Goal: Task Accomplishment & Management: Complete application form

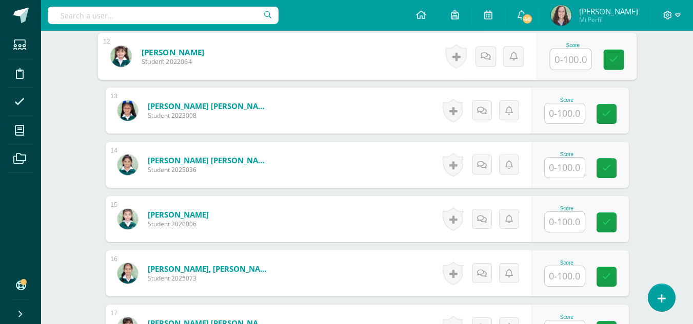
scroll to position [1074, 0]
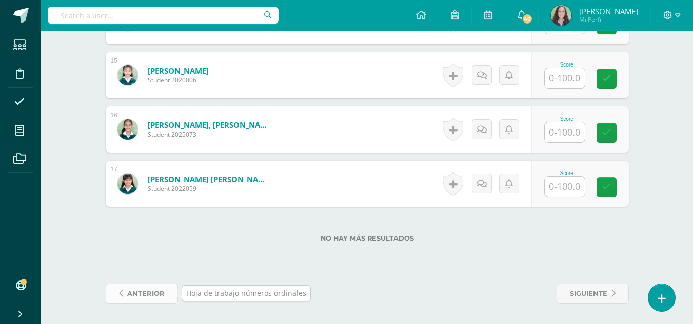
click at [130, 294] on span "anterior" at bounding box center [145, 294] width 37 height 19
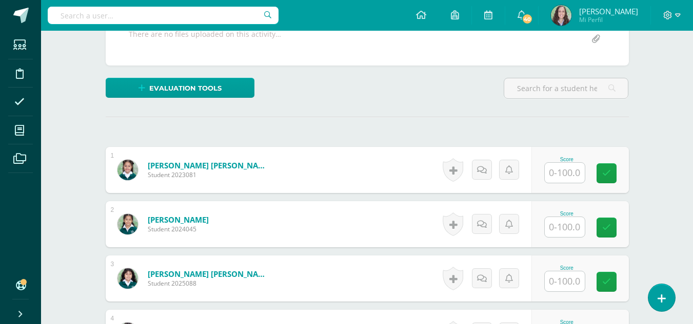
scroll to position [235, 0]
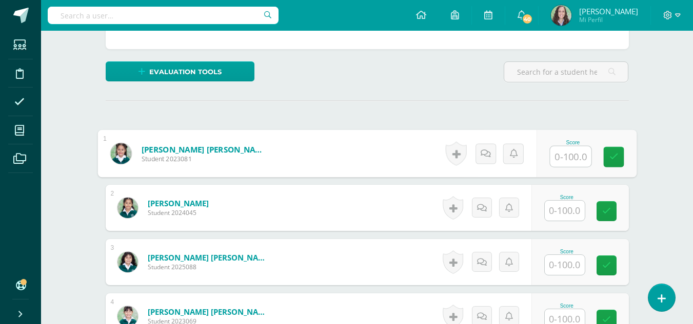
click at [557, 159] on input "text" at bounding box center [570, 157] width 41 height 21
type input "100"
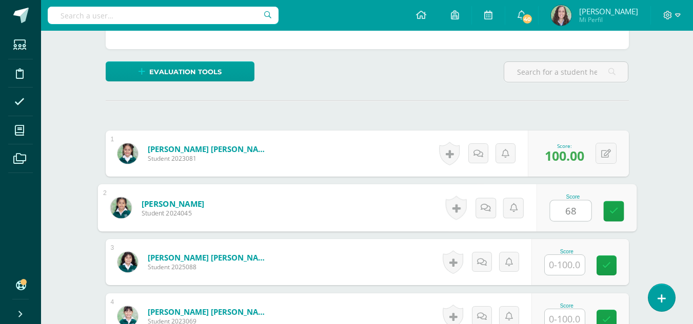
type input "68"
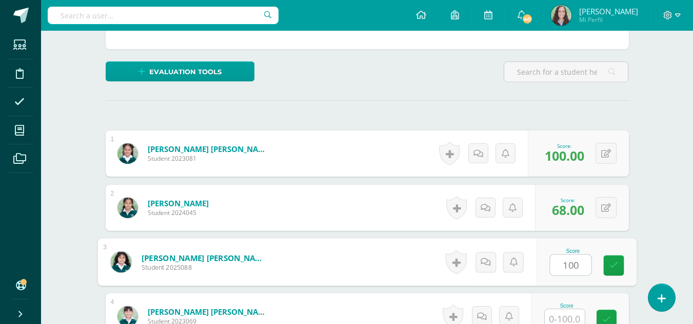
type input "100"
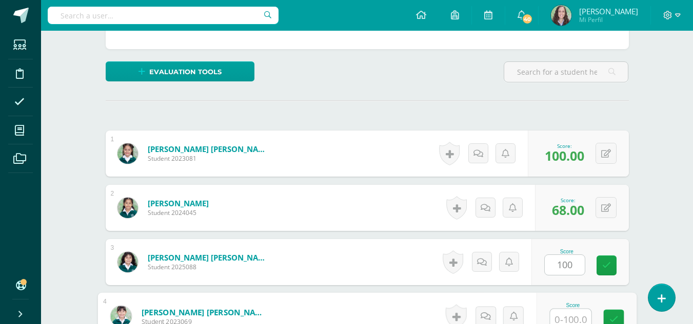
scroll to position [240, 0]
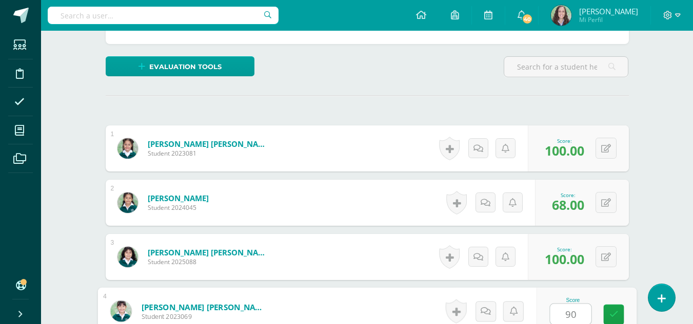
type input "90"
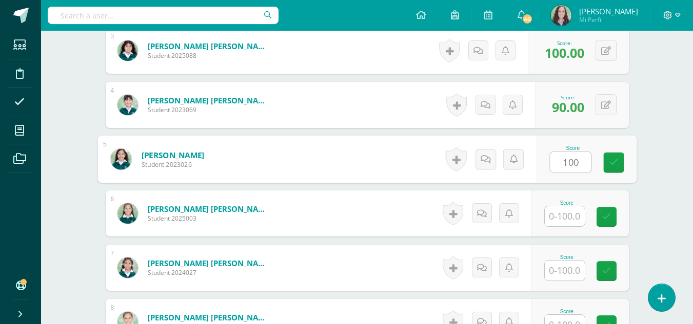
type input "100"
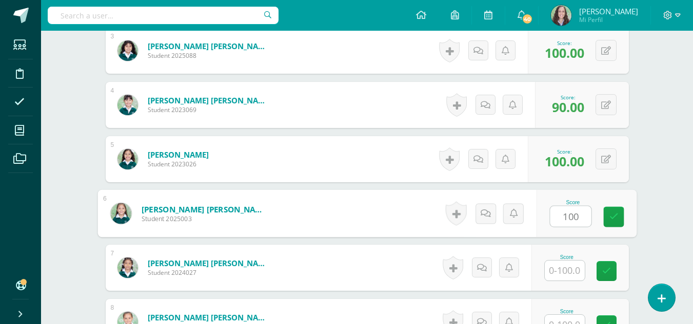
type input "100"
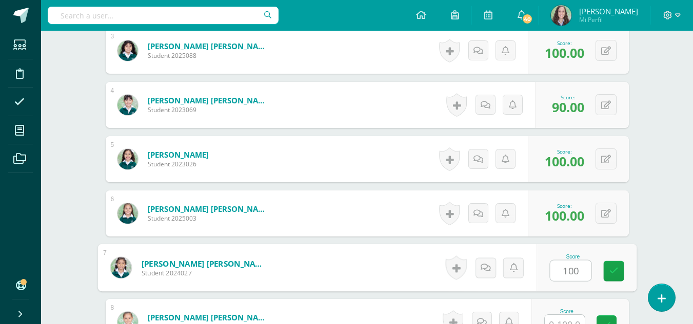
type input "100"
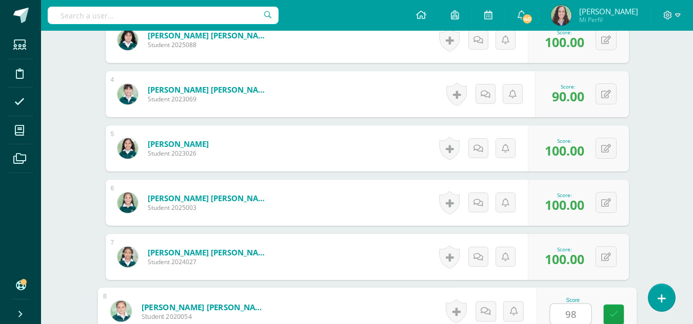
type input "98"
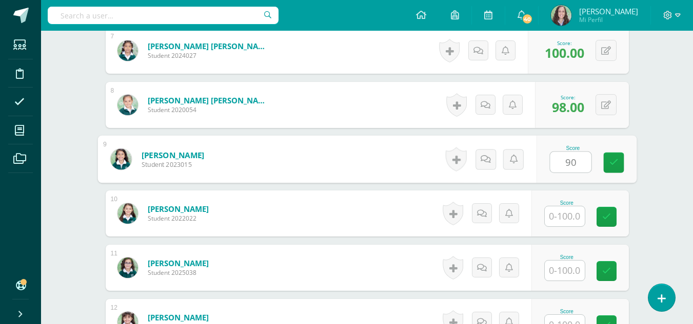
type input "90"
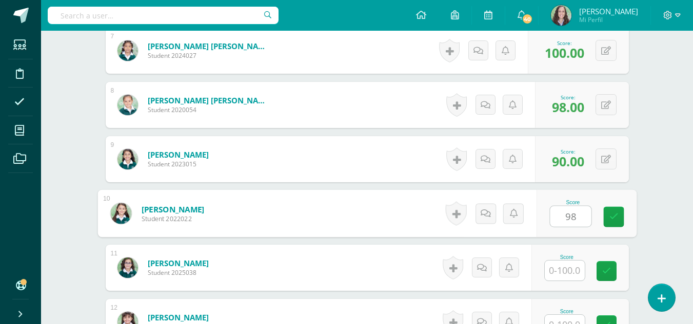
type input "98"
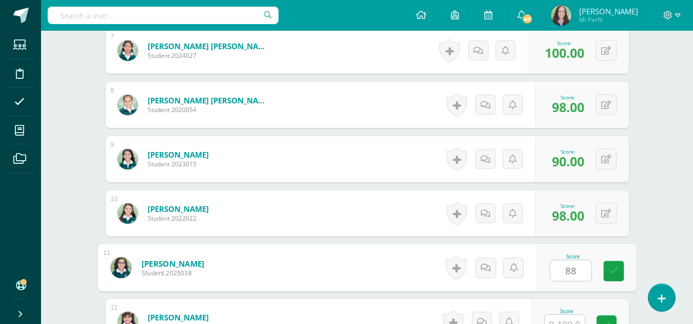
type input "88"
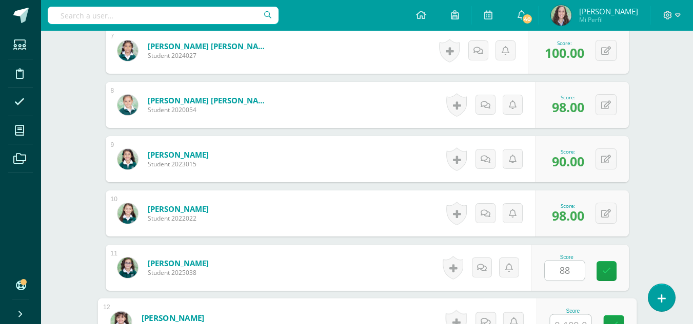
scroll to position [675, 0]
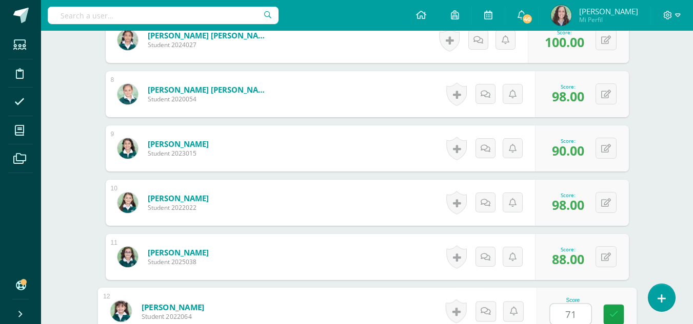
type input "71"
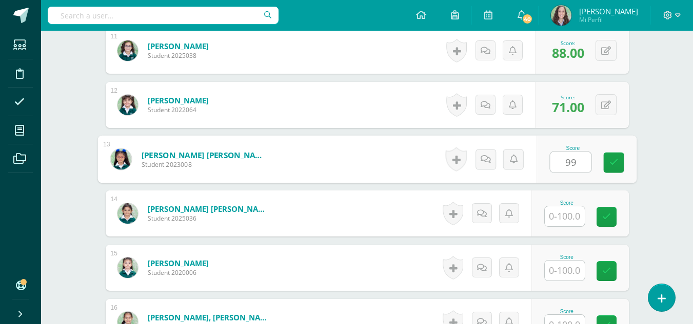
type input "99"
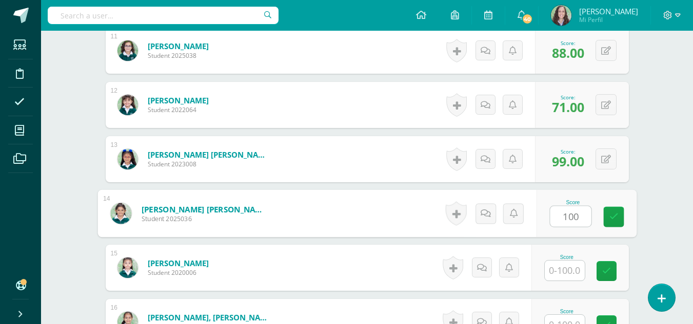
type input "100"
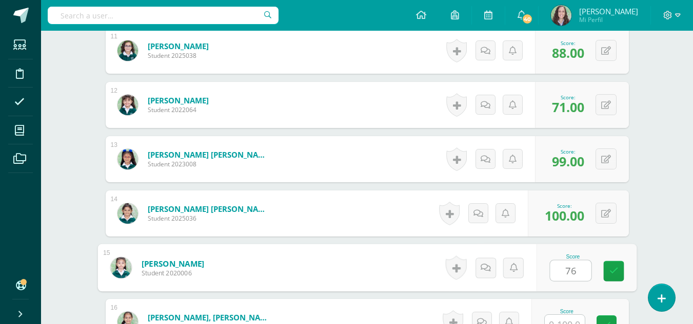
type input "76"
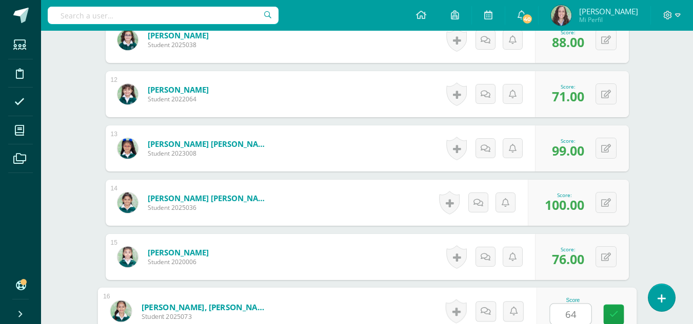
type input "64"
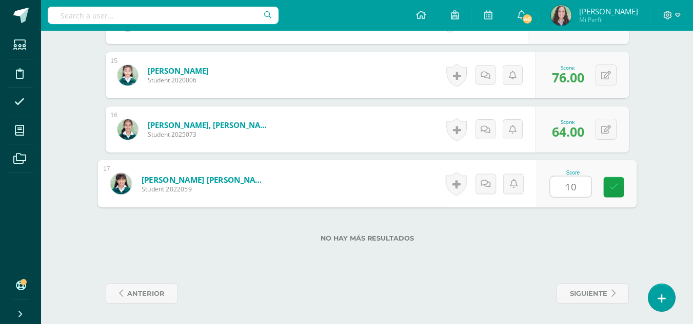
type input "100"
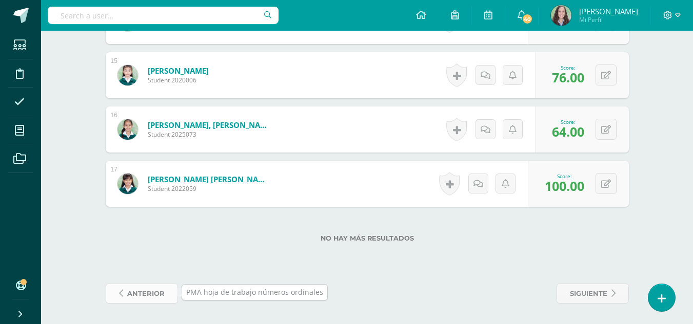
click at [127, 297] on span "anterior" at bounding box center [145, 294] width 37 height 19
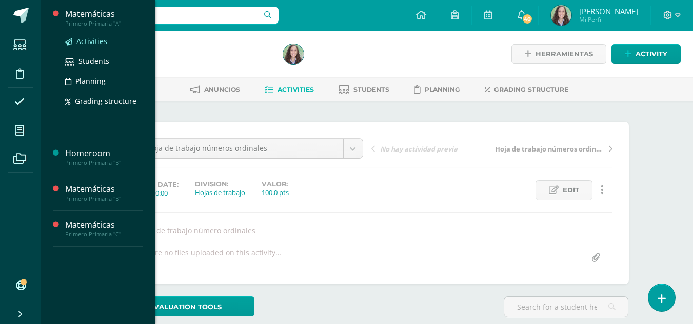
click at [91, 41] on span "Activities" at bounding box center [91, 41] width 31 height 10
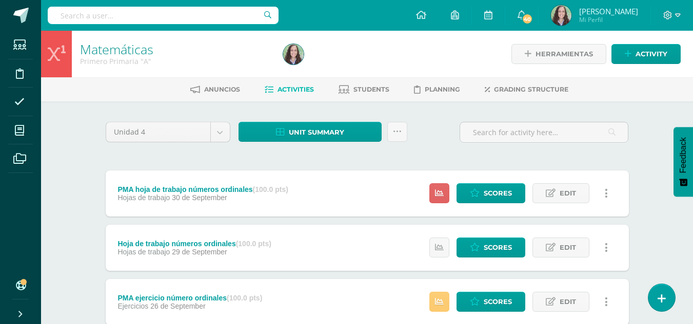
scroll to position [11, 0]
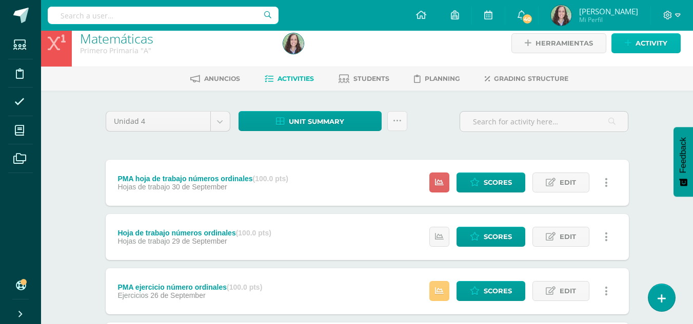
click at [627, 39] on icon at bounding box center [627, 43] width 7 height 9
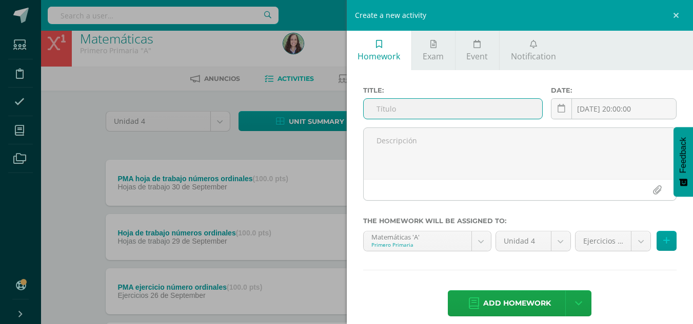
click at [458, 112] on input "text" at bounding box center [452, 109] width 178 height 20
click at [93, 135] on div "Create a new activity Homework Exam Event Notification Title: Date: 2025-10-10 …" at bounding box center [346, 162] width 693 height 324
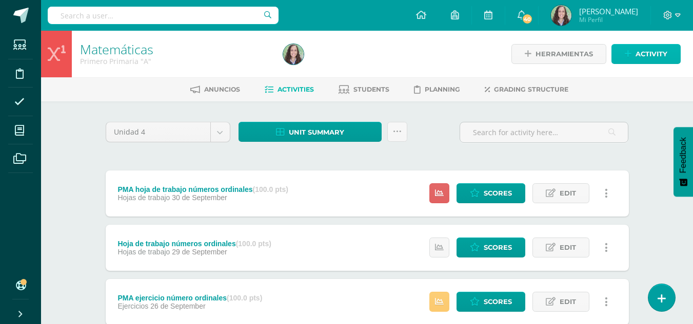
click at [636, 54] on span "Activity" at bounding box center [651, 54] width 32 height 19
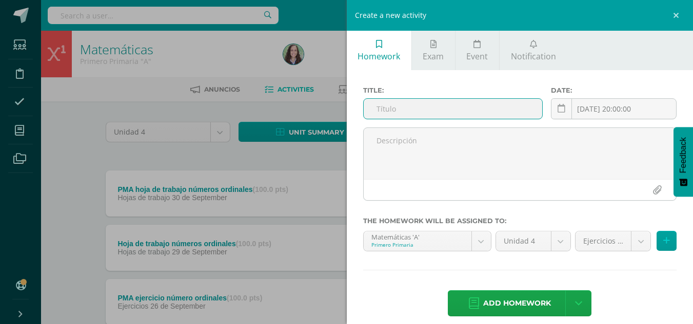
click at [448, 102] on input "text" at bounding box center [452, 109] width 178 height 20
type input "Proyecto calendario"
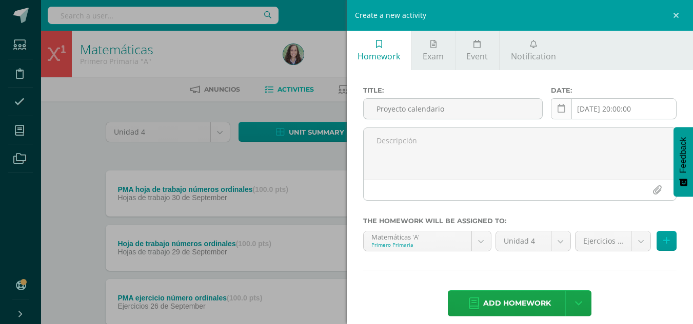
click at [562, 109] on link at bounding box center [561, 108] width 21 height 21
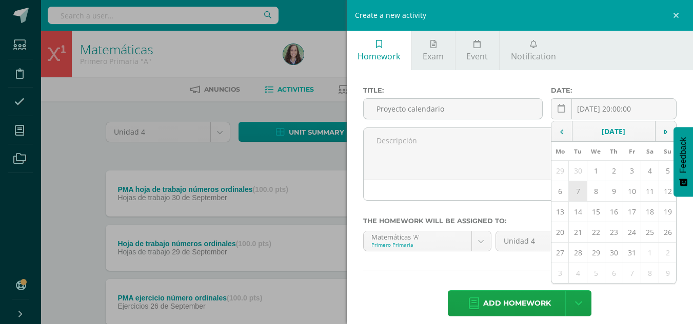
click at [572, 194] on td "7" at bounding box center [578, 191] width 18 height 21
type input "[DATE]"
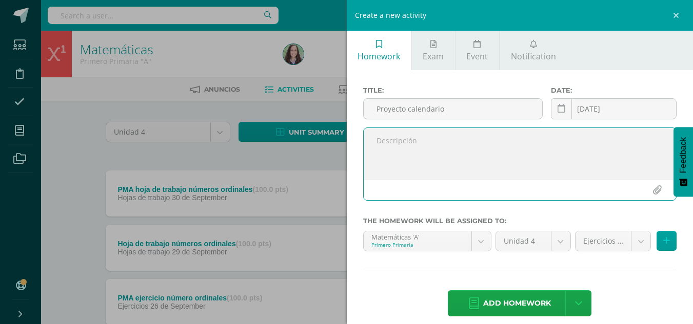
click at [424, 144] on textarea at bounding box center [519, 153] width 313 height 51
type textarea "Proyecto calendario, días de la semana, actividades."
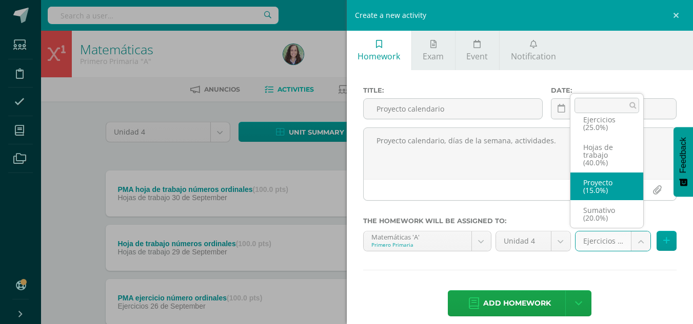
select select "262409"
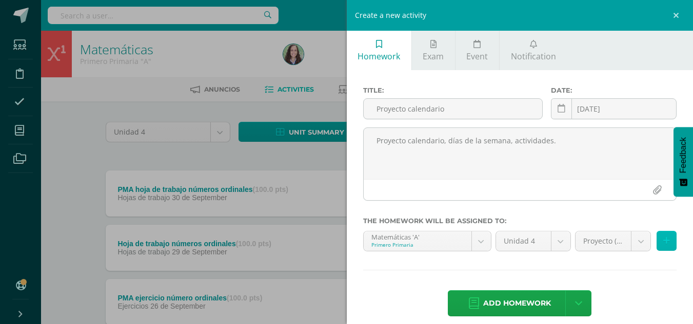
click at [663, 242] on icon at bounding box center [666, 241] width 7 height 9
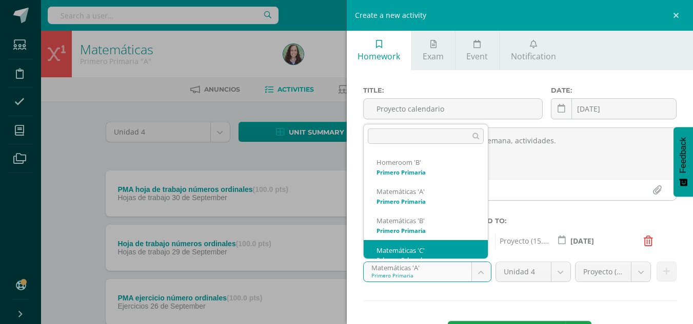
scroll to position [10, 0]
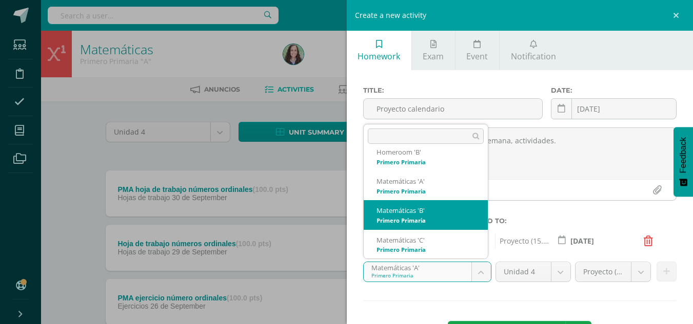
select select "234672"
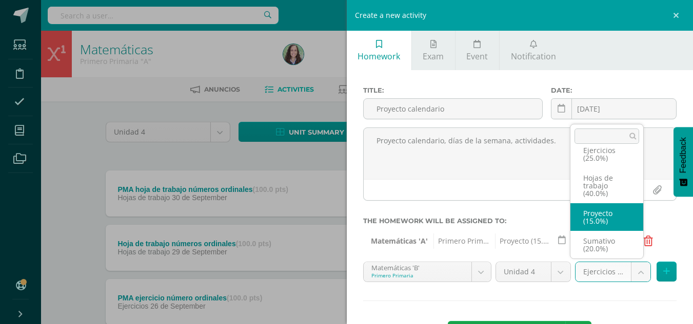
select select "262417"
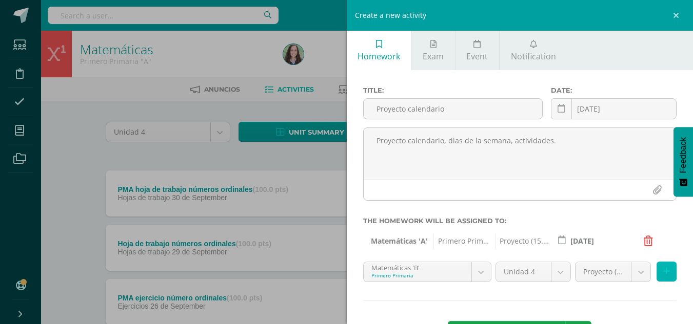
click at [662, 270] on button at bounding box center [666, 272] width 20 height 20
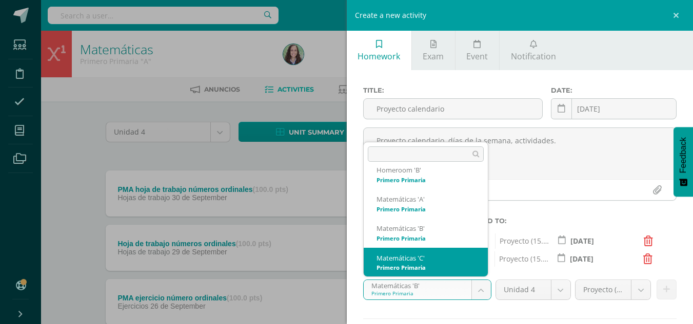
select select "235007"
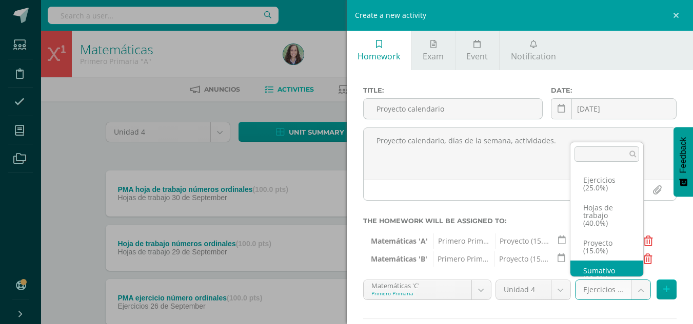
scroll to position [12, 0]
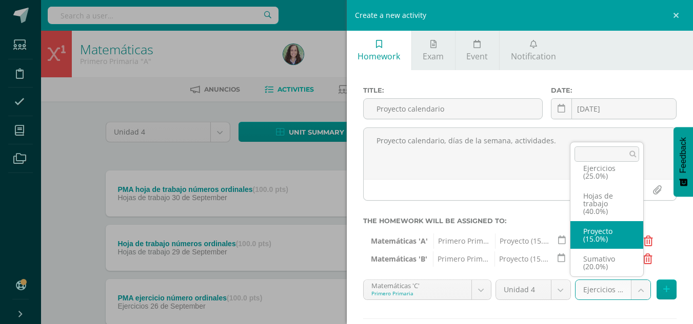
select select "262422"
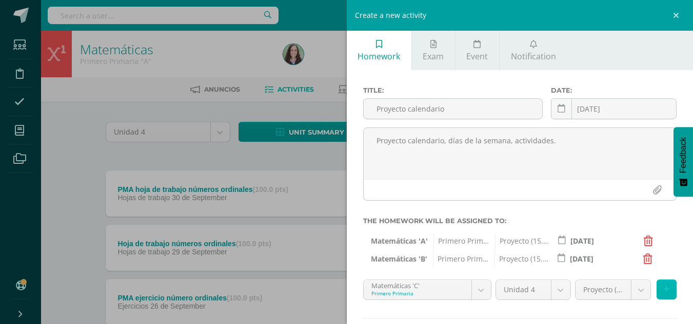
click at [663, 289] on icon at bounding box center [666, 290] width 7 height 9
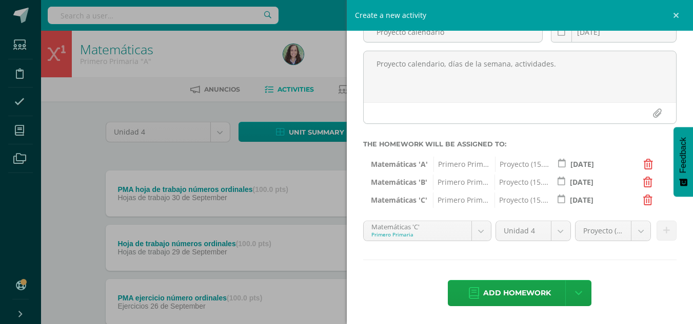
scroll to position [77, 0]
click at [503, 295] on span "Add homework" at bounding box center [517, 292] width 68 height 25
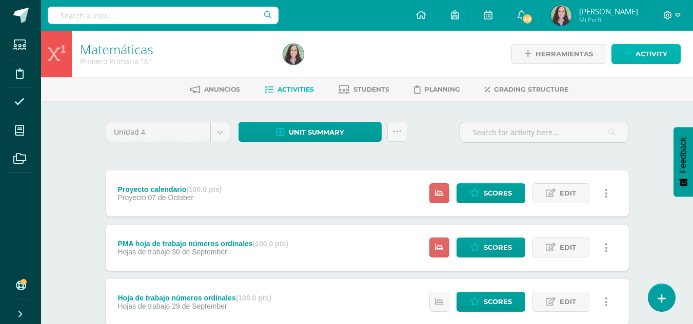
click at [633, 55] on link "Activity" at bounding box center [645, 54] width 69 height 20
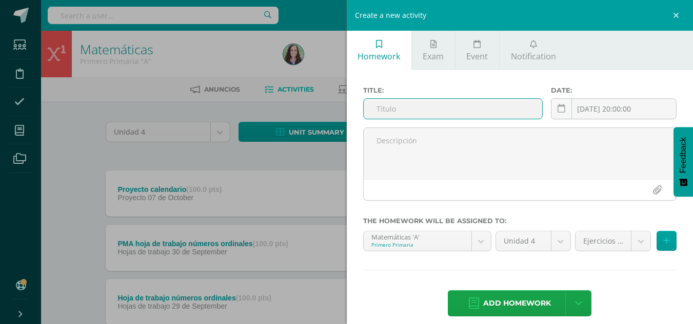
click at [485, 106] on input "text" at bounding box center [452, 109] width 178 height 20
type input "PMA Proyecto calendario"
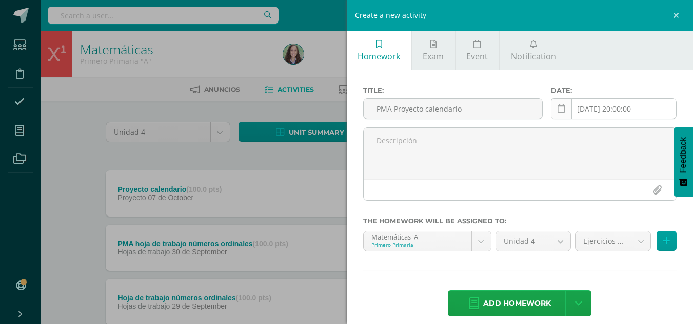
click at [561, 106] on link at bounding box center [561, 108] width 21 height 21
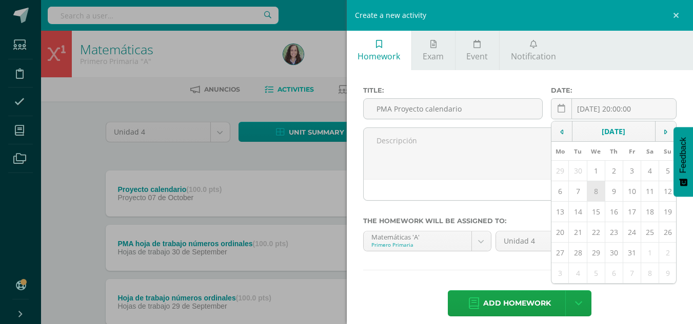
click at [589, 191] on td "8" at bounding box center [595, 191] width 18 height 21
type input "2025-10-08"
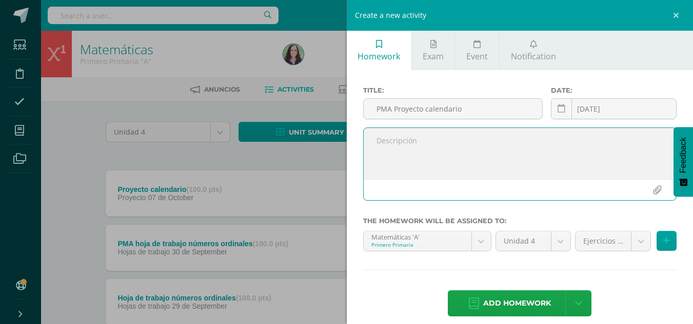
click at [431, 138] on textarea at bounding box center [519, 153] width 313 height 51
type textarea "PMA proyecto calendario"
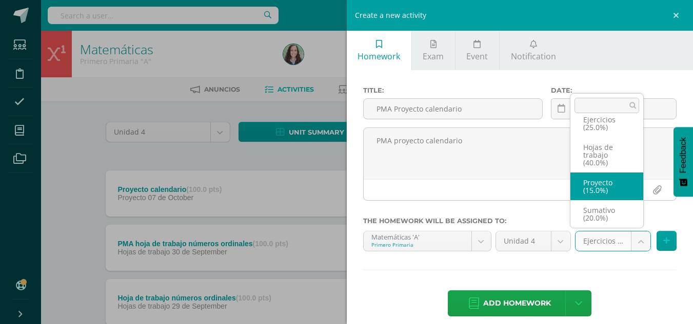
select select "262409"
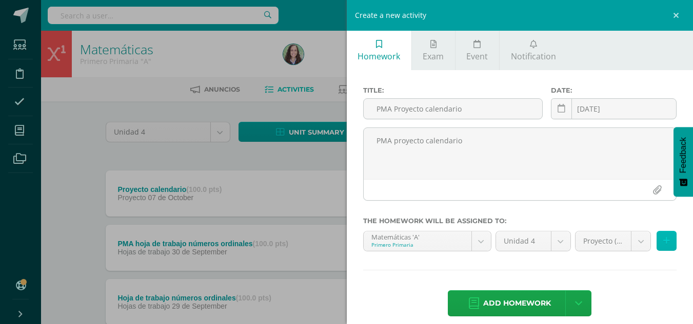
click at [662, 242] on button at bounding box center [666, 241] width 20 height 20
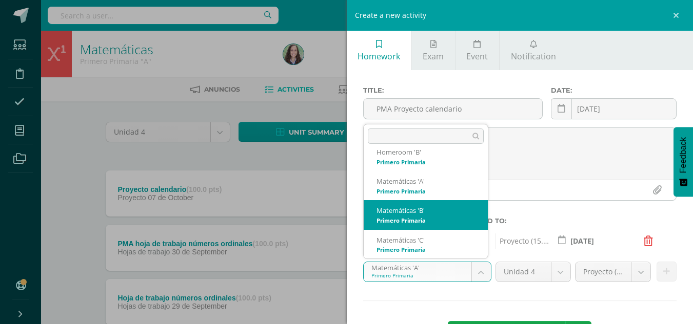
select select "234672"
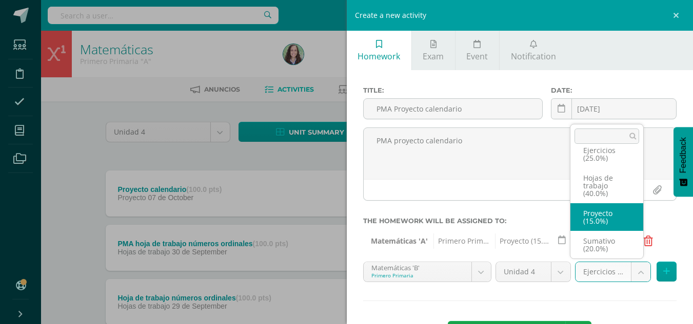
select select "262417"
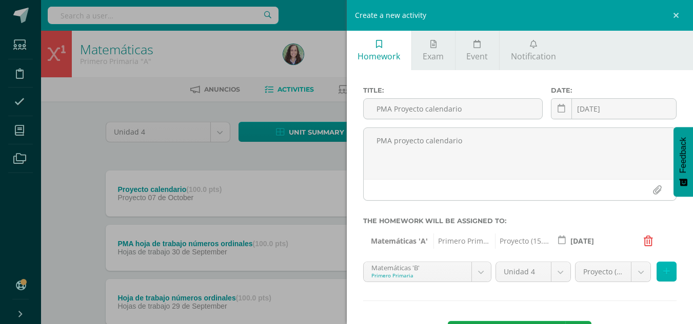
click at [656, 271] on button at bounding box center [666, 272] width 20 height 20
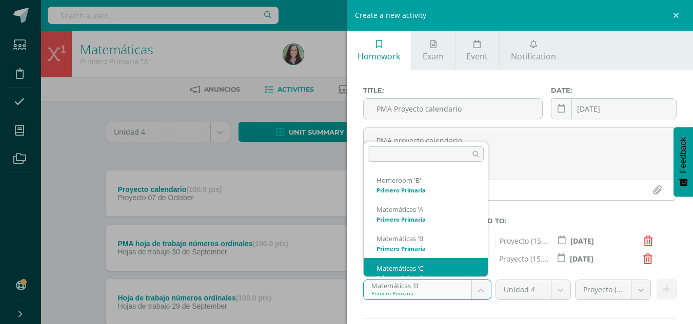
scroll to position [10, 0]
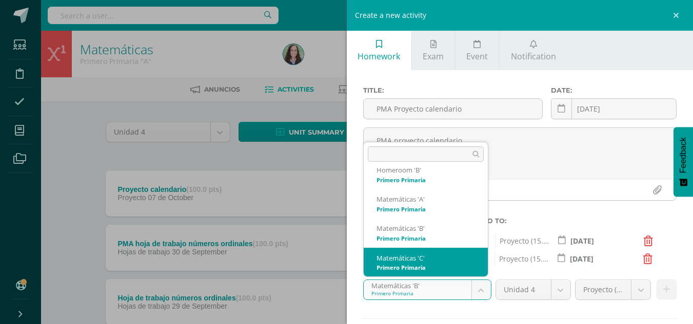
select select "235007"
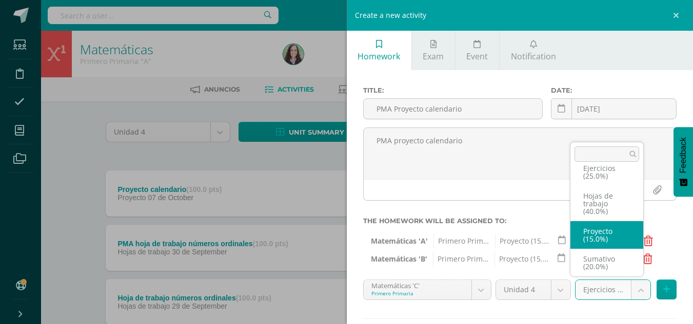
select select "262422"
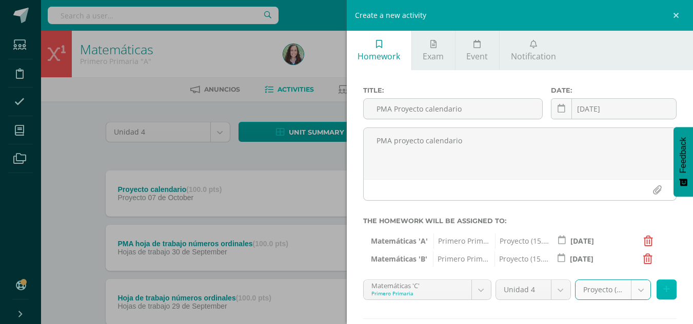
click at [661, 293] on button at bounding box center [666, 290] width 20 height 20
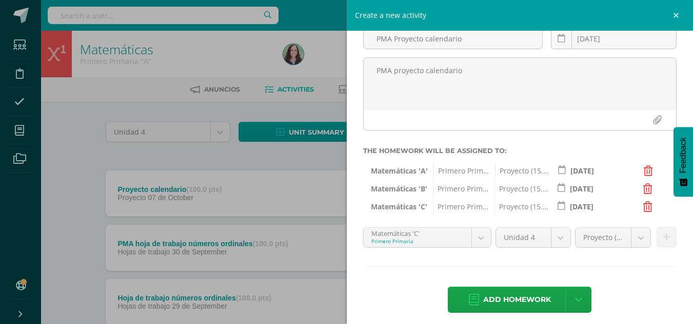
scroll to position [71, 0]
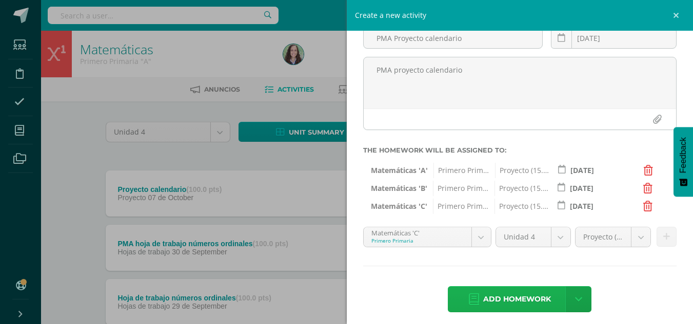
click at [495, 297] on span "Add homework" at bounding box center [517, 299] width 68 height 25
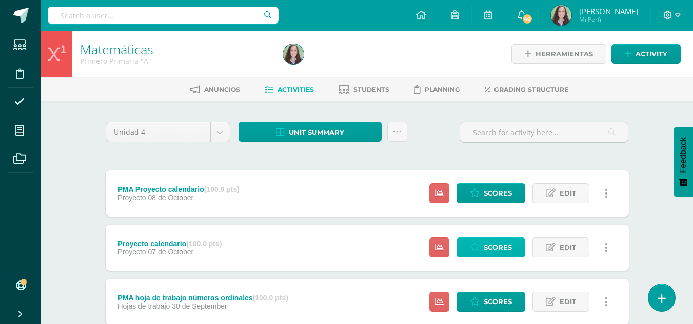
click at [494, 247] on span "Scores" at bounding box center [497, 247] width 28 height 19
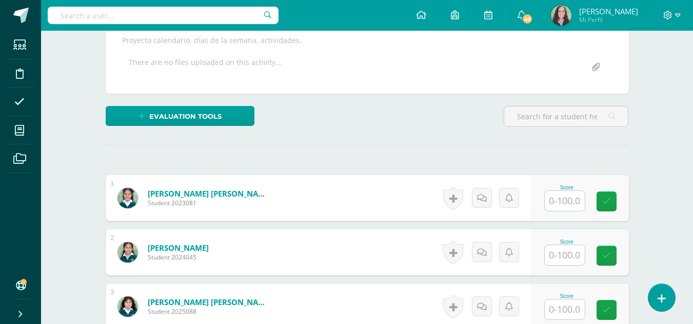
scroll to position [219, 0]
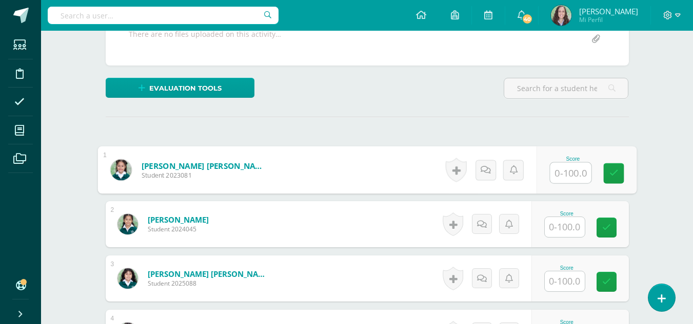
click at [561, 172] on input "text" at bounding box center [570, 173] width 41 height 21
type input "90"
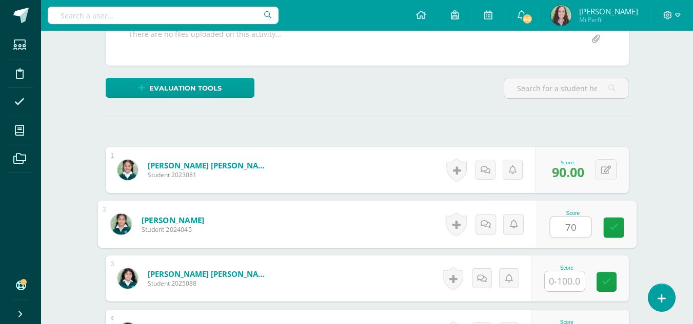
type input "70"
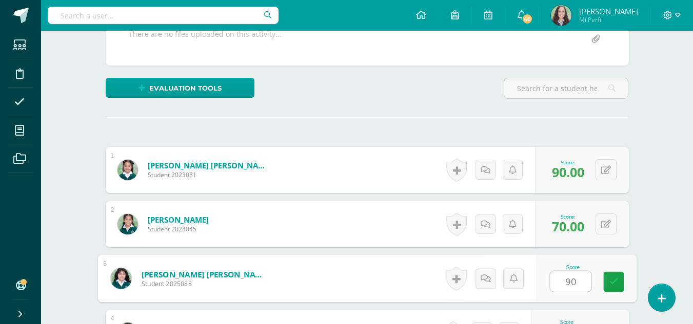
type input "90"
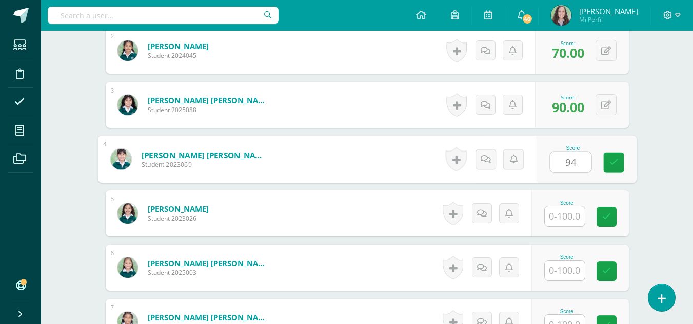
type input "94"
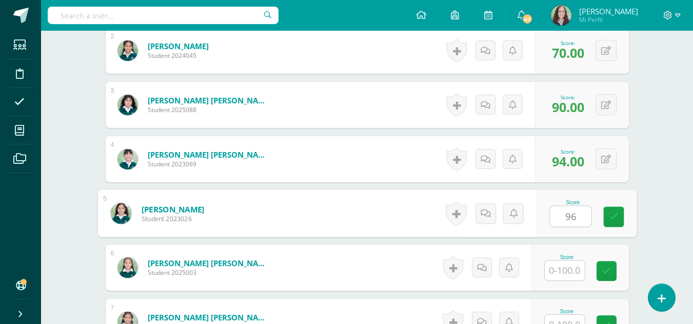
type input "96"
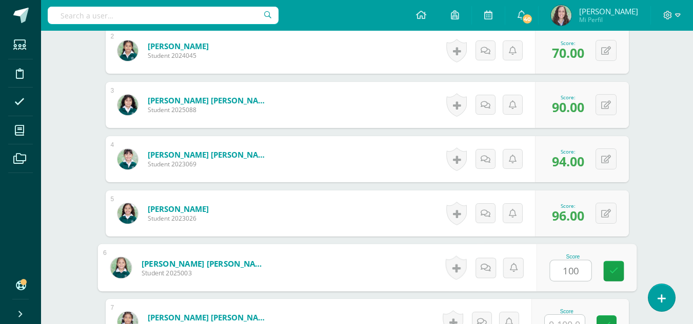
type input "100"
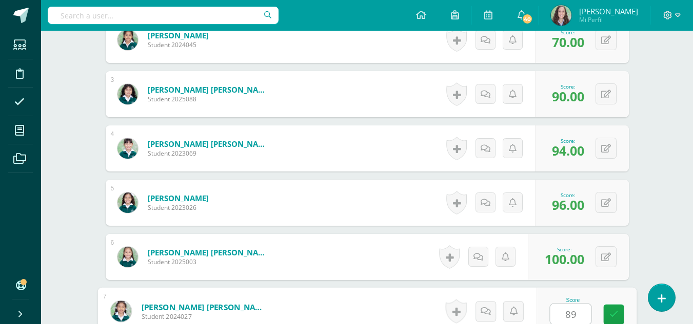
type input "89"
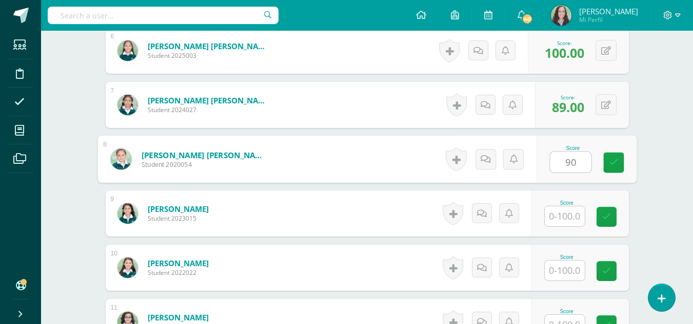
type input "90"
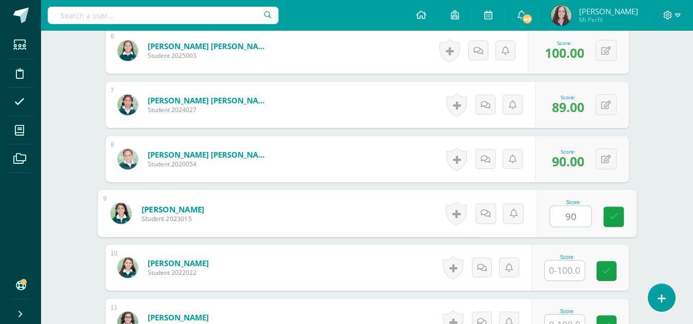
type input "90"
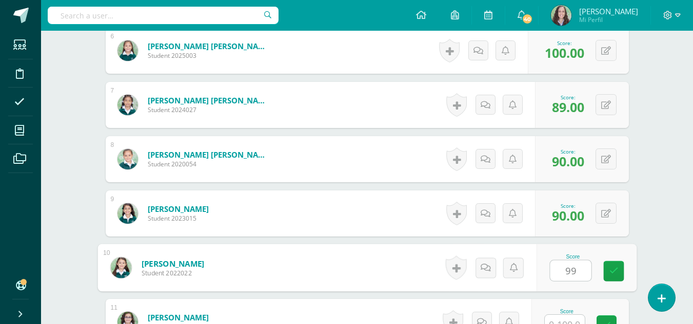
type input "99"
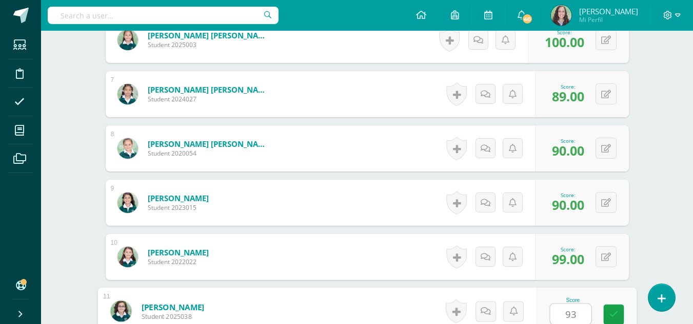
type input "93"
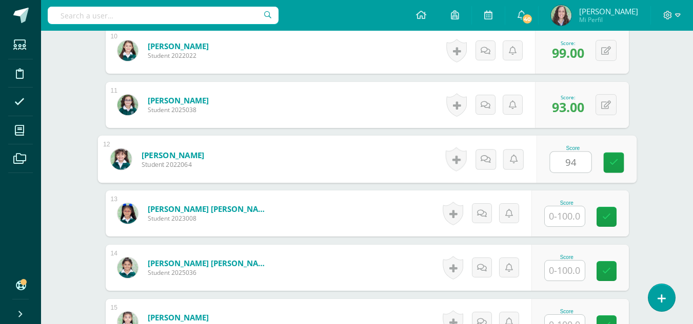
type input "94"
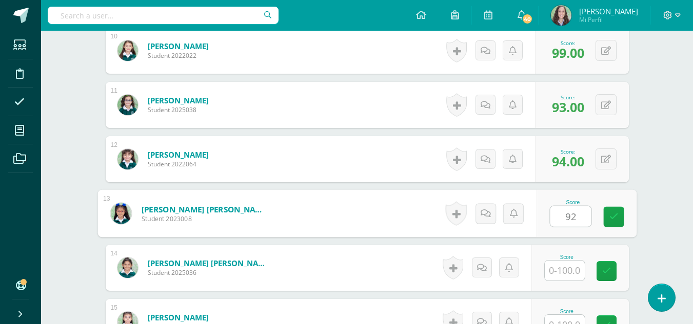
type input "92"
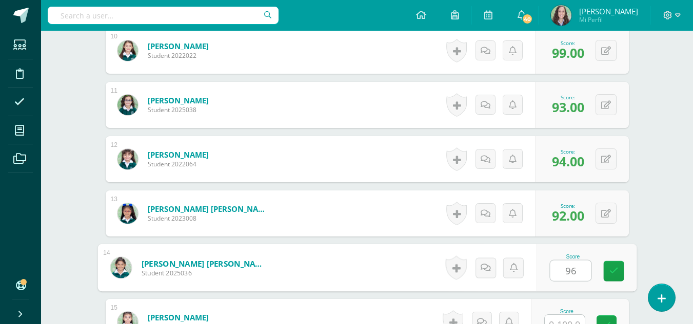
type input "96"
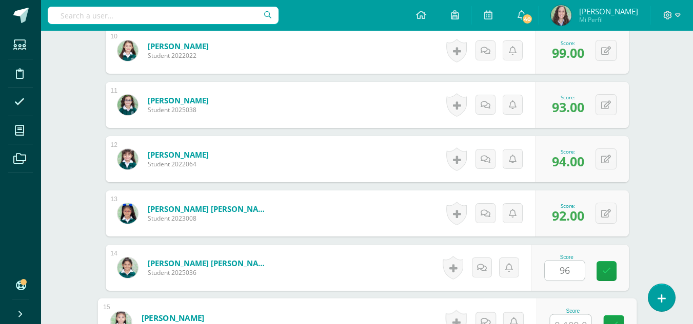
scroll to position [838, 0]
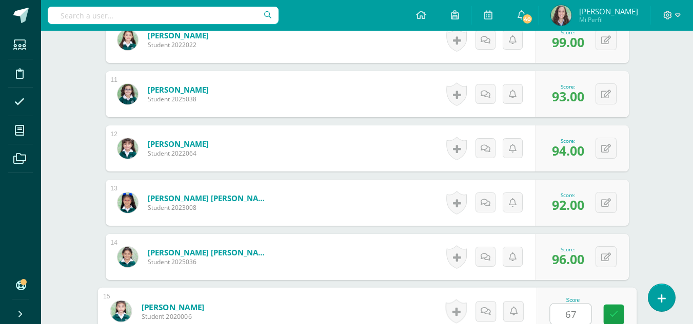
type input "67"
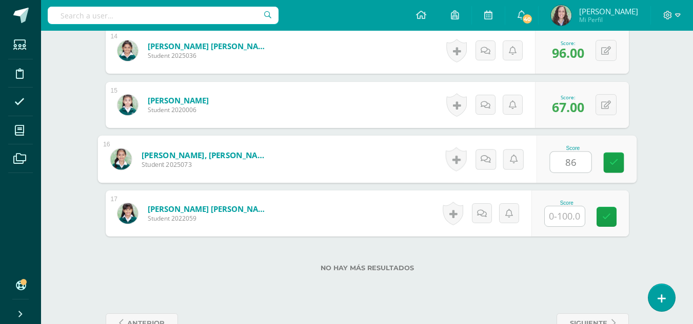
type input "86"
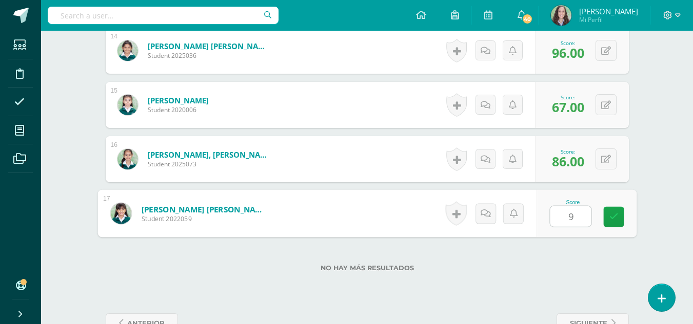
type input "96"
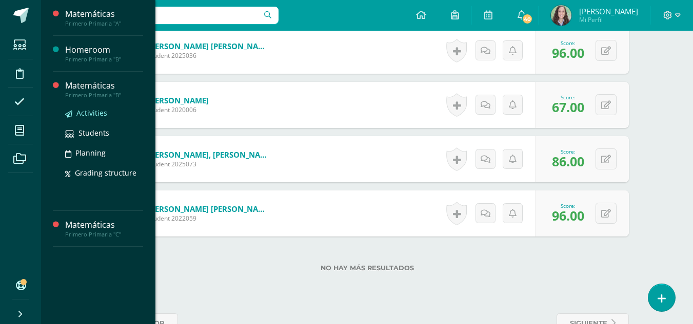
click at [89, 111] on span "Activities" at bounding box center [91, 113] width 31 height 10
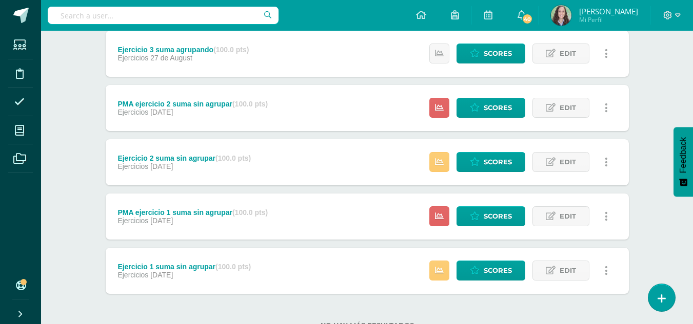
scroll to position [939, 0]
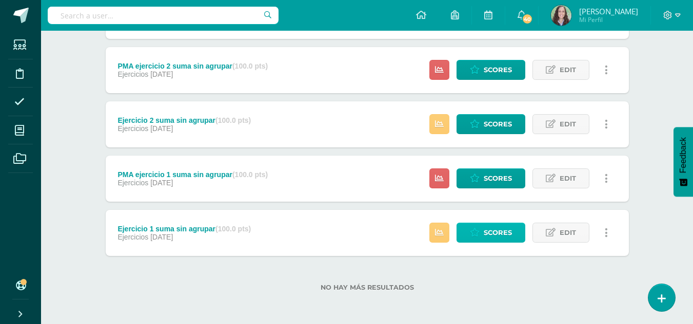
click at [489, 231] on span "Scores" at bounding box center [497, 233] width 28 height 19
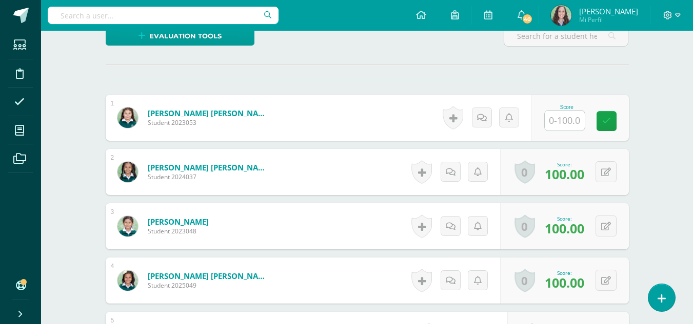
scroll to position [264, 0]
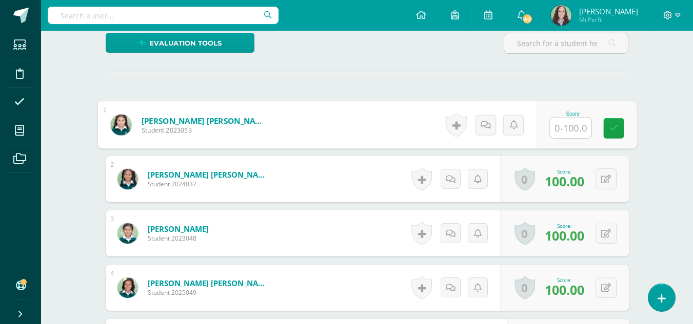
click at [572, 126] on input "text" at bounding box center [570, 128] width 41 height 21
type input "100"
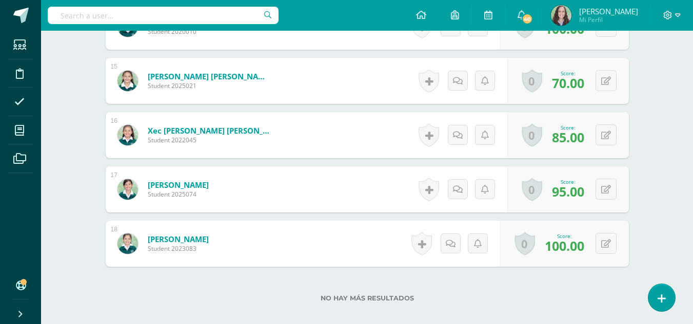
scroll to position [1129, 0]
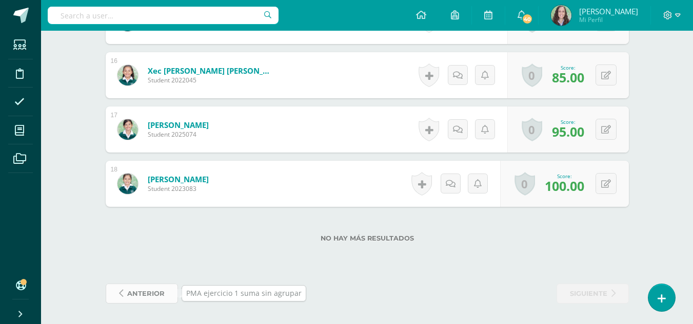
click at [153, 298] on span "anterior" at bounding box center [145, 294] width 37 height 19
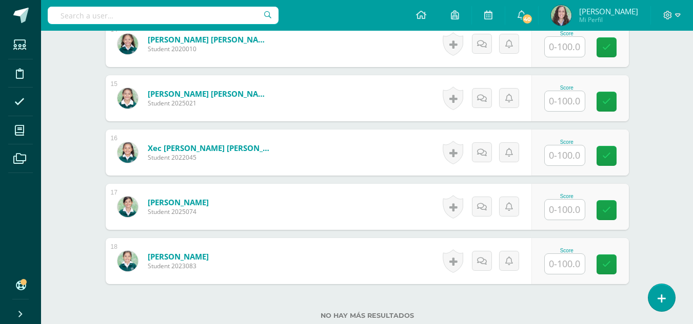
scroll to position [1129, 0]
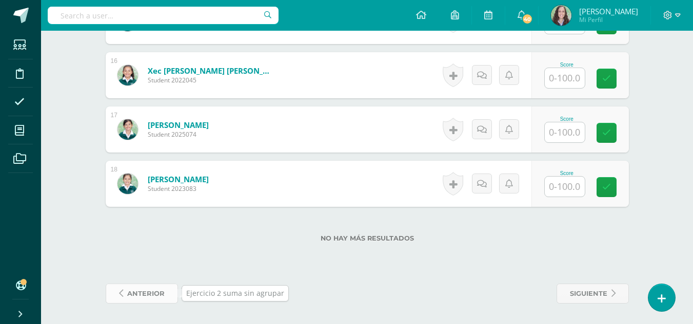
click at [132, 291] on span "anterior" at bounding box center [145, 294] width 37 height 19
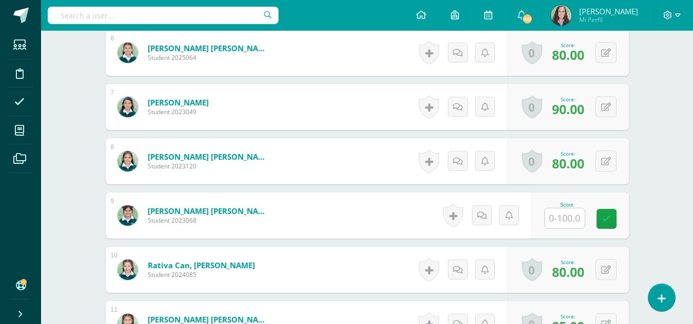
scroll to position [618, 0]
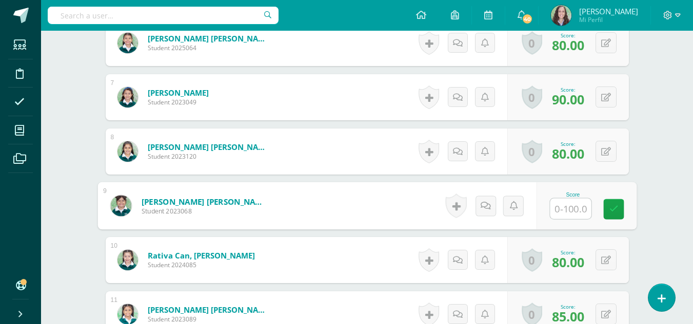
click at [570, 209] on input "text" at bounding box center [570, 209] width 41 height 21
type input "100"
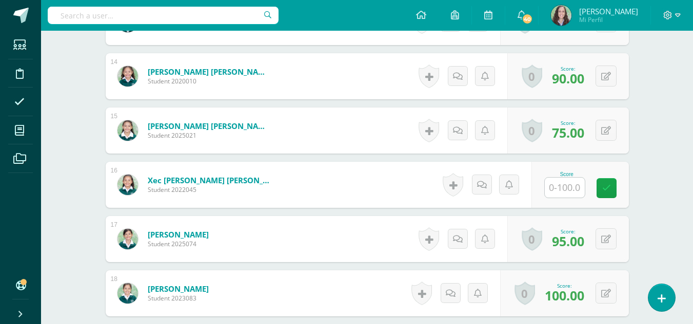
scroll to position [1026, 0]
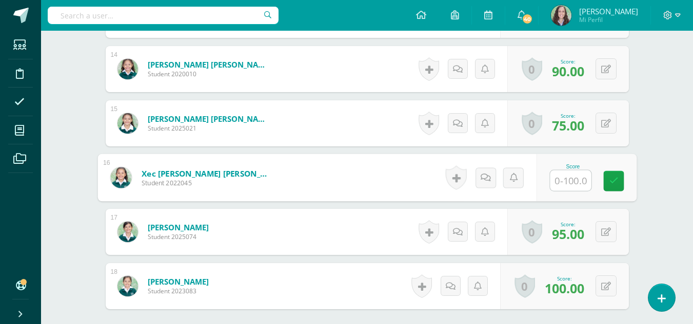
click at [564, 182] on input "text" at bounding box center [570, 181] width 41 height 21
type input "80"
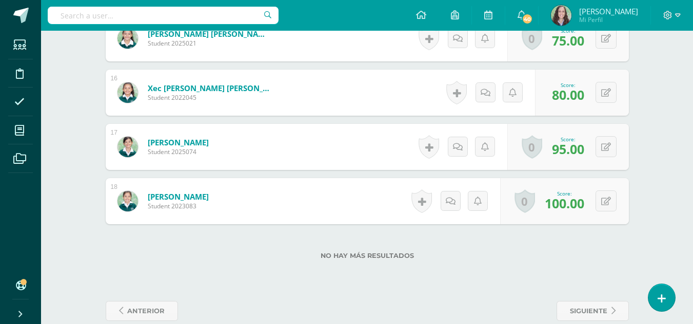
scroll to position [1129, 0]
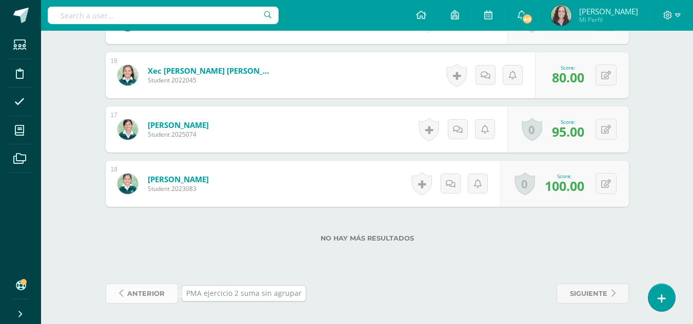
click at [146, 291] on span "anterior" at bounding box center [145, 294] width 37 height 19
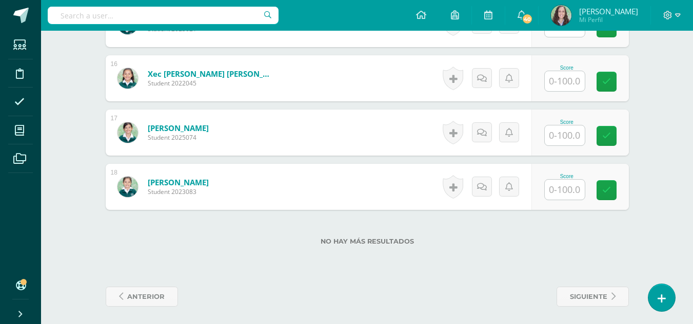
scroll to position [1129, 0]
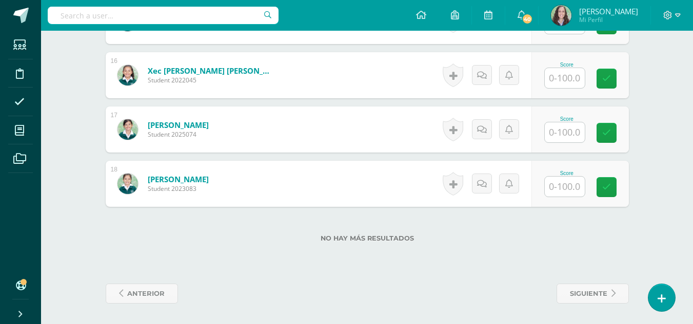
drag, startPoint x: 561, startPoint y: 324, endPoint x: 426, endPoint y: 330, distance: 135.5
click at [138, 294] on span "anterior" at bounding box center [145, 294] width 37 height 19
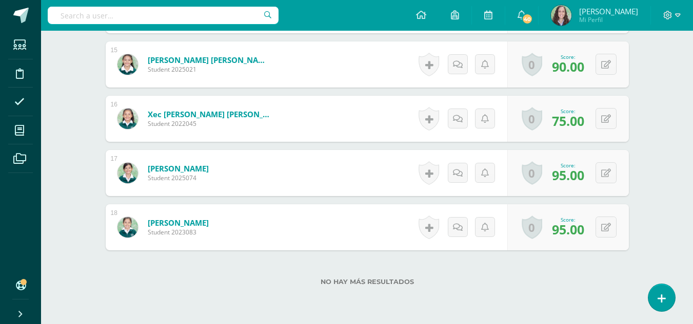
scroll to position [1129, 0]
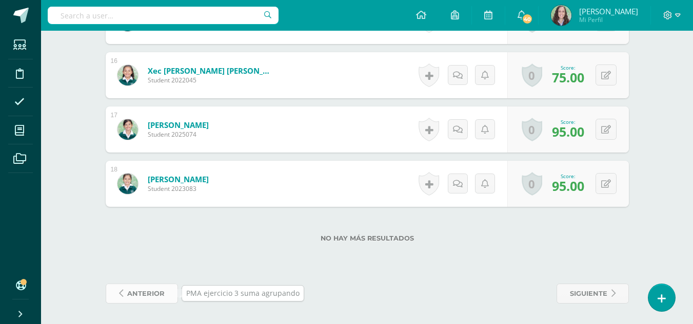
click at [125, 293] on link "anterior" at bounding box center [142, 294] width 72 height 20
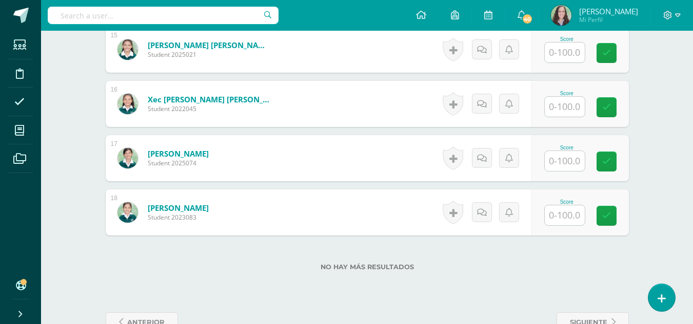
scroll to position [1129, 0]
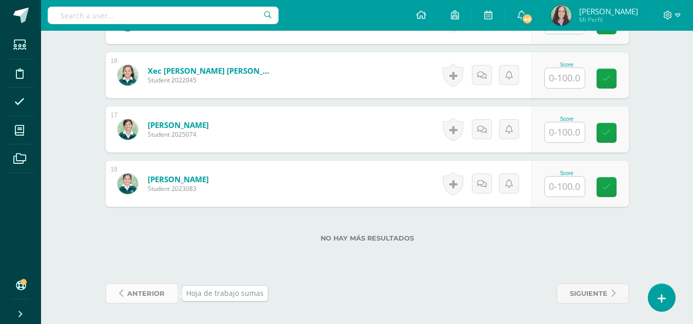
click at [144, 293] on span "anterior" at bounding box center [145, 294] width 37 height 19
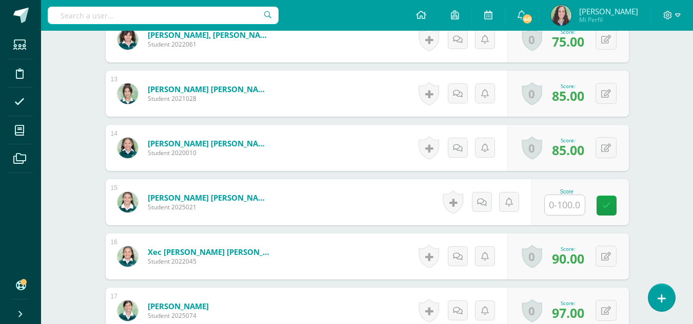
scroll to position [950, 0]
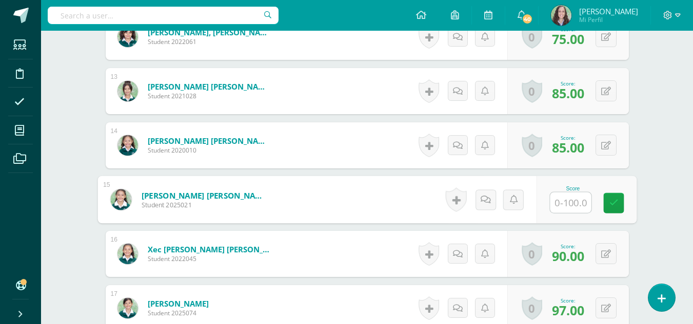
click at [567, 204] on input "text" at bounding box center [570, 203] width 41 height 21
type input "95"
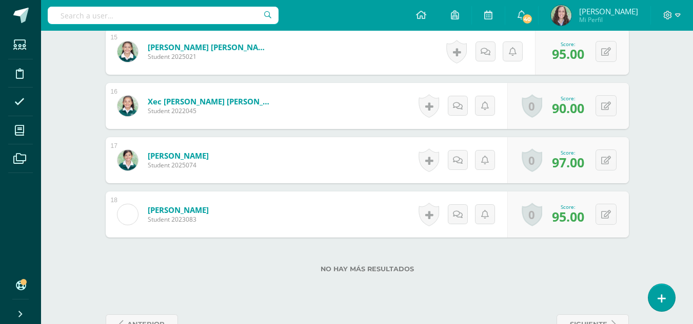
scroll to position [1129, 0]
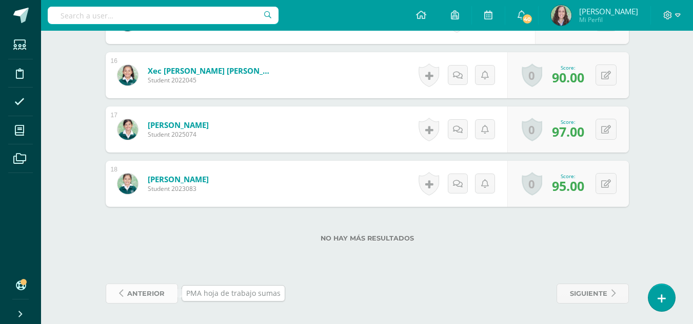
click at [138, 294] on span "anterior" at bounding box center [145, 294] width 37 height 19
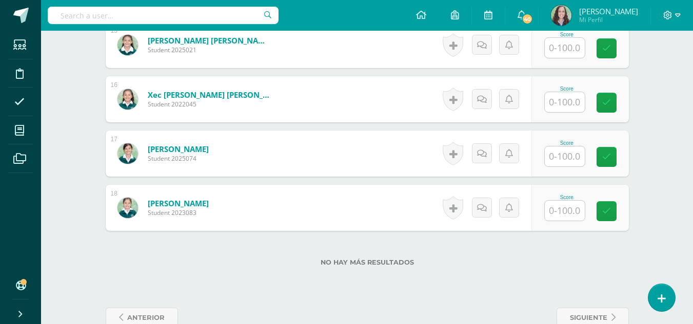
scroll to position [1129, 0]
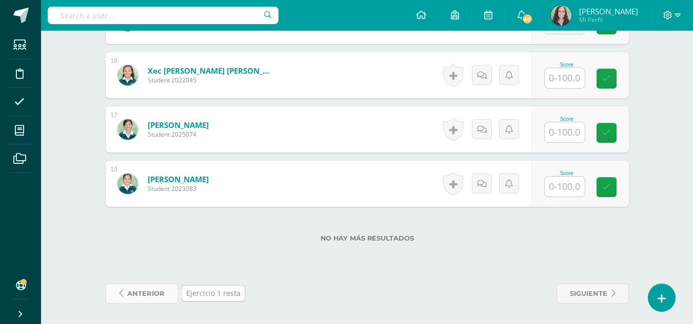
click at [152, 299] on span "anterior" at bounding box center [145, 294] width 37 height 19
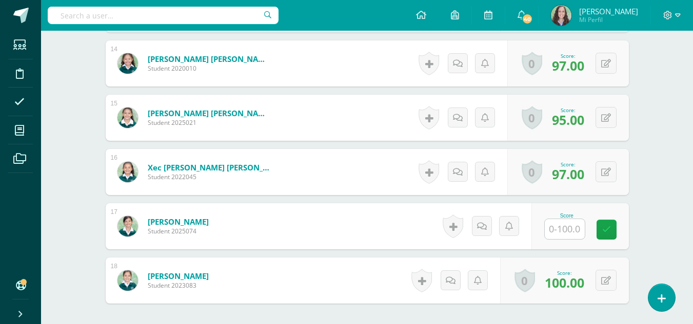
scroll to position [1037, 0]
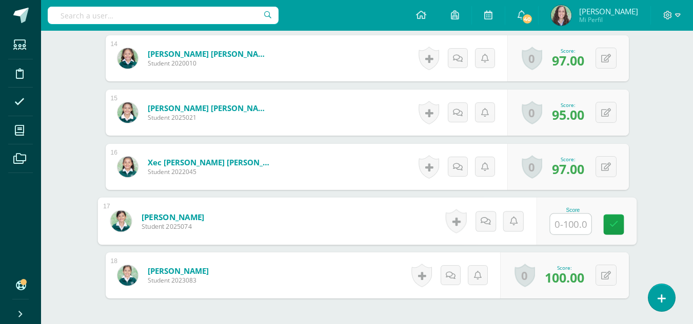
click at [563, 227] on input "text" at bounding box center [570, 224] width 41 height 21
type input "60"
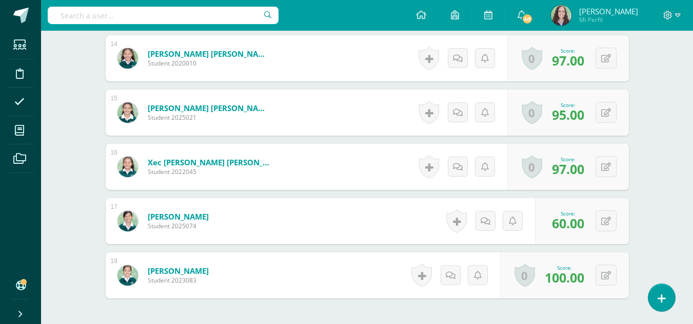
scroll to position [1129, 0]
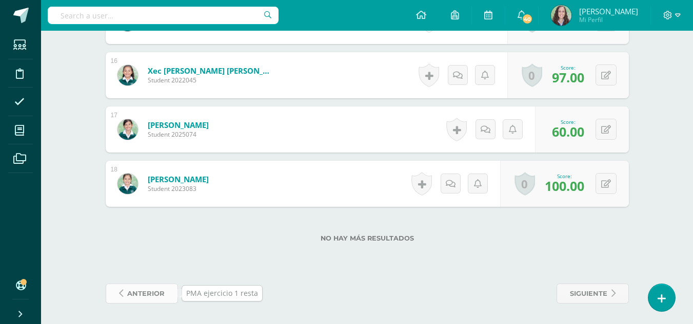
click at [155, 296] on span "anterior" at bounding box center [145, 294] width 37 height 19
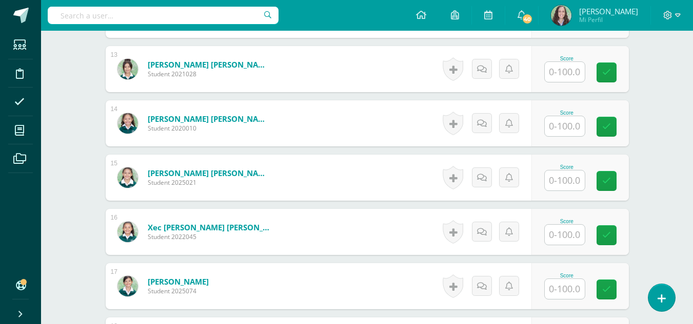
scroll to position [1129, 0]
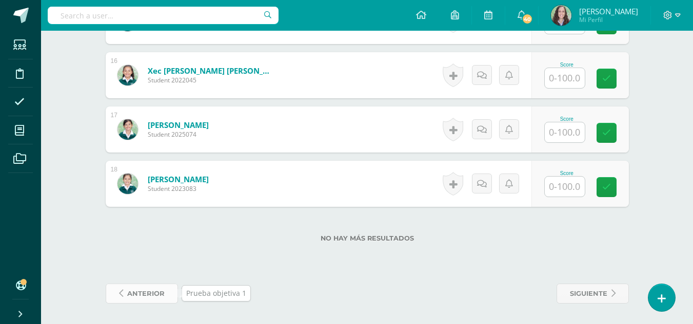
click at [143, 291] on span "anterior" at bounding box center [145, 294] width 37 height 19
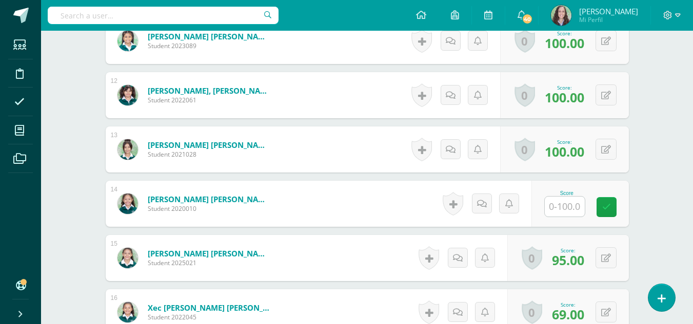
scroll to position [894, 0]
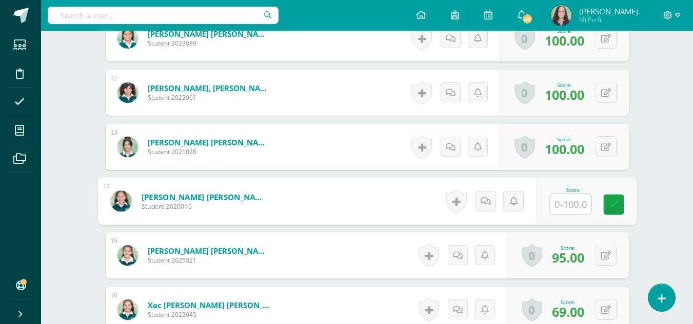
click at [572, 210] on input "text" at bounding box center [570, 204] width 41 height 21
type input "90"
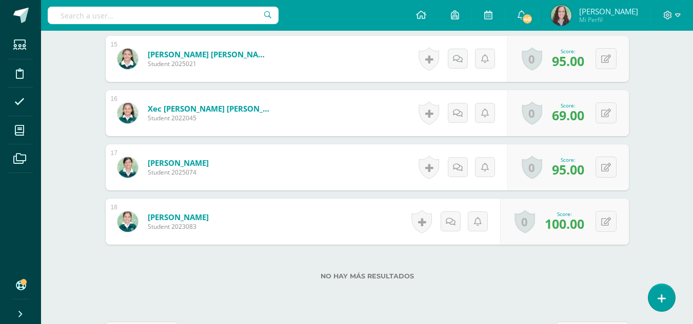
scroll to position [1129, 0]
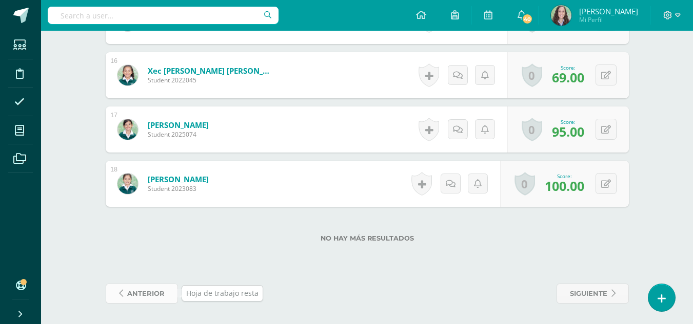
click at [127, 292] on span "anterior" at bounding box center [145, 294] width 37 height 19
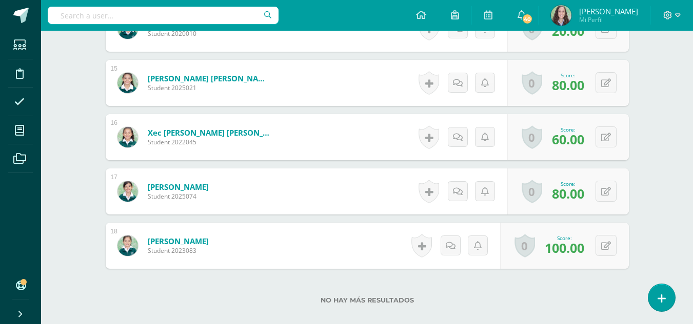
scroll to position [1129, 0]
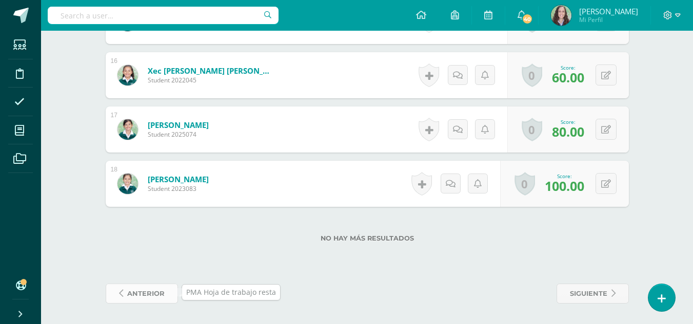
click at [130, 293] on span "anterior" at bounding box center [145, 294] width 37 height 19
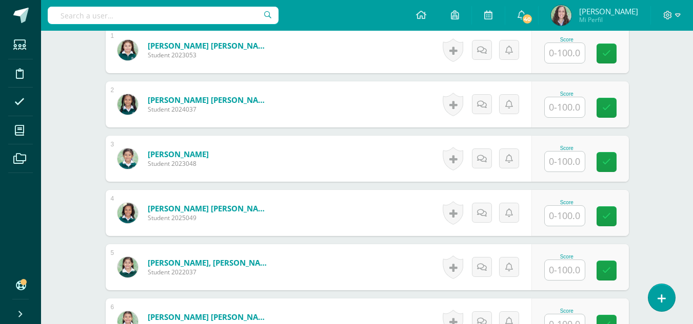
scroll to position [341, 0]
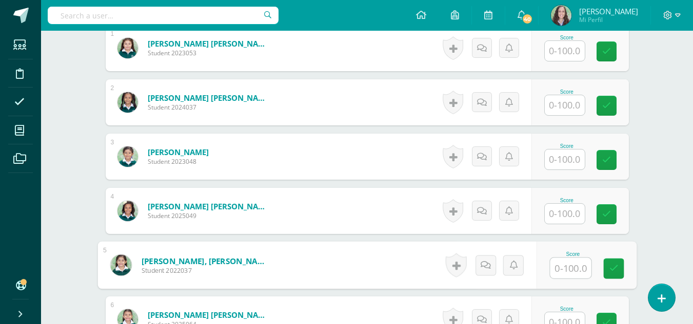
click at [562, 267] on input "text" at bounding box center [570, 268] width 41 height 21
type input "50"
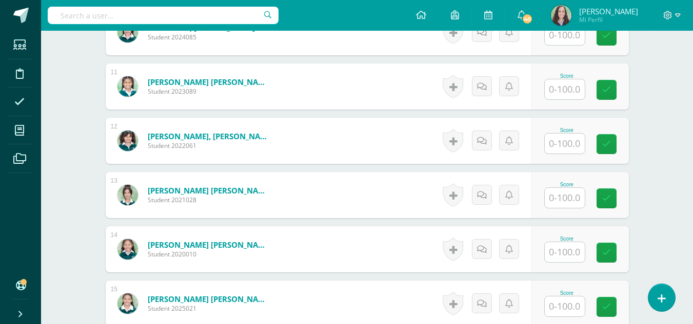
scroll to position [853, 0]
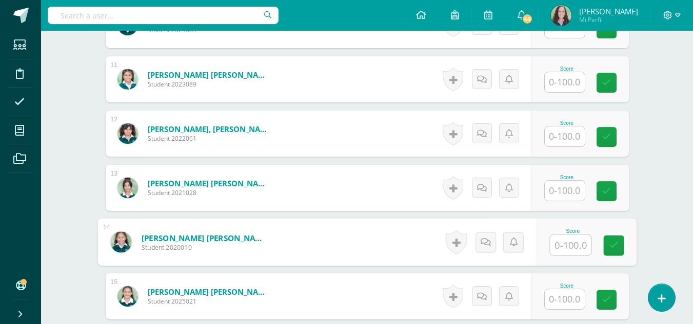
click at [573, 246] on input "text" at bounding box center [570, 245] width 41 height 21
type input "100"
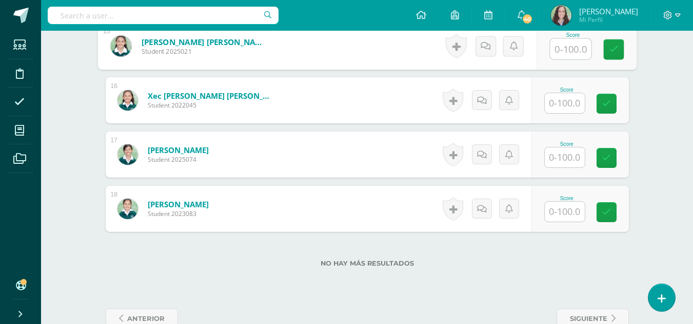
scroll to position [1129, 0]
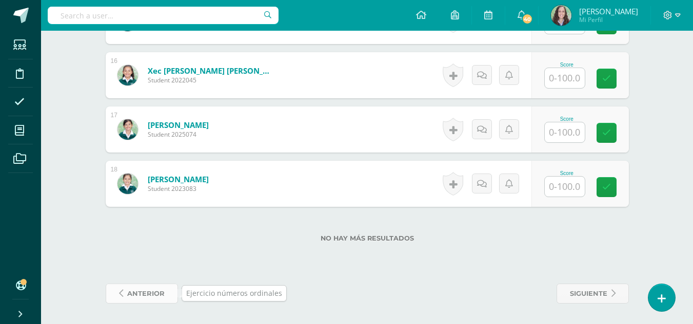
click at [138, 297] on span "anterior" at bounding box center [145, 294] width 37 height 19
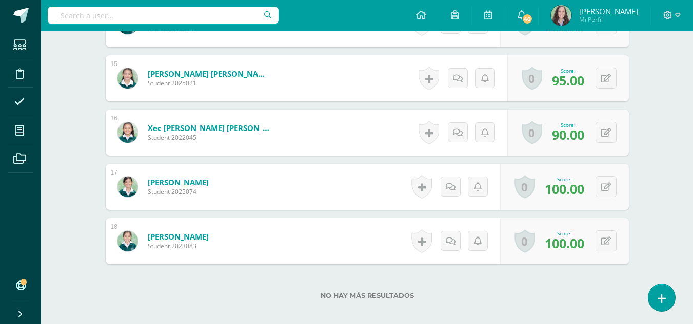
scroll to position [1129, 0]
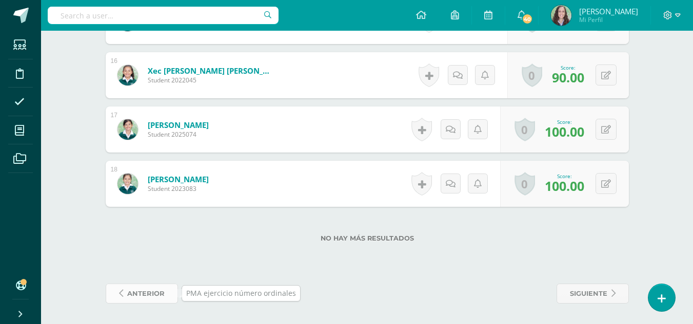
click at [134, 302] on span "anterior" at bounding box center [145, 294] width 37 height 19
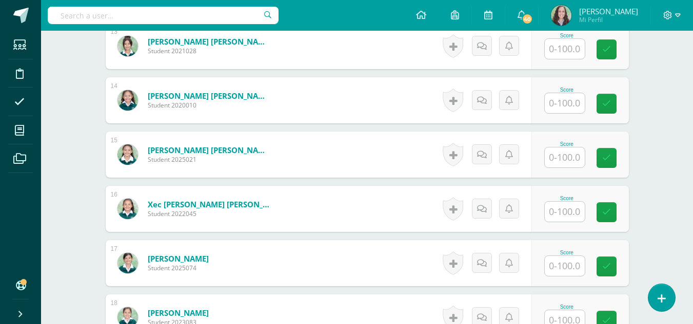
scroll to position [1129, 0]
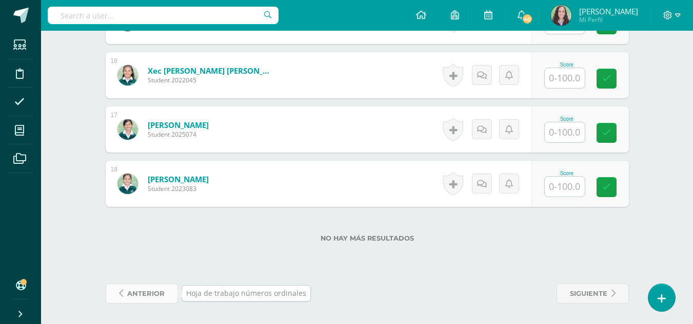
click at [149, 297] on span "anterior" at bounding box center [145, 294] width 37 height 19
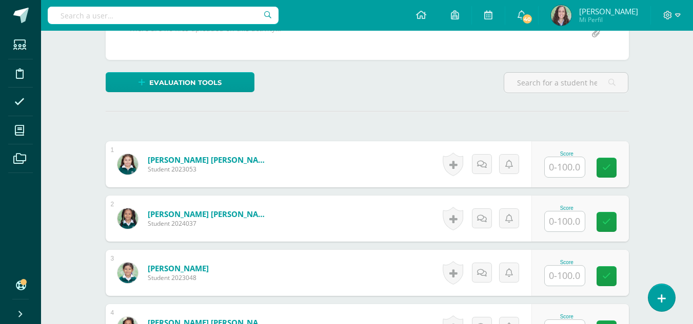
scroll to position [225, 0]
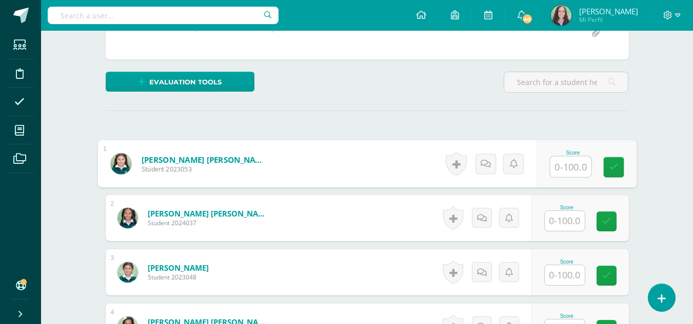
click at [563, 164] on input "text" at bounding box center [570, 167] width 41 height 21
type input "95"
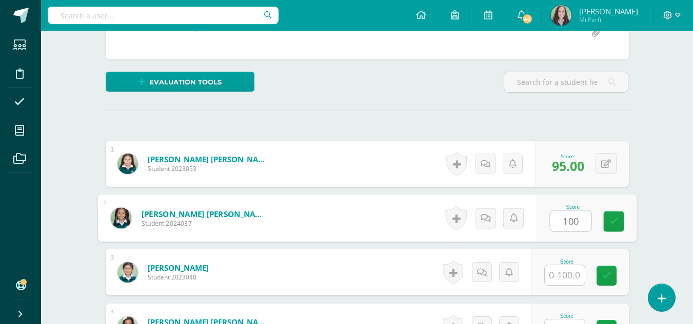
type input "100"
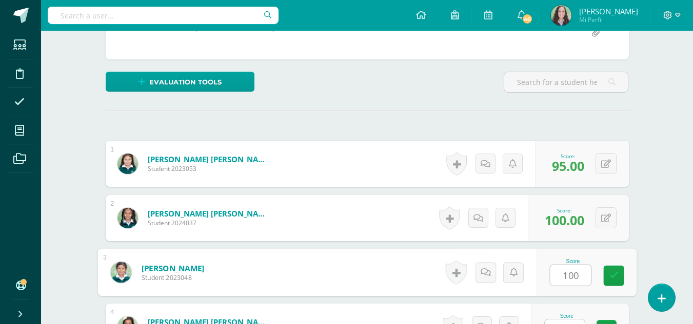
type input "100"
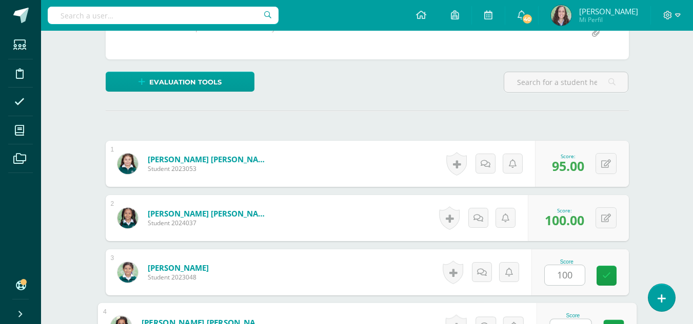
scroll to position [240, 0]
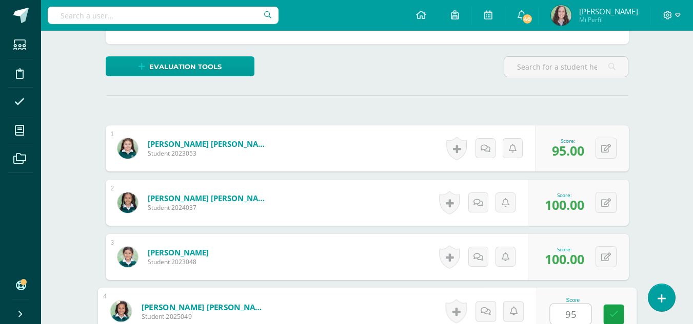
type input "95"
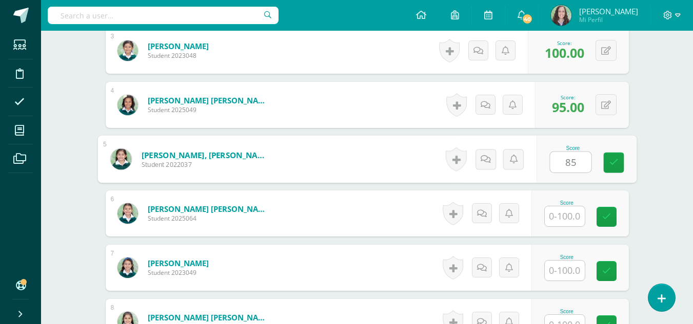
type input "85"
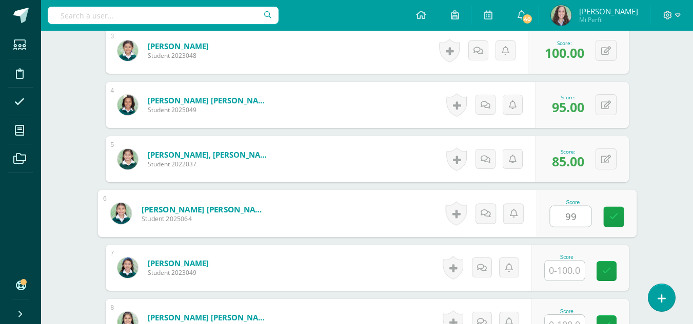
type input "99"
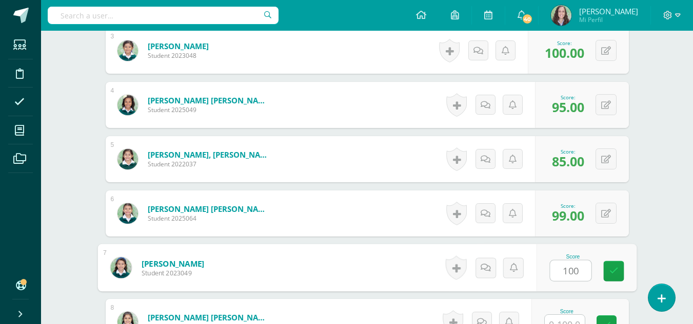
type input "100"
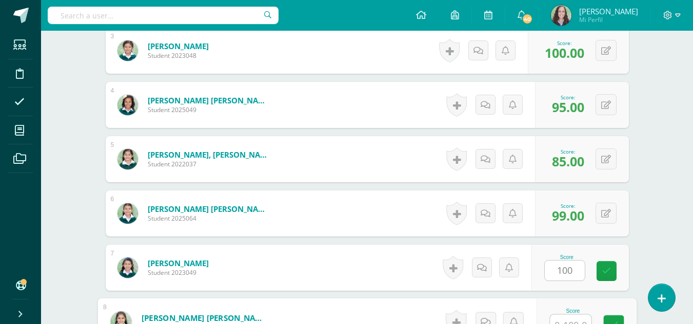
scroll to position [458, 0]
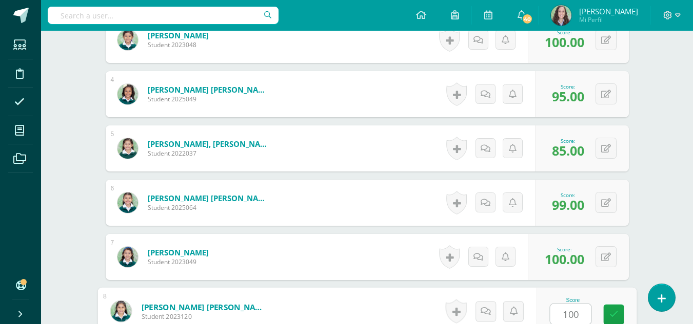
type input "100"
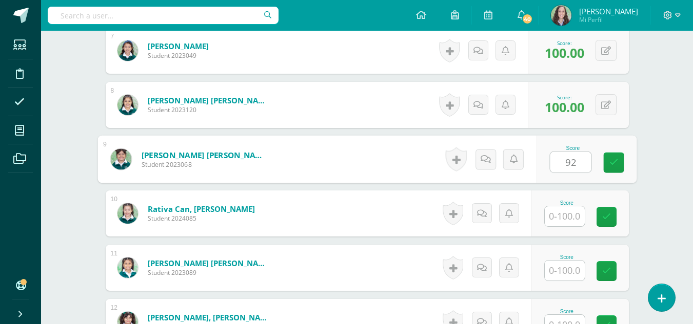
type input "92"
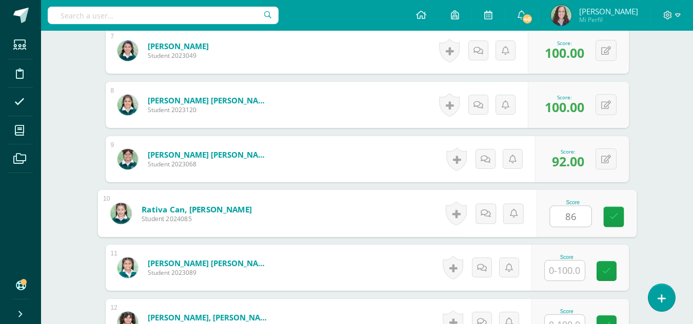
type input "86"
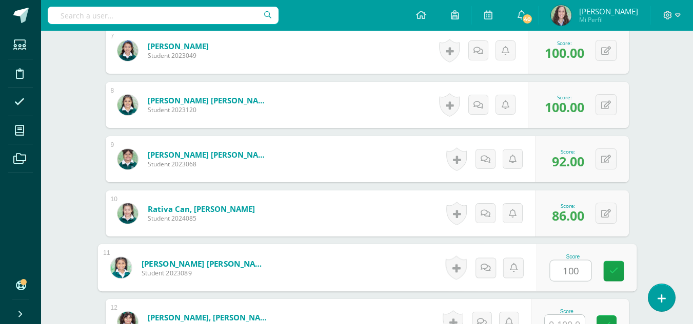
type input "100"
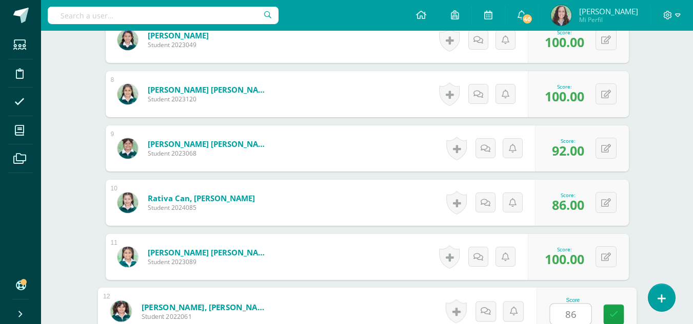
type input "86"
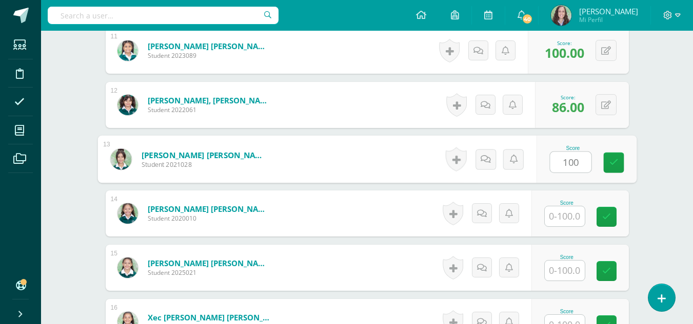
type input "100"
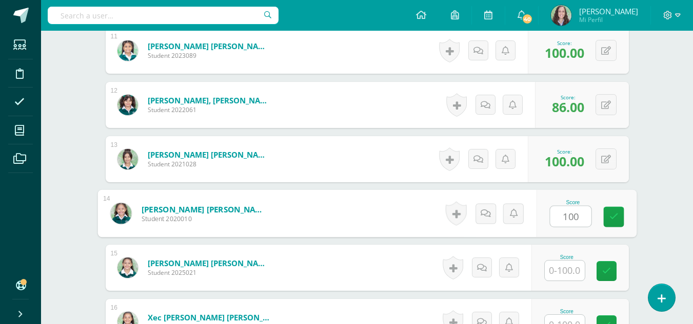
type input "100"
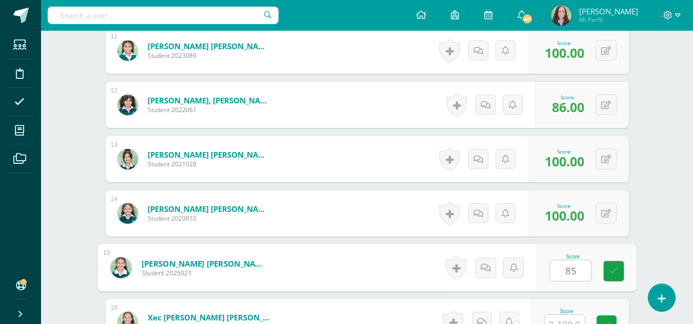
type input "85"
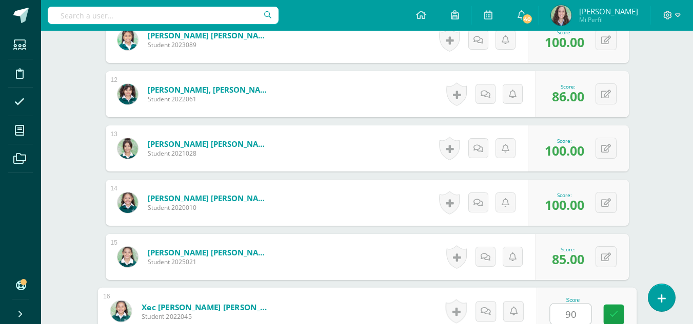
type input "90"
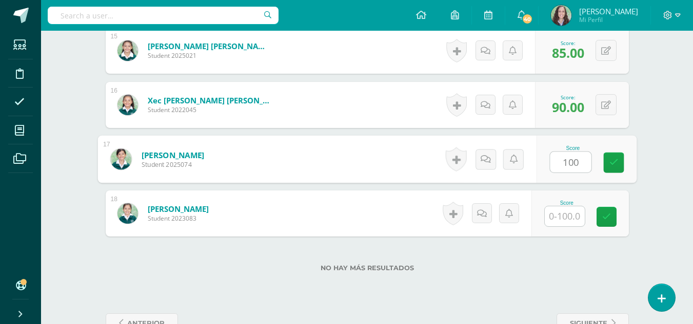
type input "100"
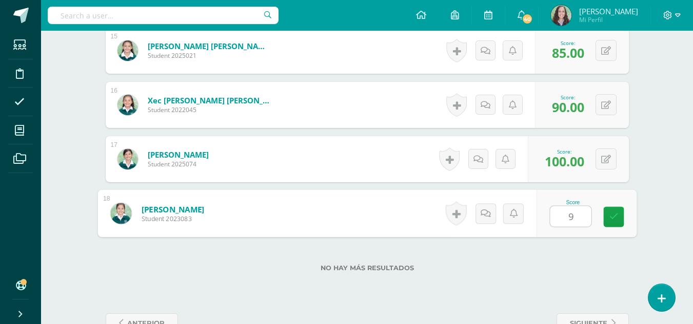
type input "95"
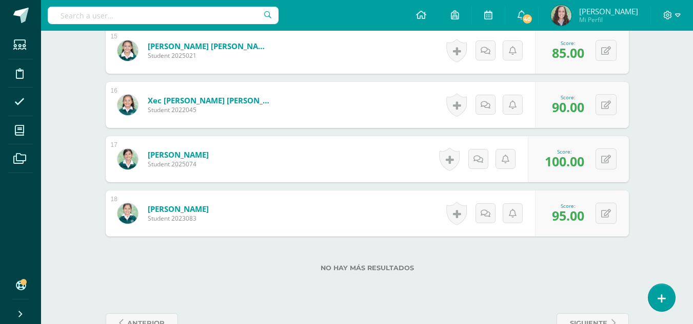
scroll to position [1129, 0]
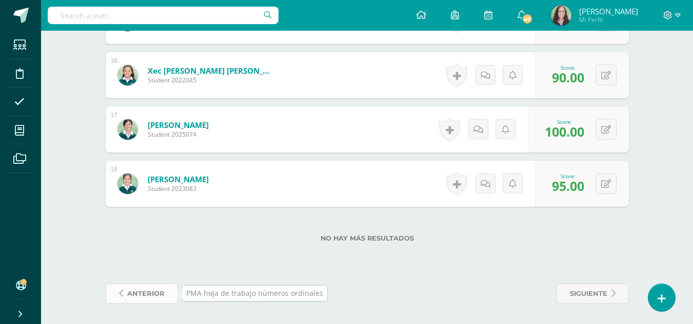
click at [135, 289] on span "anterior" at bounding box center [145, 294] width 37 height 19
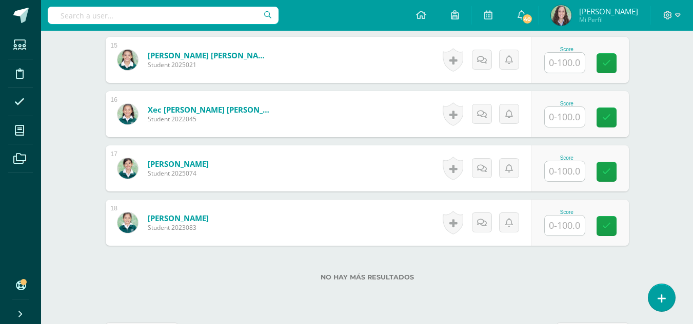
scroll to position [1129, 0]
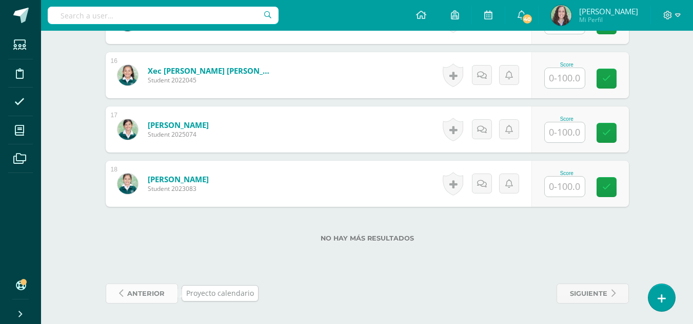
click at [145, 294] on span "anterior" at bounding box center [145, 294] width 37 height 19
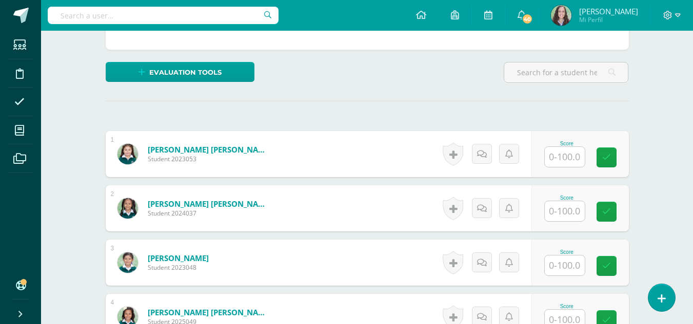
scroll to position [239, 0]
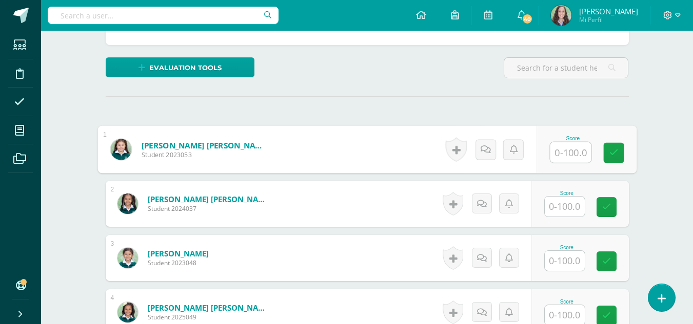
click at [562, 155] on input "text" at bounding box center [570, 153] width 41 height 21
type input "98"
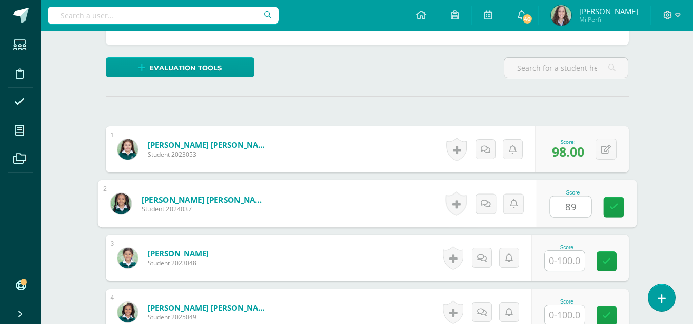
type input "89"
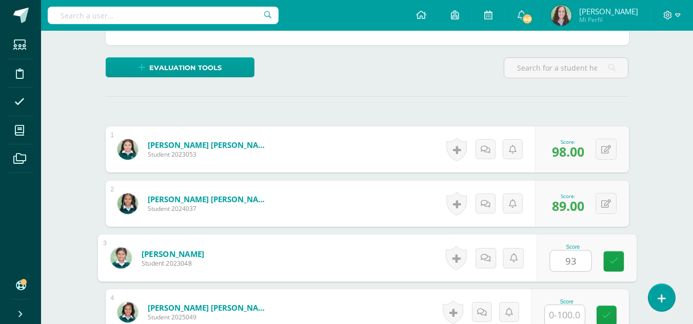
type input "93"
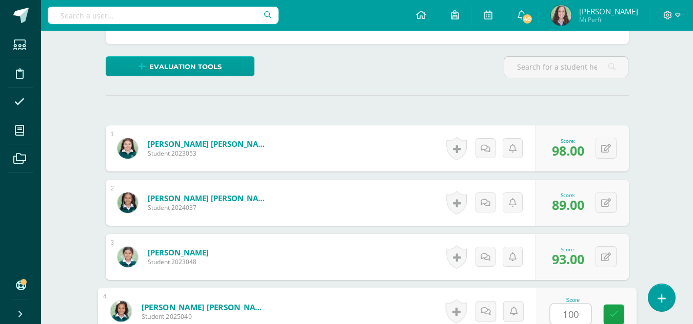
type input "100"
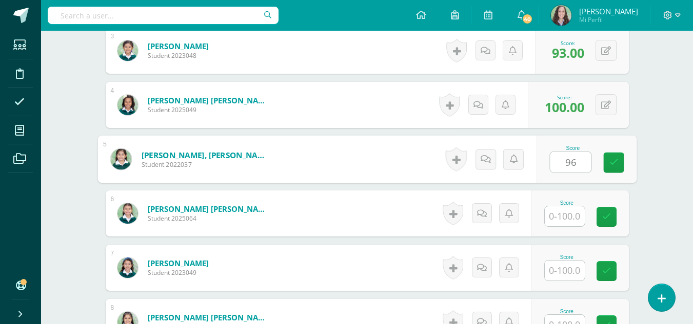
type input "96"
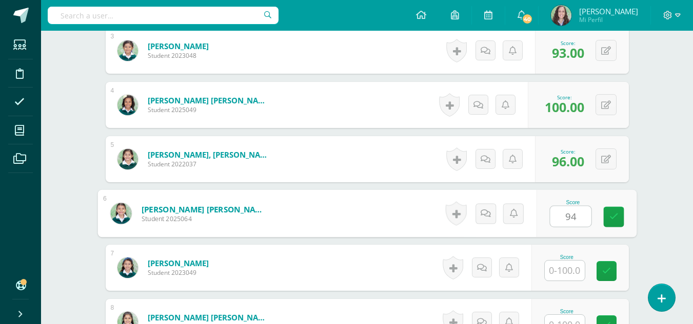
type input "94"
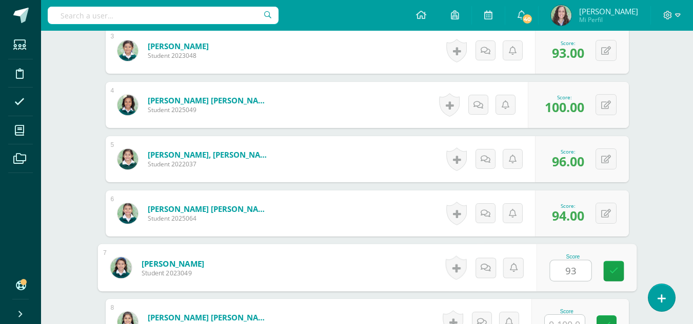
type input "93"
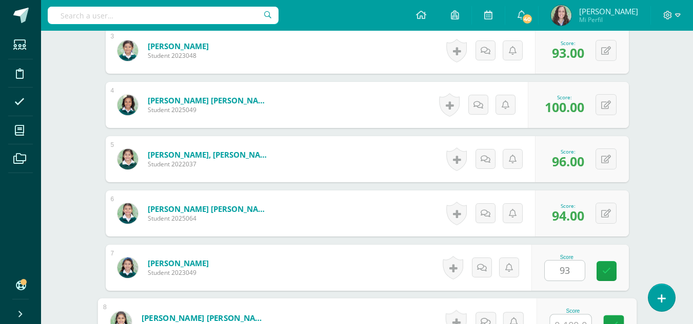
scroll to position [458, 0]
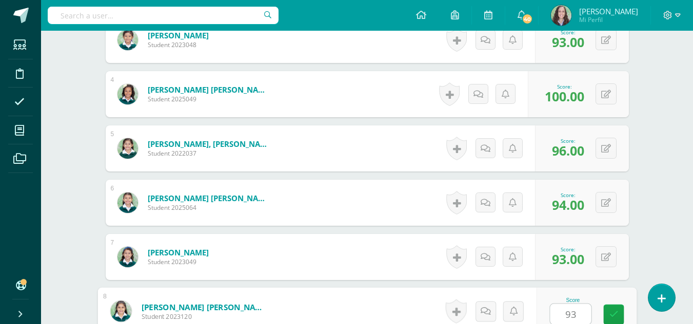
type input "93"
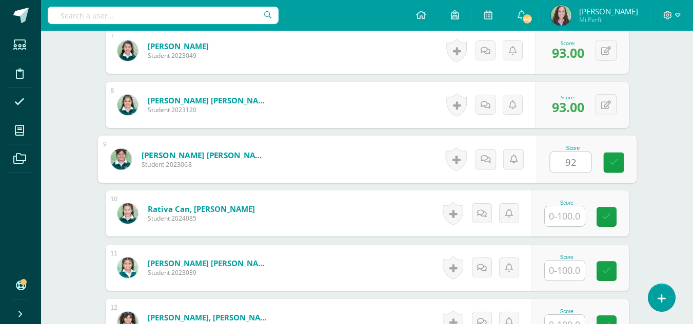
type input "92"
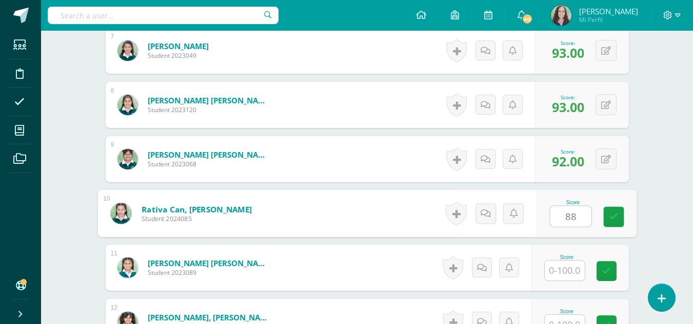
type input "88"
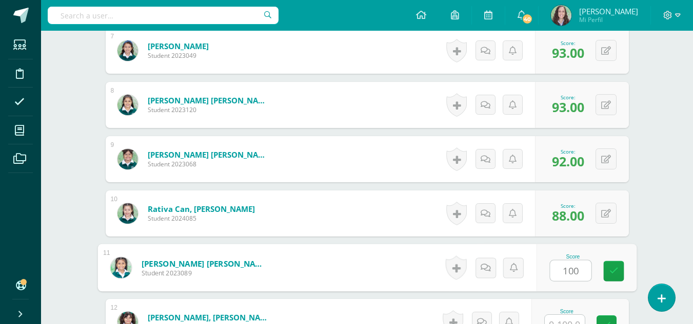
type input "100"
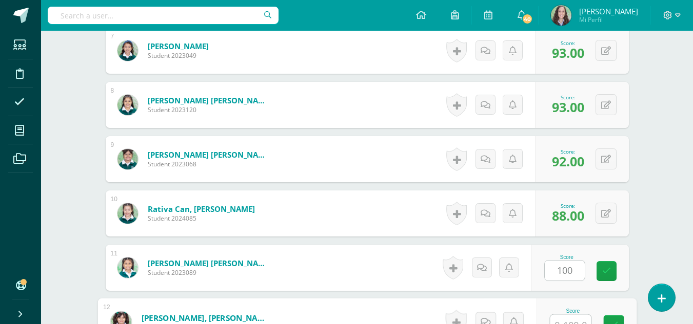
scroll to position [675, 0]
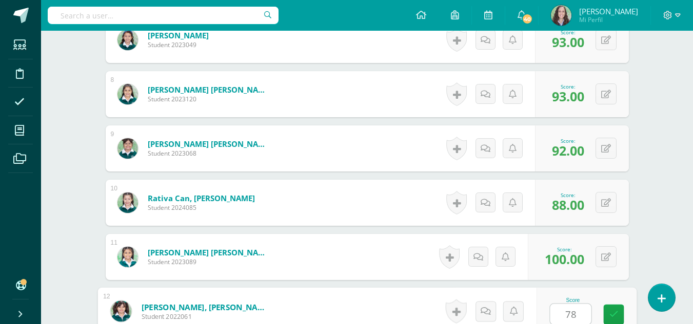
type input "78"
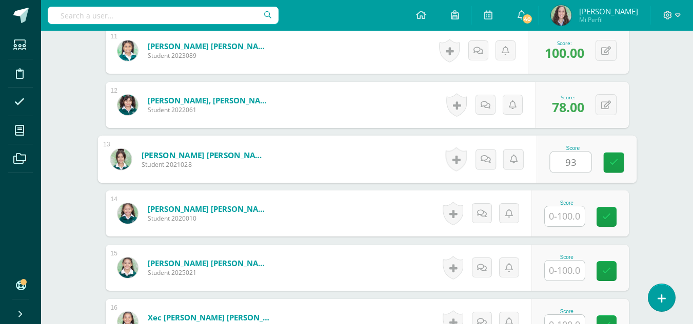
type input "93"
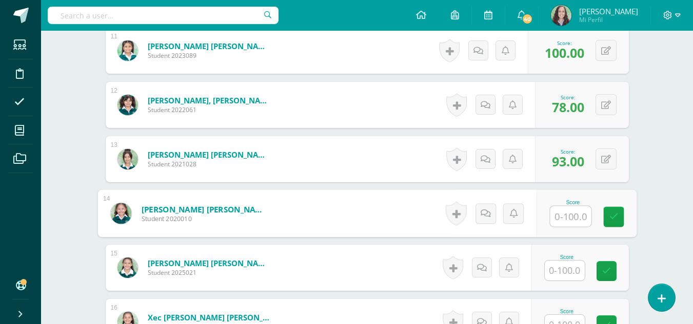
type input "7"
type input "86"
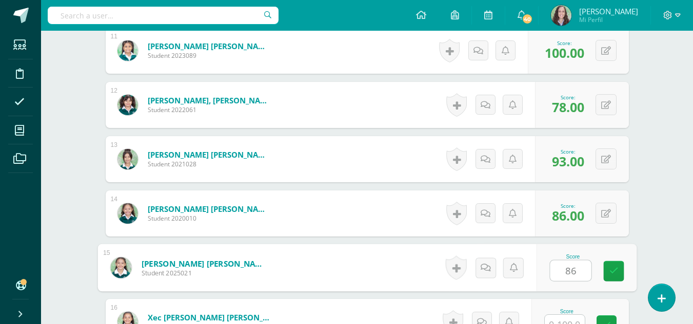
type input "86"
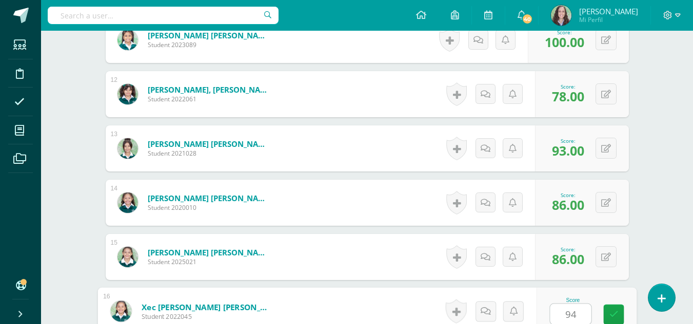
type input "94"
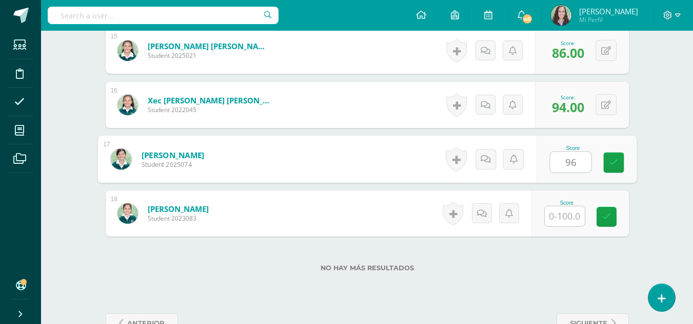
type input "96"
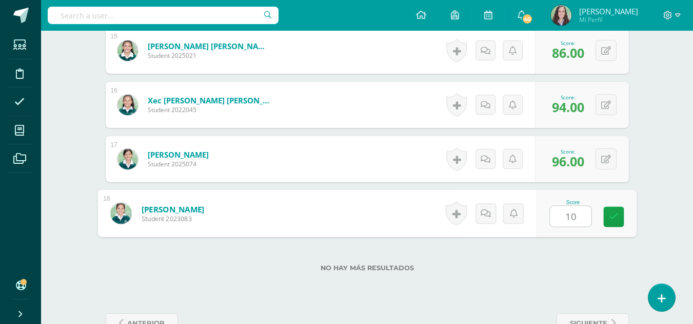
type input "100"
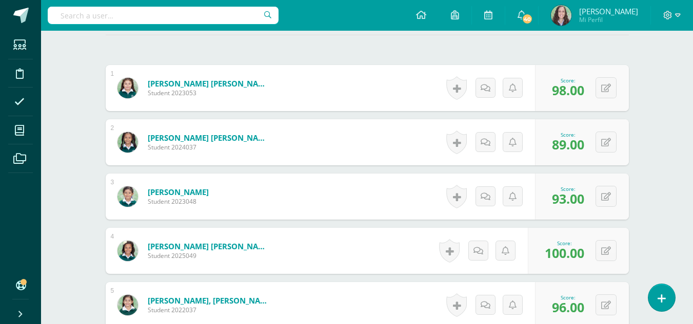
scroll to position [19, 0]
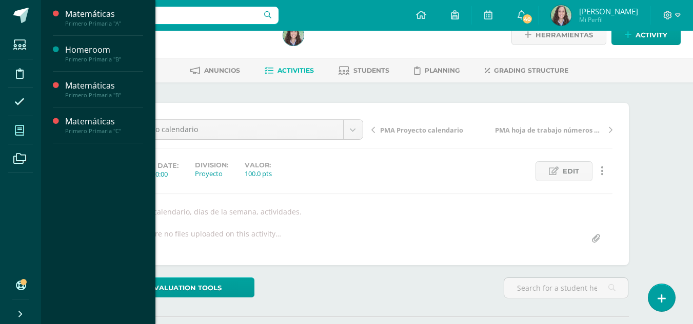
click at [19, 127] on icon at bounding box center [19, 131] width 9 height 10
click at [80, 150] on span "Activities" at bounding box center [91, 149] width 31 height 10
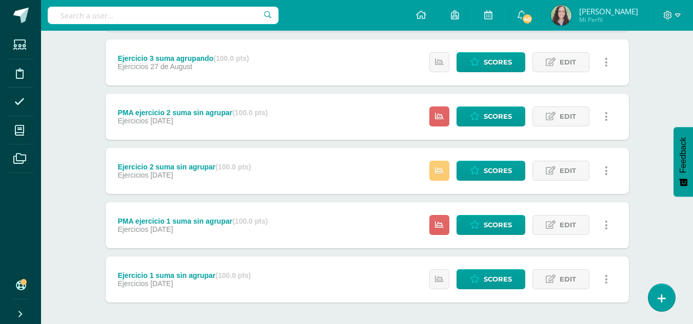
scroll to position [939, 0]
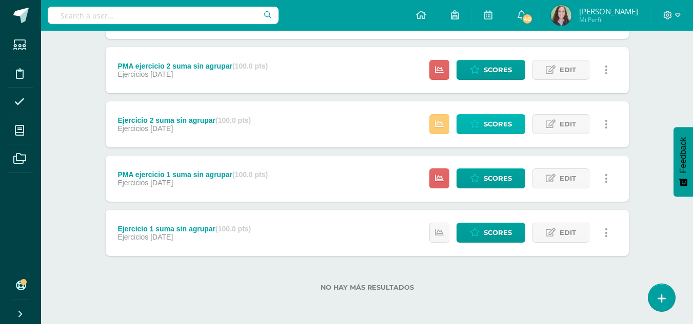
click at [497, 125] on span "Scores" at bounding box center [497, 124] width 28 height 19
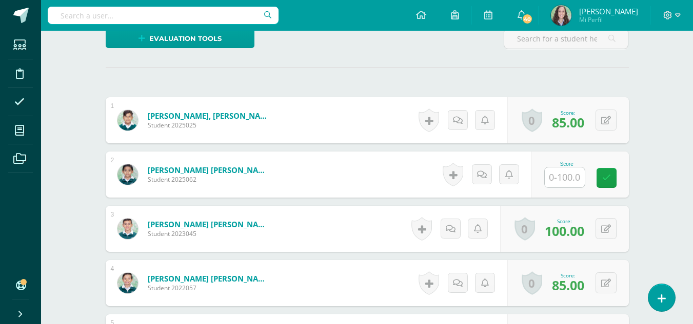
scroll to position [269, 0]
click at [569, 180] on input "text" at bounding box center [564, 177] width 40 height 20
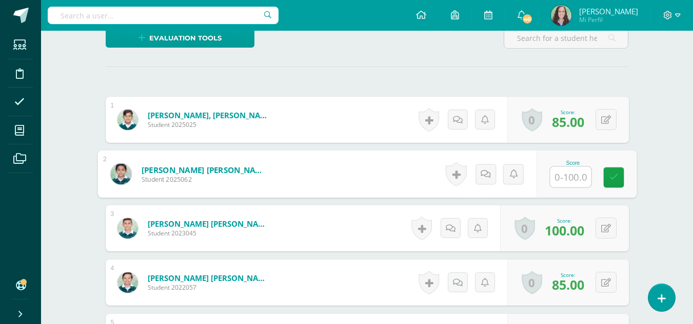
scroll to position [270, 0]
type input "90"
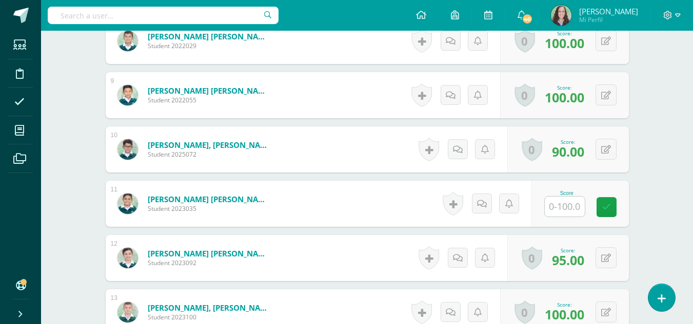
scroll to position [740, 0]
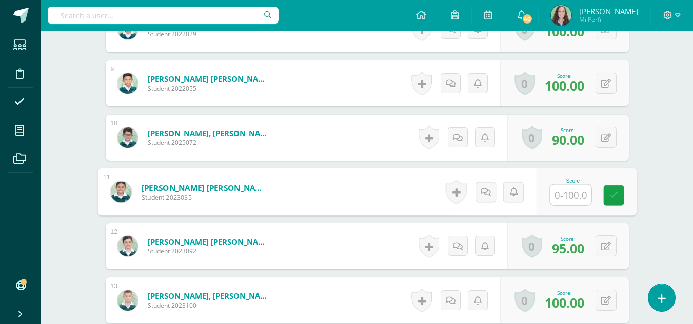
click at [563, 199] on input "text" at bounding box center [570, 195] width 41 height 21
type input "90"
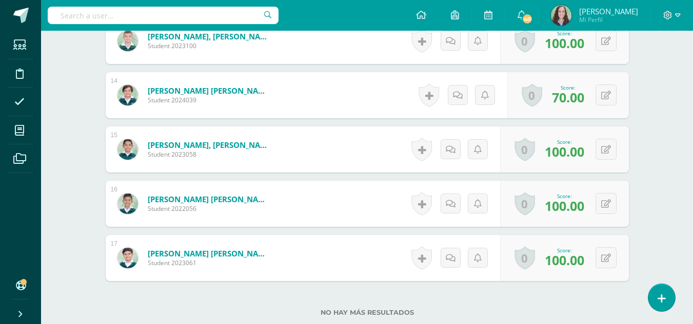
scroll to position [1074, 0]
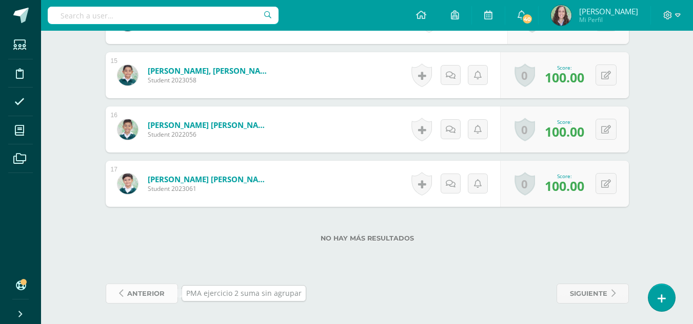
click at [123, 299] on link "anterior" at bounding box center [142, 294] width 72 height 20
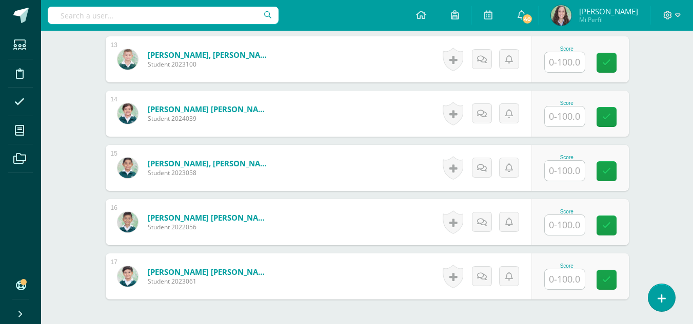
scroll to position [1074, 0]
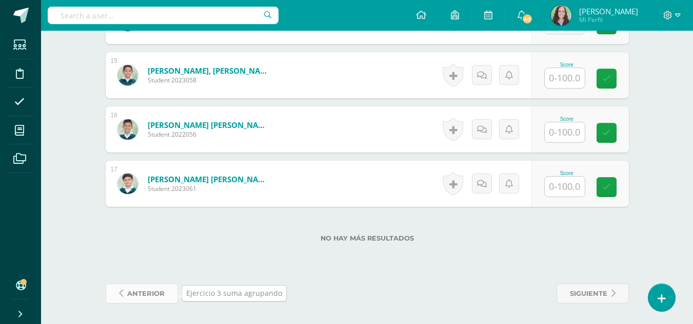
click at [137, 296] on span "anterior" at bounding box center [145, 294] width 37 height 19
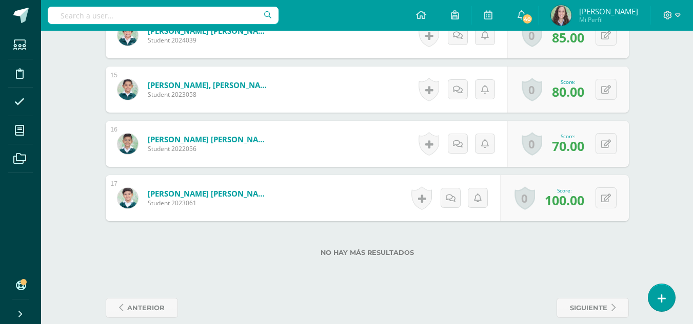
scroll to position [1074, 0]
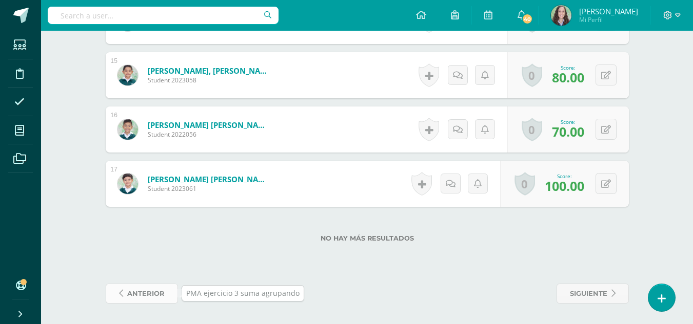
click at [136, 297] on span "anterior" at bounding box center [145, 294] width 37 height 19
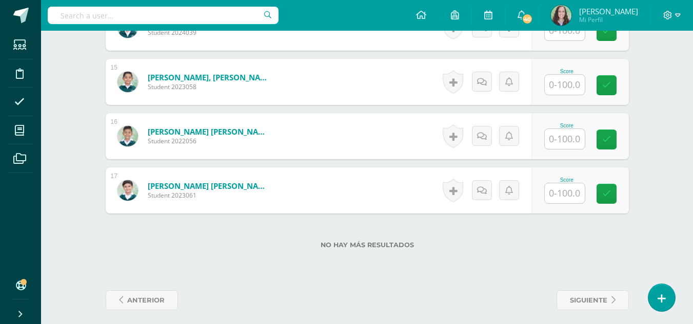
scroll to position [1074, 0]
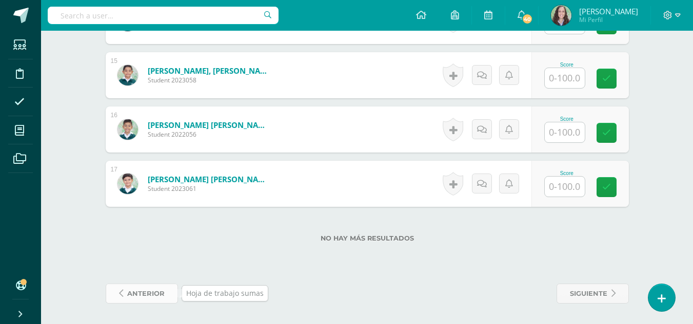
click at [144, 293] on span "anterior" at bounding box center [145, 294] width 37 height 19
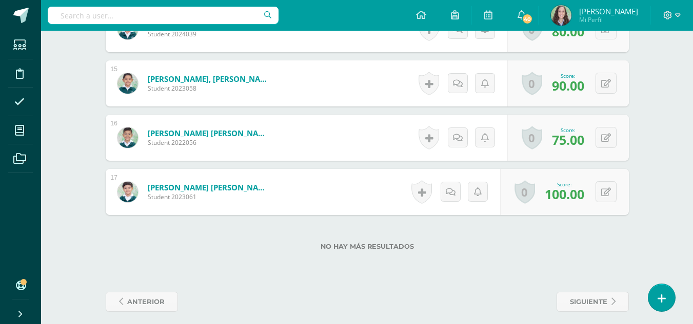
scroll to position [1074, 0]
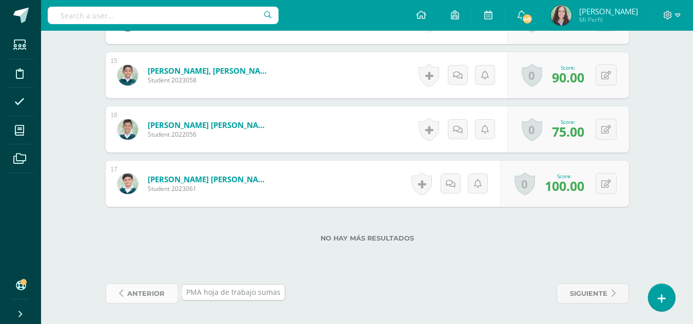
click at [130, 295] on span "anterior" at bounding box center [145, 294] width 37 height 19
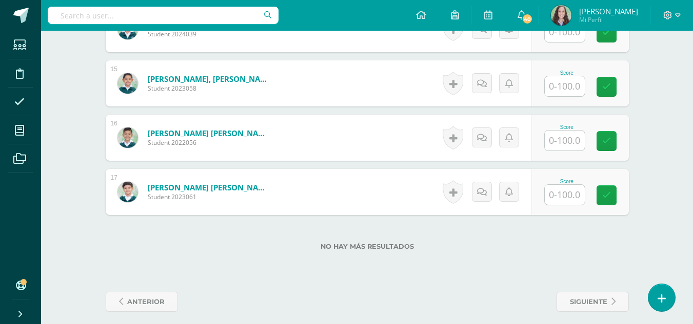
scroll to position [1074, 0]
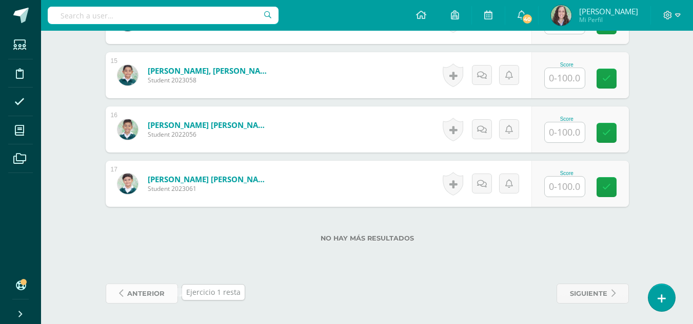
click at [139, 296] on span "anterior" at bounding box center [145, 294] width 37 height 19
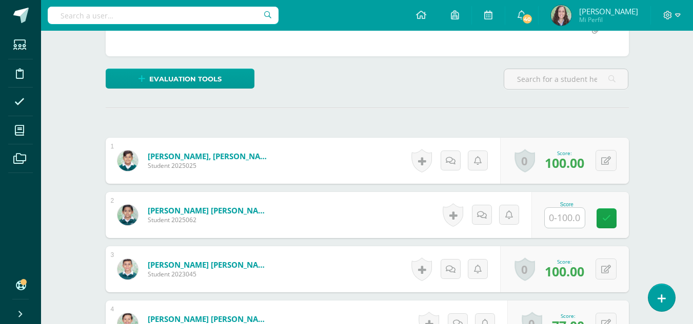
scroll to position [242, 0]
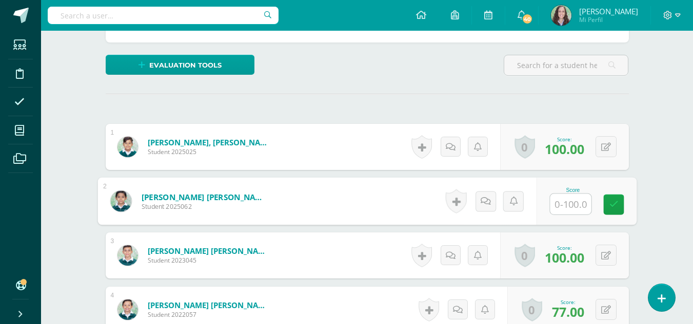
click at [558, 202] on input "text" at bounding box center [570, 204] width 41 height 21
type input "100"
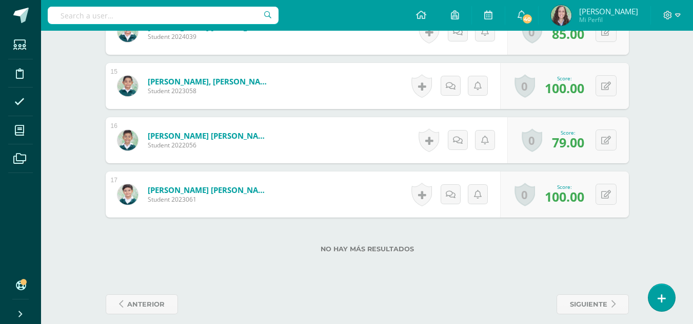
scroll to position [1074, 0]
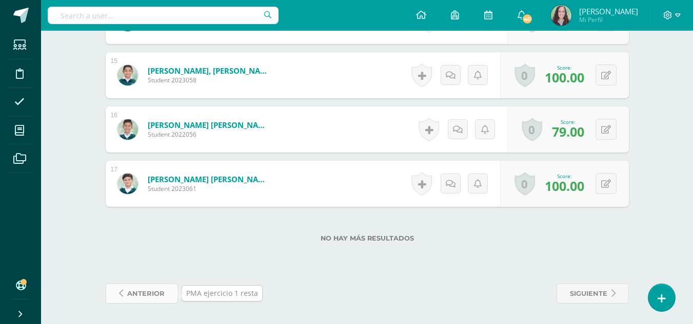
click at [149, 290] on span "anterior" at bounding box center [145, 294] width 37 height 19
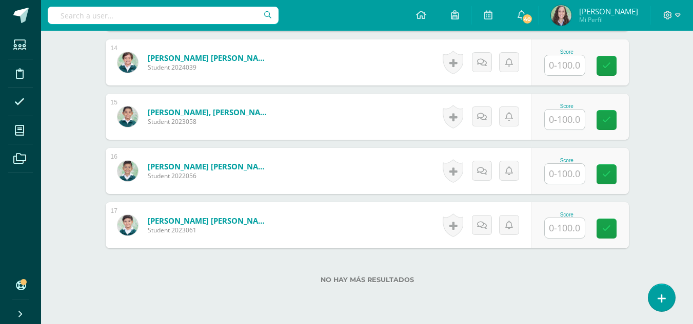
scroll to position [1074, 0]
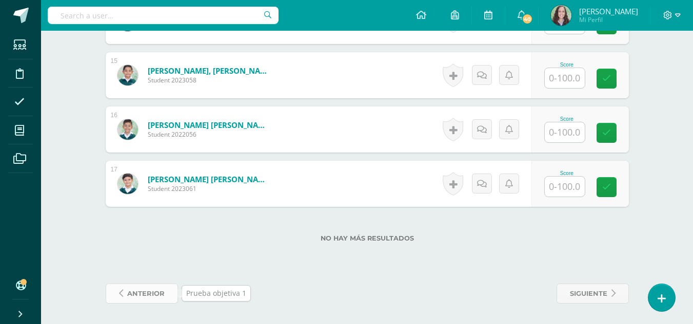
click at [145, 296] on span "anterior" at bounding box center [145, 294] width 37 height 19
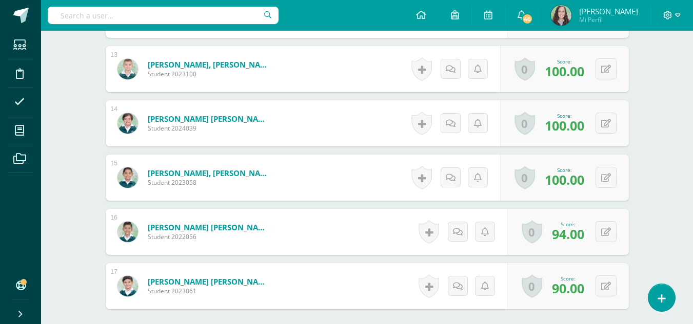
scroll to position [1074, 0]
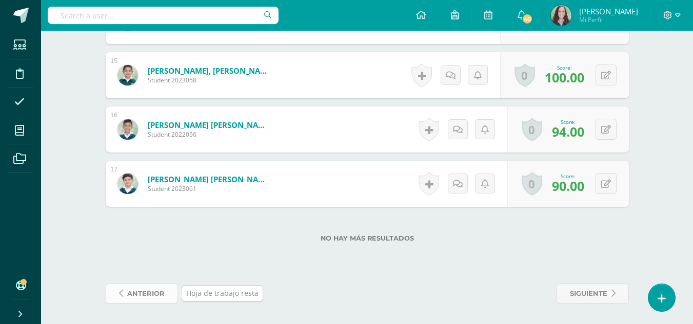
click at [136, 295] on span "anterior" at bounding box center [145, 294] width 37 height 19
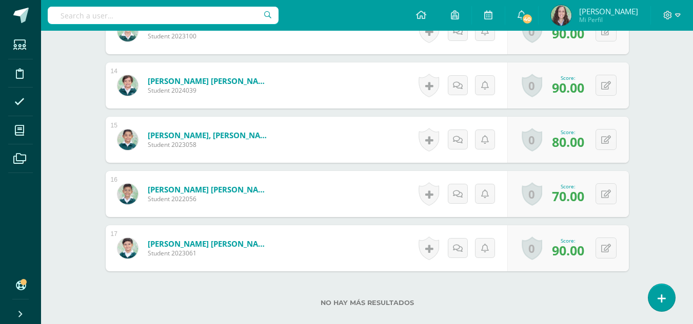
scroll to position [1074, 0]
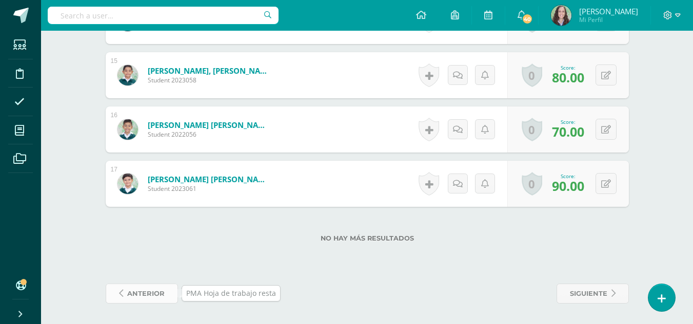
click at [144, 298] on span "anterior" at bounding box center [145, 294] width 37 height 19
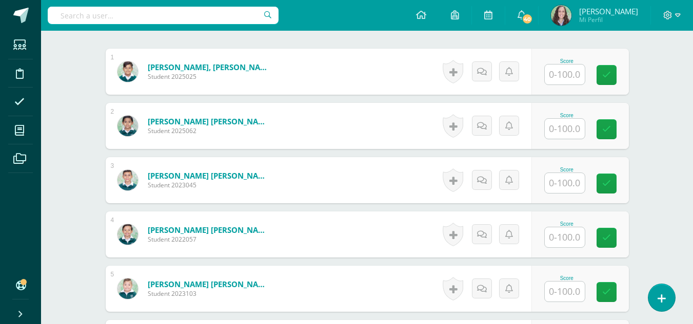
scroll to position [333, 0]
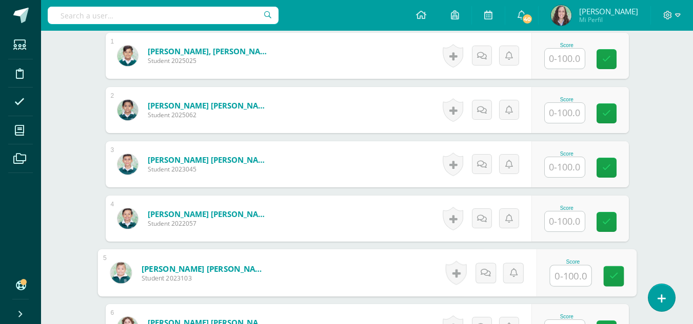
click at [560, 273] on input "text" at bounding box center [570, 276] width 41 height 21
type input "100"
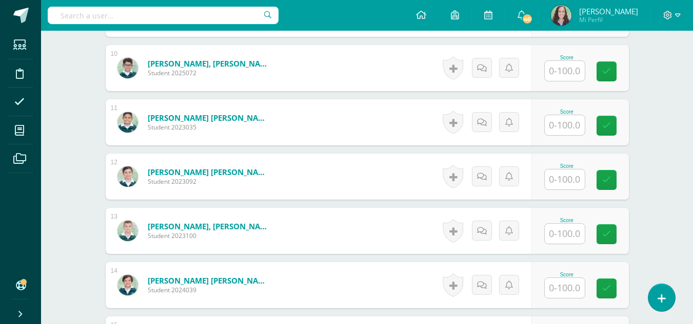
scroll to position [813, 0]
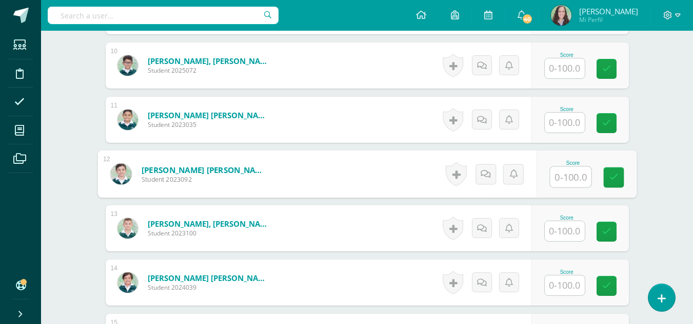
click at [571, 172] on input "text" at bounding box center [570, 177] width 41 height 21
type input "75"
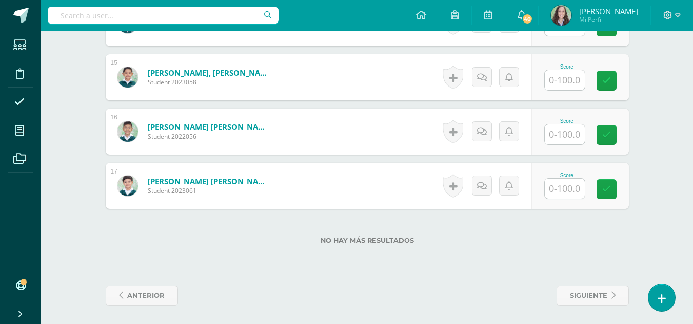
scroll to position [1074, 0]
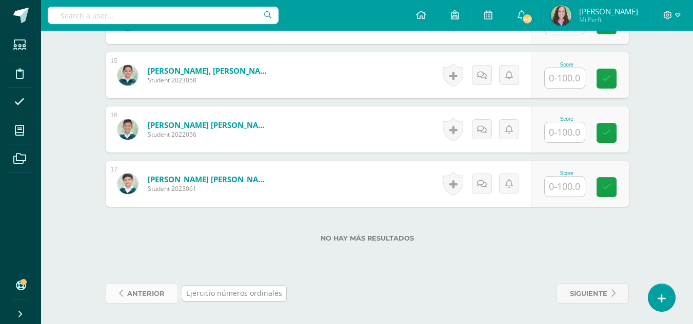
click at [138, 297] on span "anterior" at bounding box center [145, 294] width 37 height 19
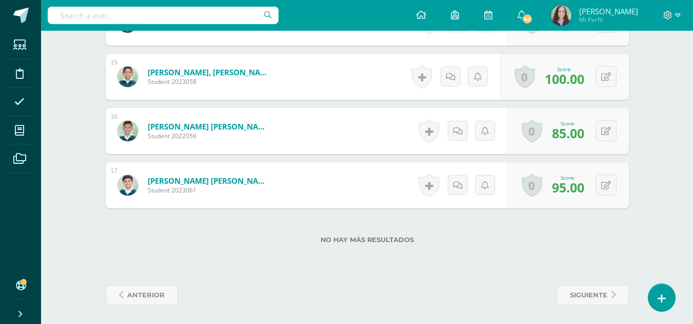
scroll to position [1074, 0]
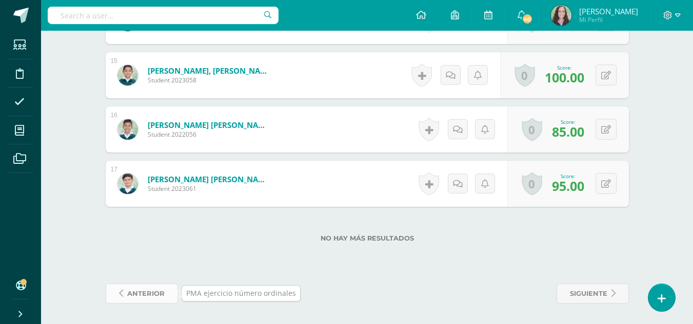
click at [139, 294] on span "anterior" at bounding box center [145, 294] width 37 height 19
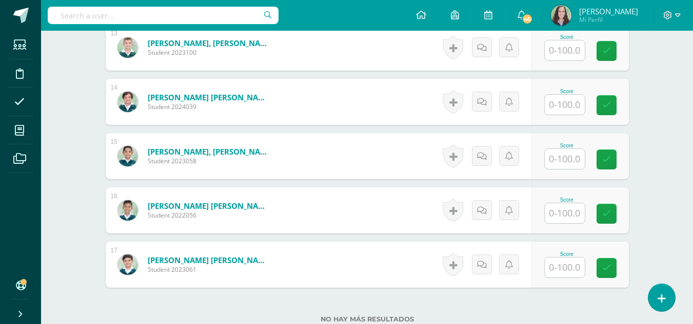
scroll to position [1074, 0]
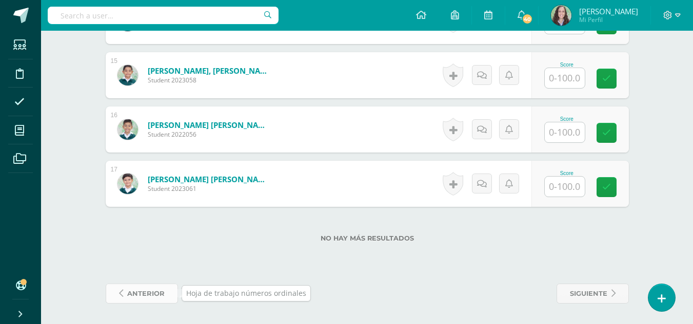
click at [128, 292] on span "anterior" at bounding box center [145, 294] width 37 height 19
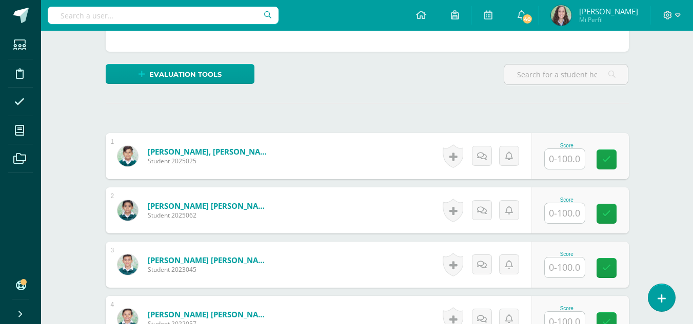
scroll to position [233, 0]
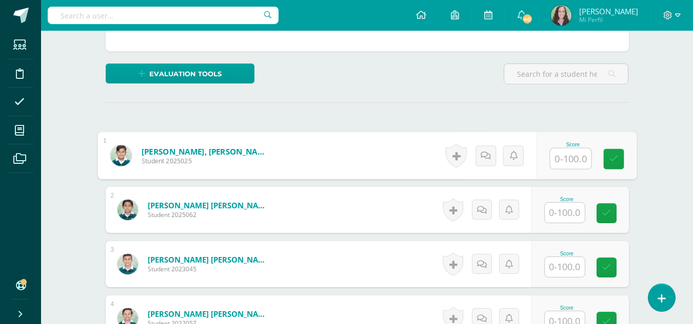
click at [563, 154] on input "text" at bounding box center [570, 159] width 41 height 21
type input "100"
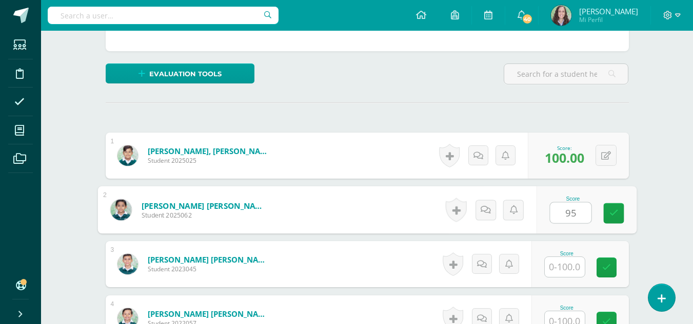
type input "95"
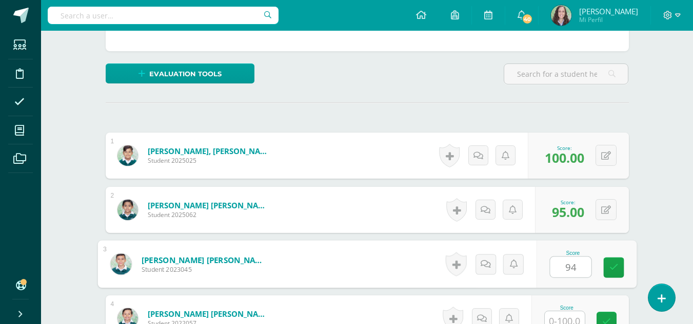
type input "94"
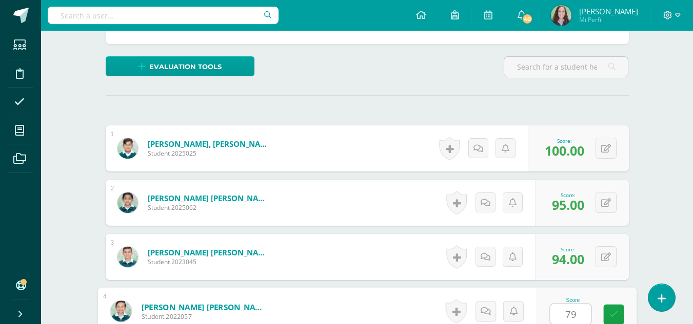
type input "79"
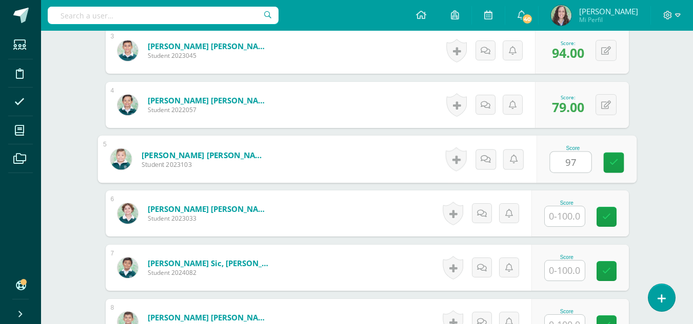
type input "97"
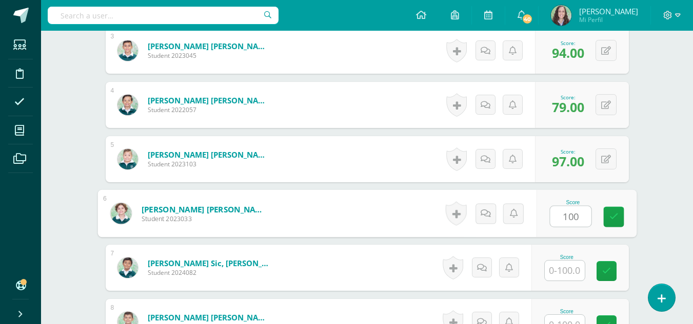
type input "100"
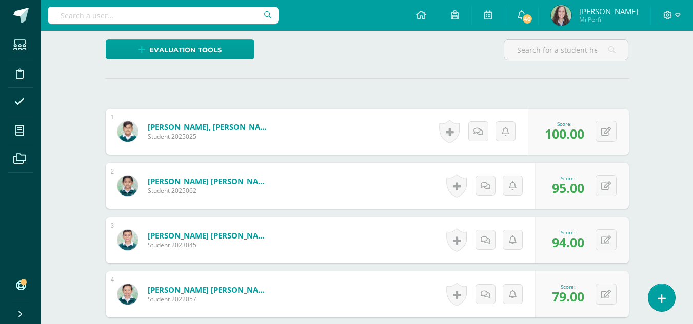
scroll to position [255, 0]
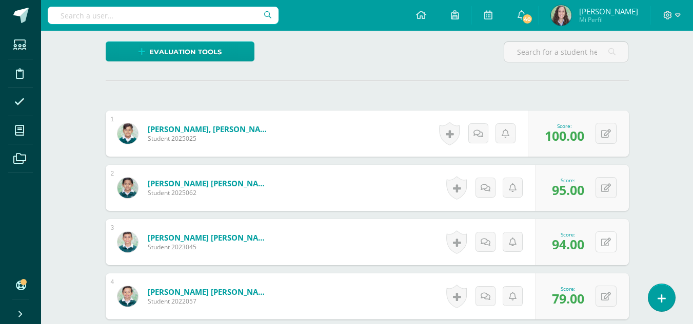
click at [602, 244] on button at bounding box center [605, 242] width 21 height 21
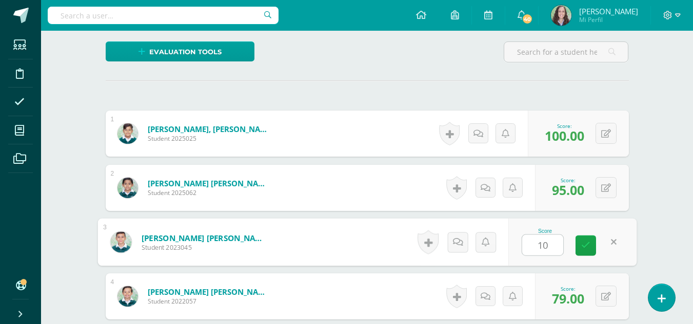
type input "100"
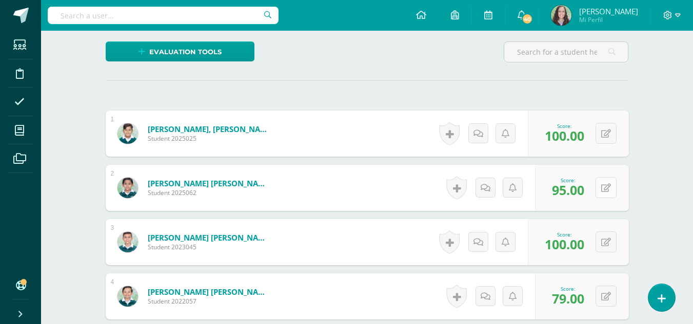
click at [608, 186] on icon at bounding box center [606, 188] width 10 height 9
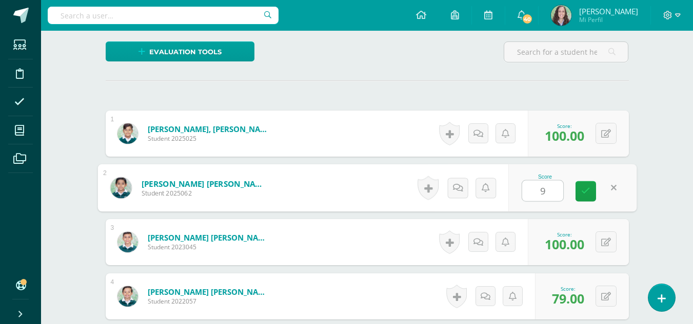
type input "94"
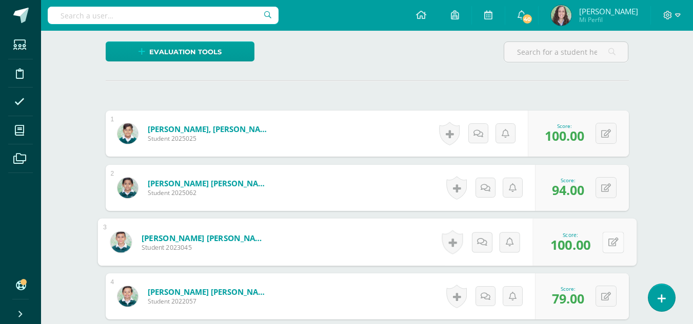
click at [600, 243] on div "0 Badges Badges obtained Aún no hay logros agregados Score: 100.00" at bounding box center [584, 243] width 104 height 48
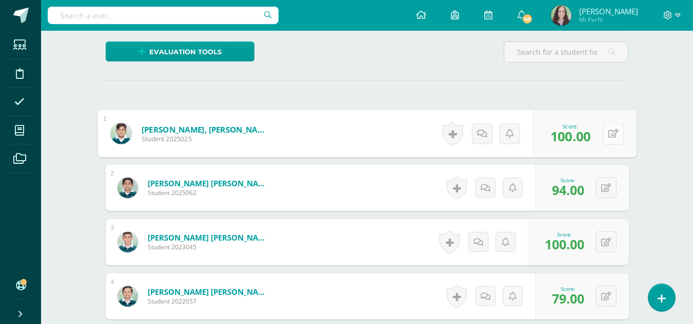
click at [604, 128] on button at bounding box center [613, 134] width 22 height 22
type input "95"
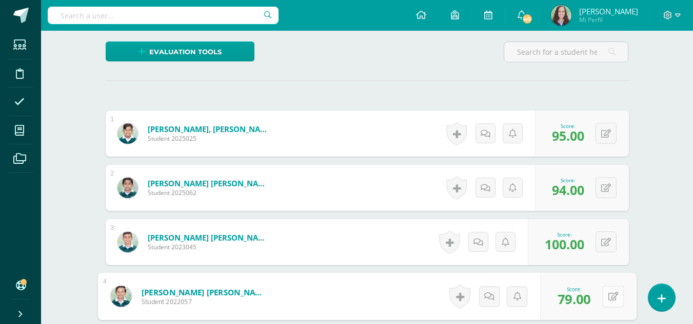
click at [603, 295] on button at bounding box center [613, 297] width 22 height 22
type input "79"
click at [584, 296] on icon at bounding box center [585, 300] width 9 height 9
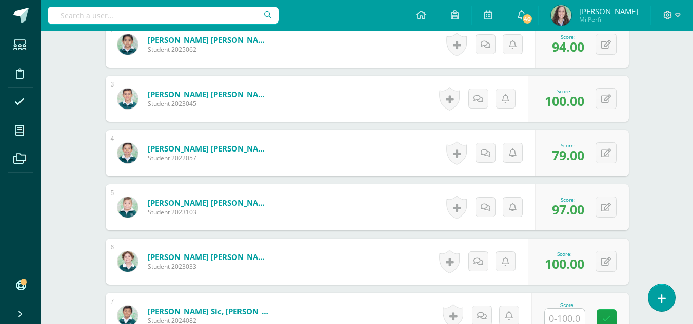
scroll to position [419, 0]
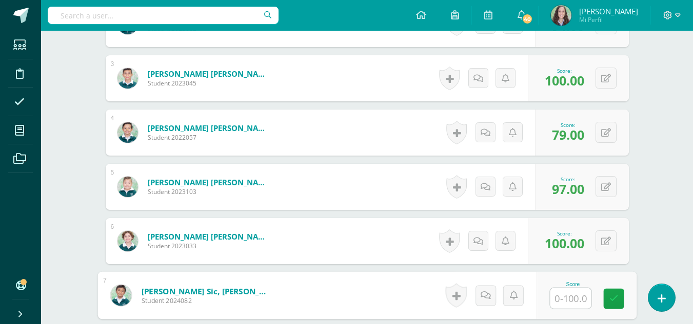
click at [572, 297] on input "text" at bounding box center [570, 299] width 41 height 21
type input "91"
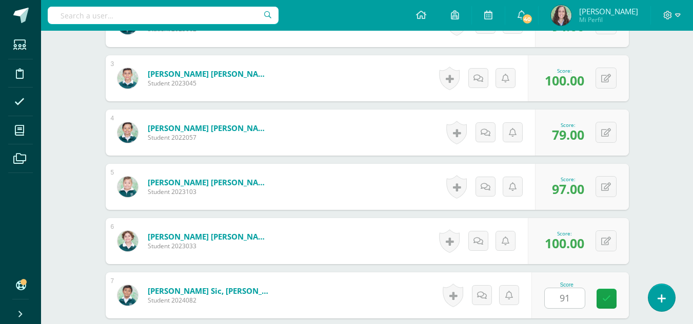
scroll to position [610, 0]
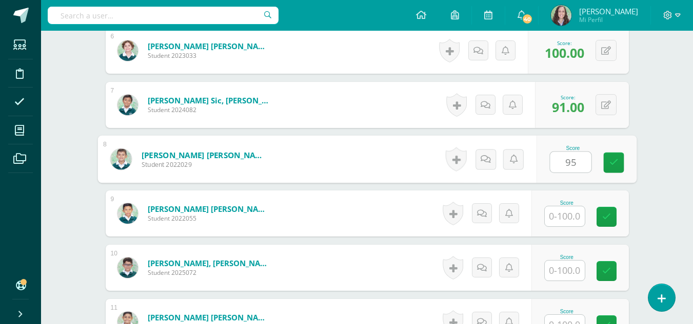
type input "95"
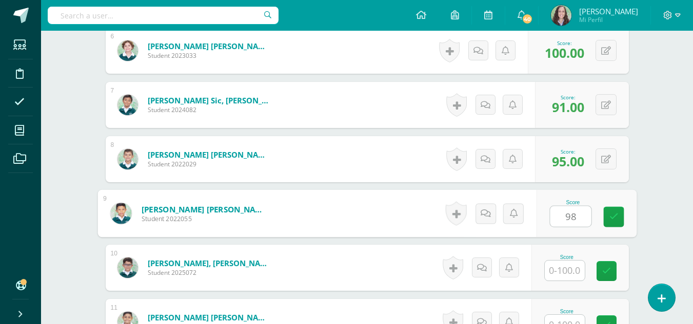
type input "98"
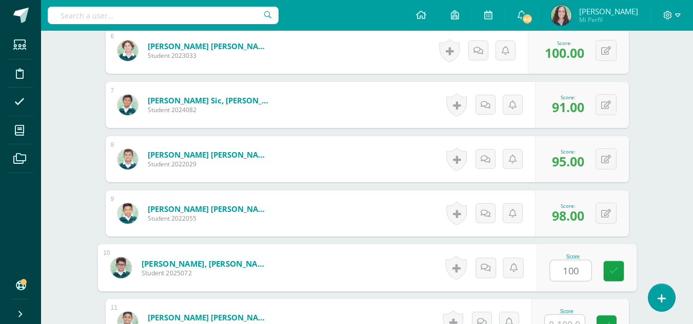
type input "100"
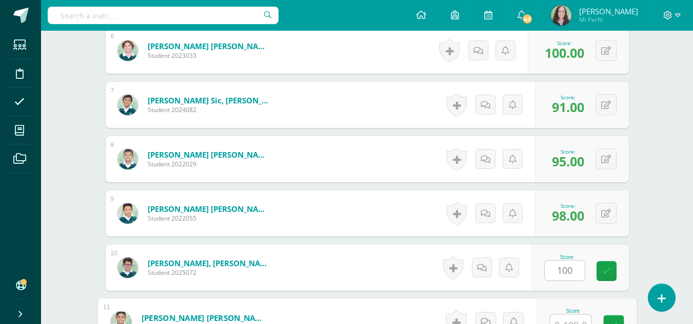
scroll to position [621, 0]
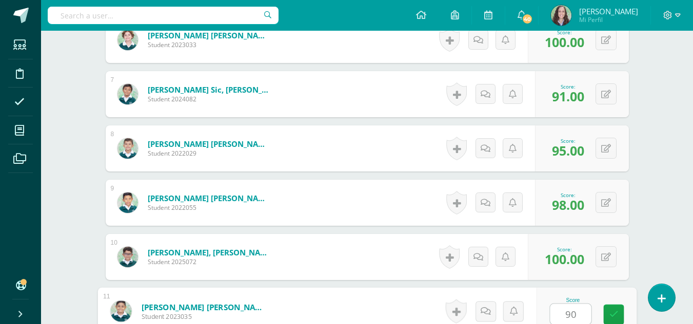
type input "90"
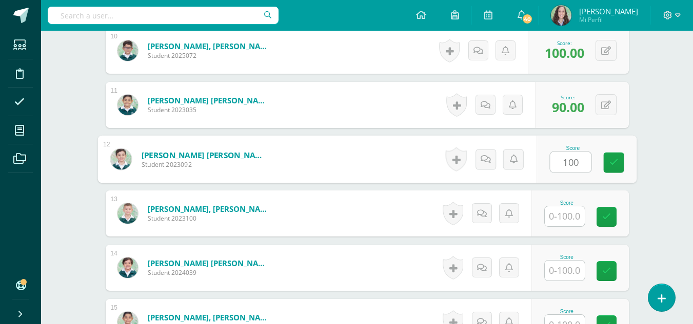
type input "100"
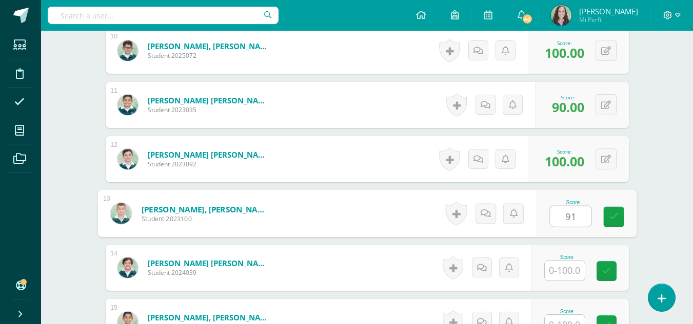
type input "91"
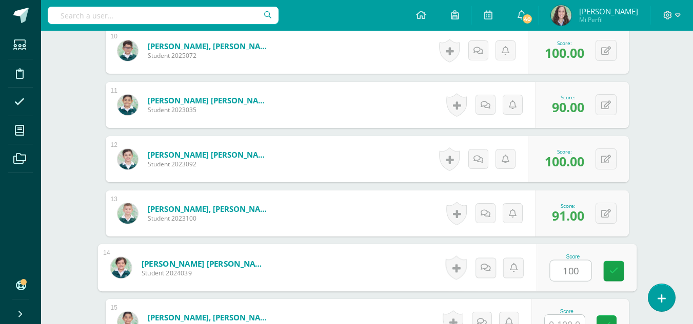
type input "100"
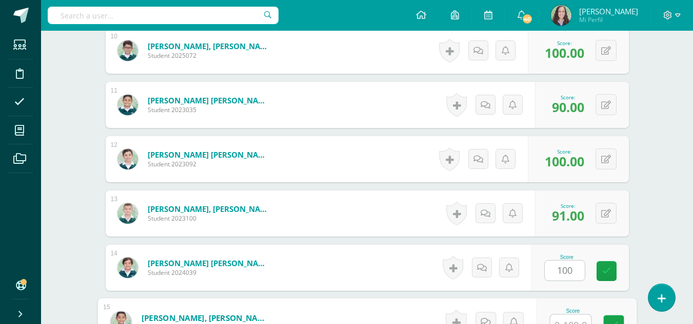
scroll to position [838, 0]
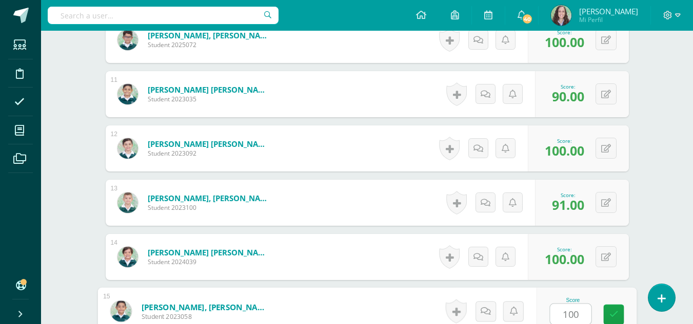
type input "100"
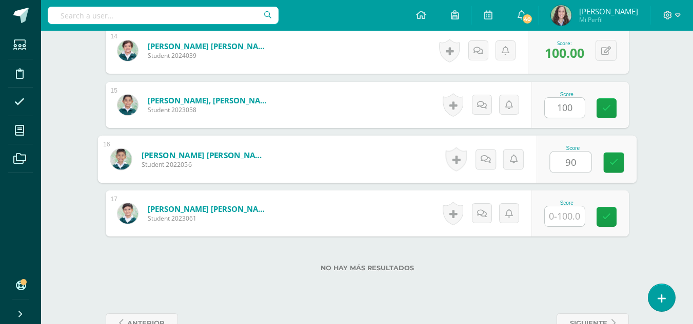
type input "90"
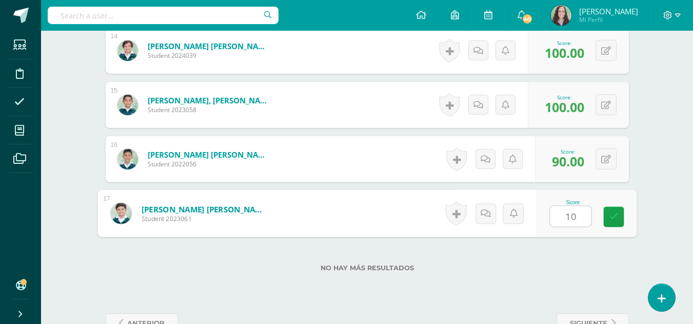
type input "100"
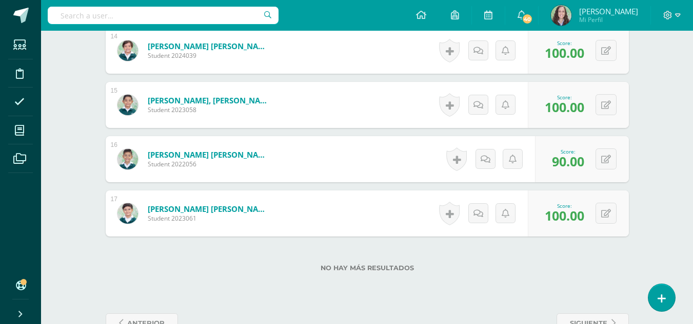
scroll to position [1074, 0]
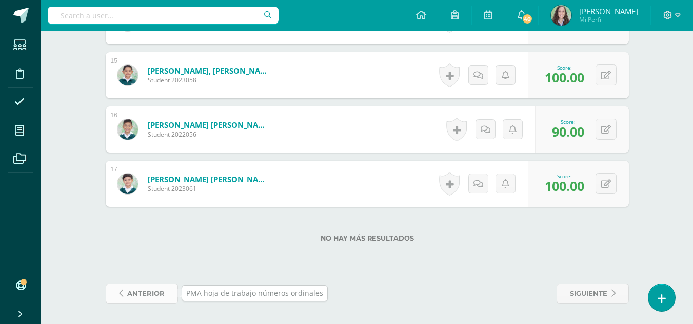
click at [152, 294] on span "anterior" at bounding box center [145, 294] width 37 height 19
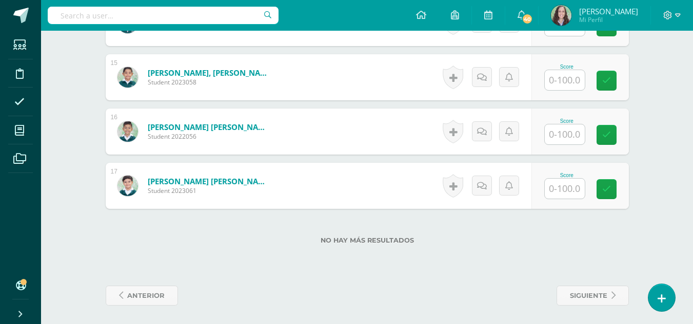
scroll to position [1074, 0]
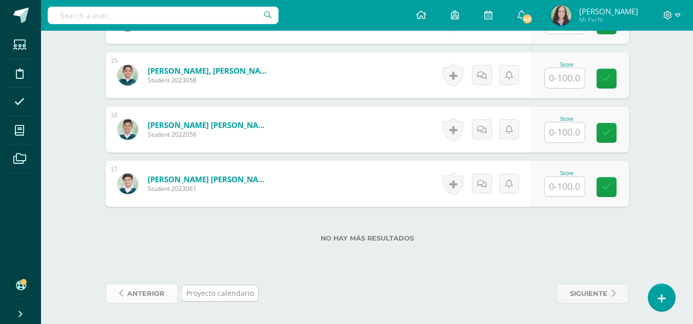
click at [138, 292] on span "anterior" at bounding box center [145, 294] width 37 height 19
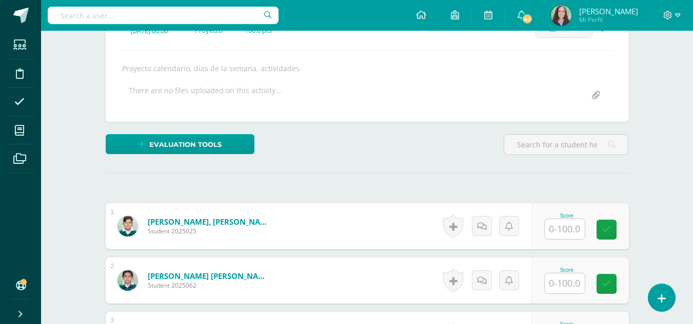
scroll to position [172, 0]
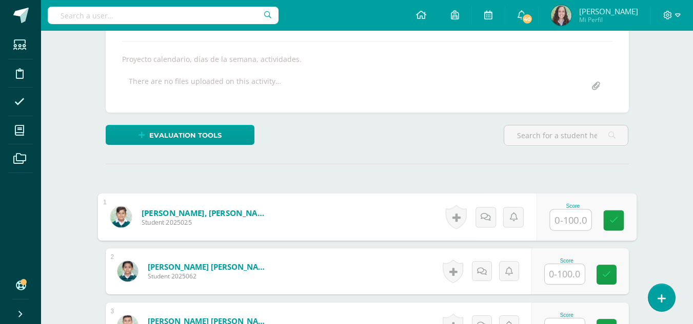
click at [573, 221] on input "text" at bounding box center [570, 220] width 41 height 21
type input "96"
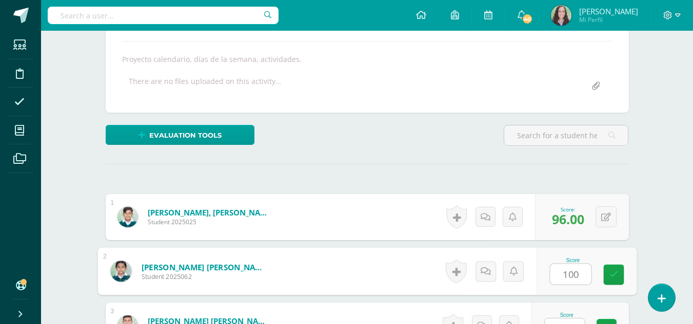
type input "100"
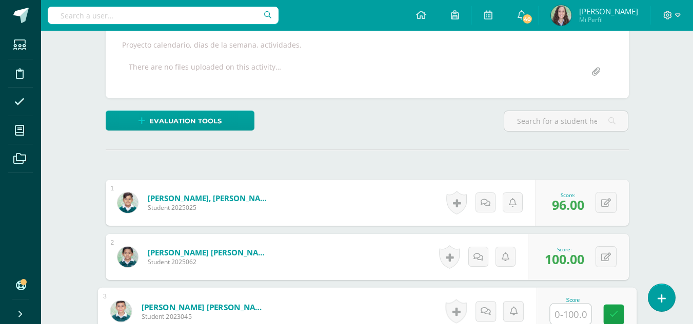
type input "8"
type input "90"
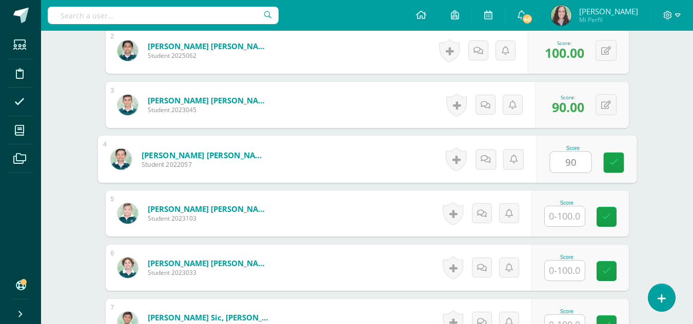
type input "90"
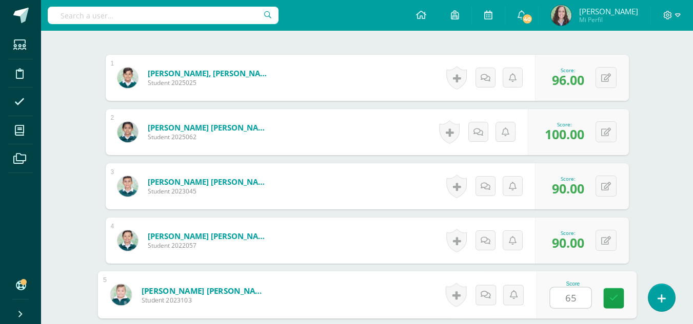
scroll to position [325, 0]
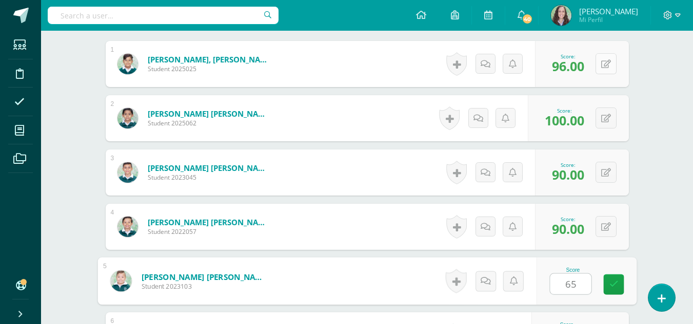
type input "65"
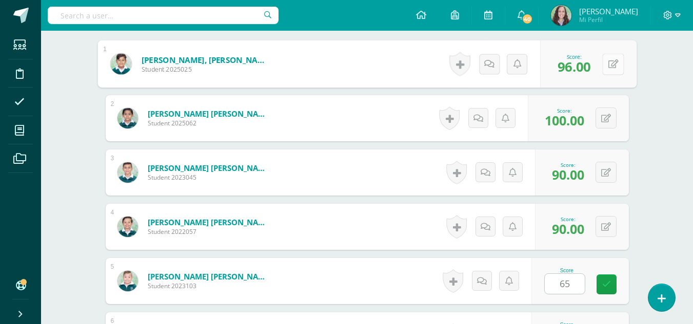
click at [599, 61] on div "0 Badges Badges obtained Aún no hay logros agregados Score: 96.00" at bounding box center [588, 64] width 96 height 48
click at [611, 63] on icon at bounding box center [612, 63] width 10 height 9
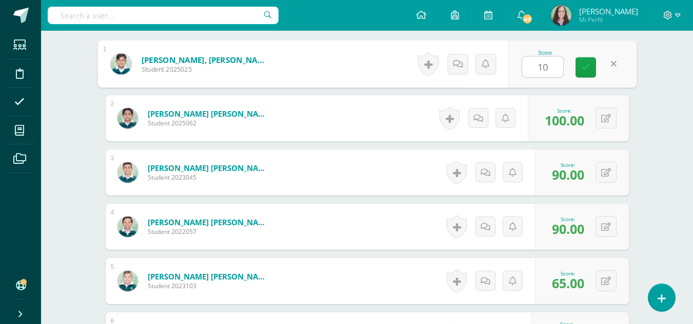
type input "100"
click at [581, 69] on icon at bounding box center [585, 67] width 9 height 9
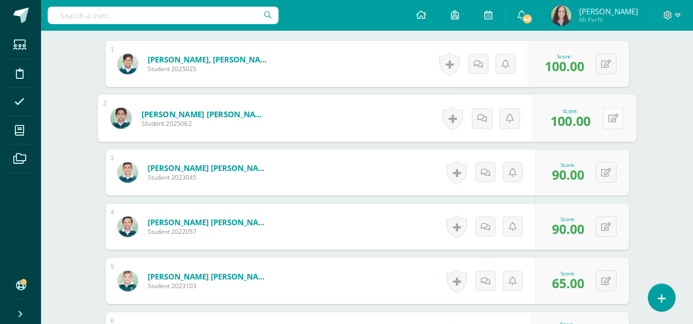
click at [607, 120] on button at bounding box center [613, 119] width 22 height 22
type input "90"
click at [604, 172] on button at bounding box center [605, 172] width 21 height 21
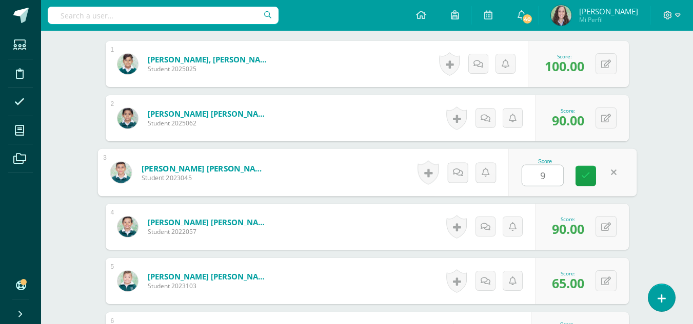
type input "96"
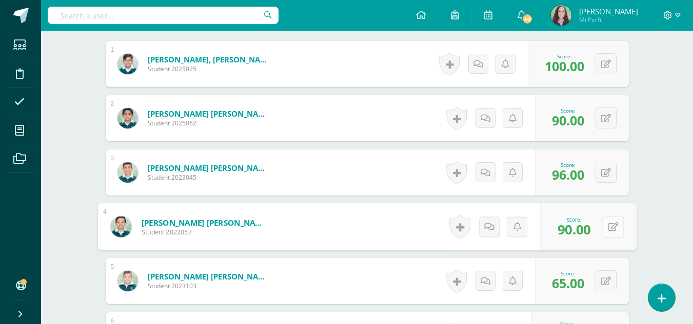
click at [602, 224] on button at bounding box center [613, 227] width 22 height 22
click at [580, 231] on link at bounding box center [585, 230] width 21 height 21
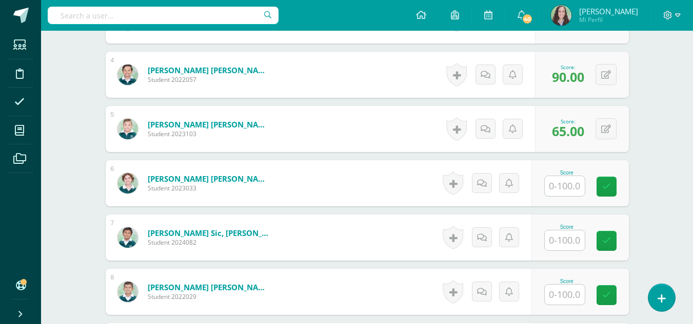
scroll to position [484, 0]
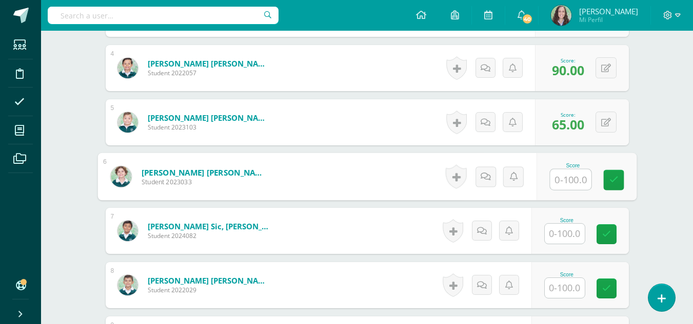
click at [565, 180] on input "text" at bounding box center [570, 180] width 41 height 21
type input "89"
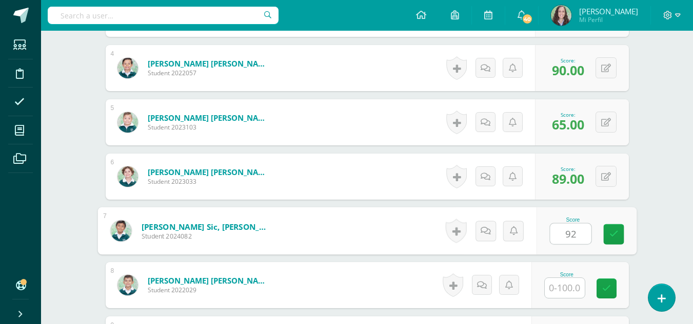
type input "92"
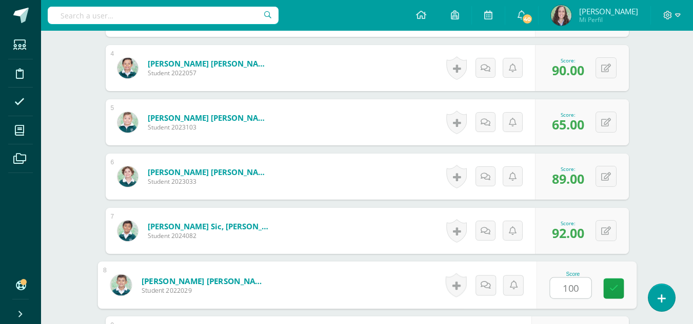
type input "100"
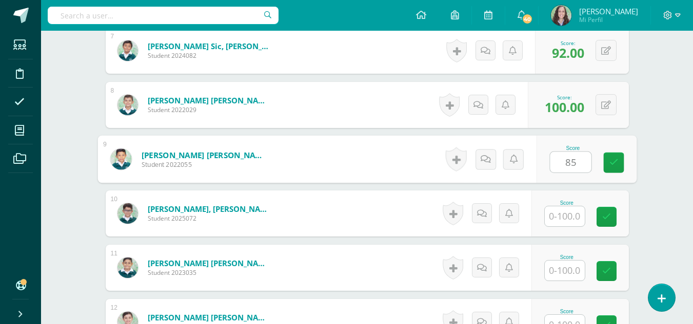
type input "85"
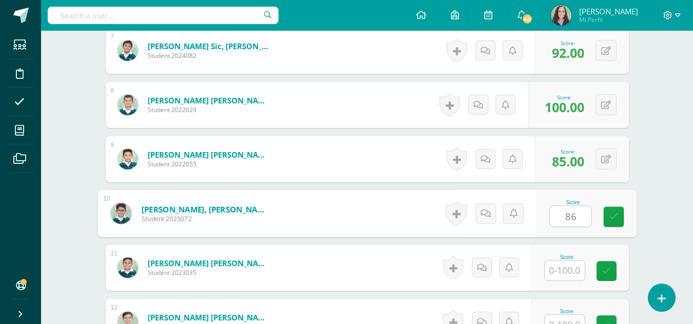
type input "86"
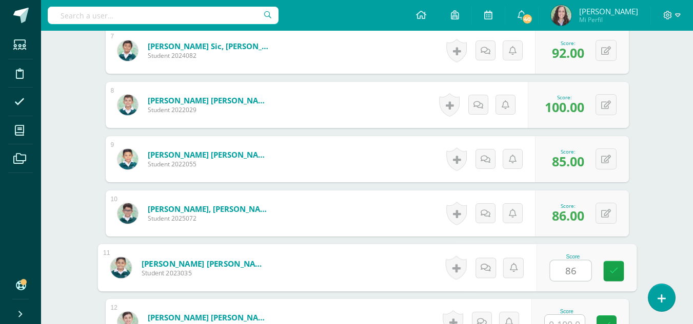
type input "86"
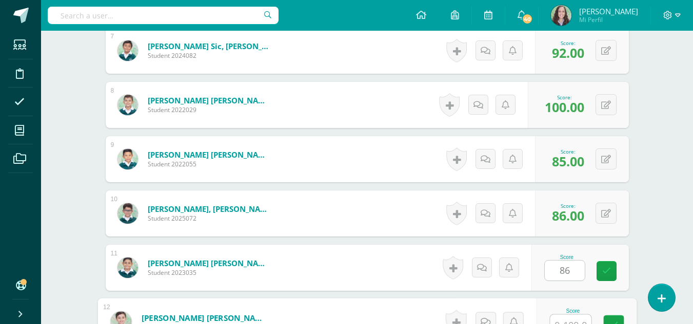
scroll to position [675, 0]
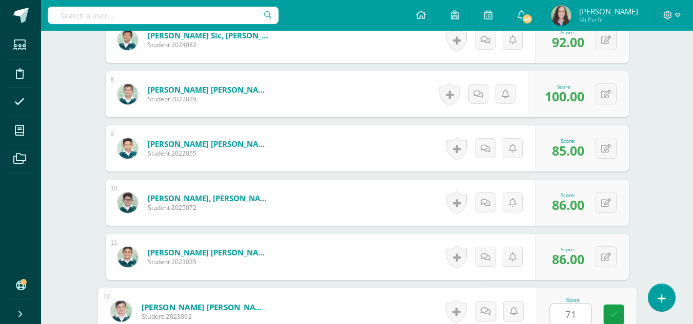
type input "71"
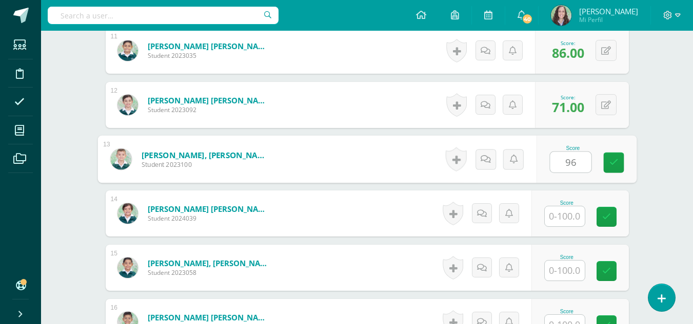
type input "96"
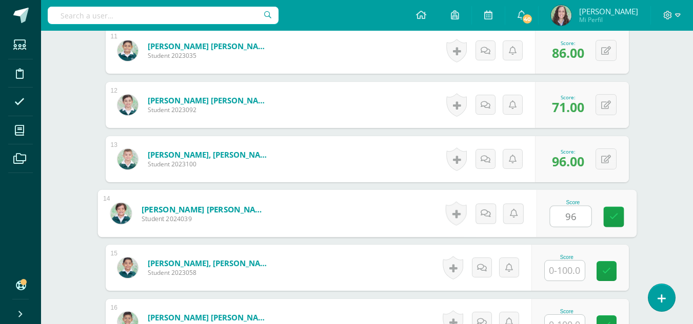
type input "96"
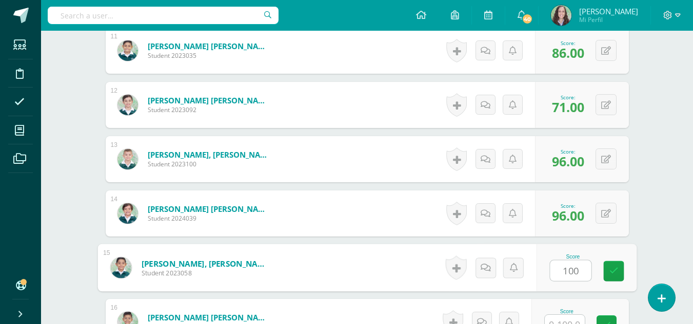
type input "100"
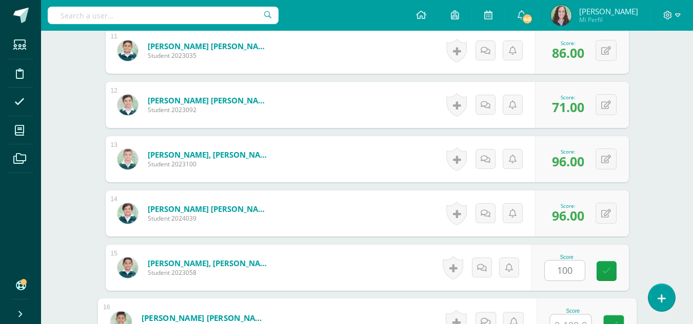
scroll to position [892, 0]
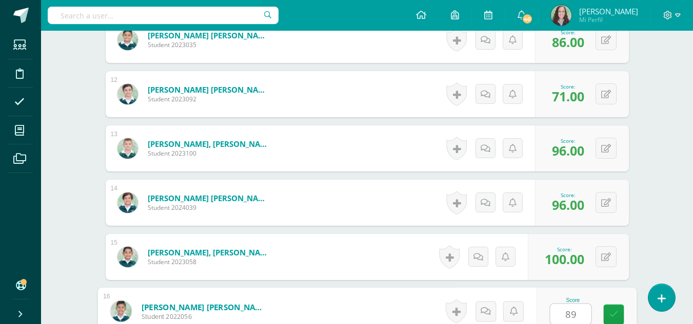
type input "89"
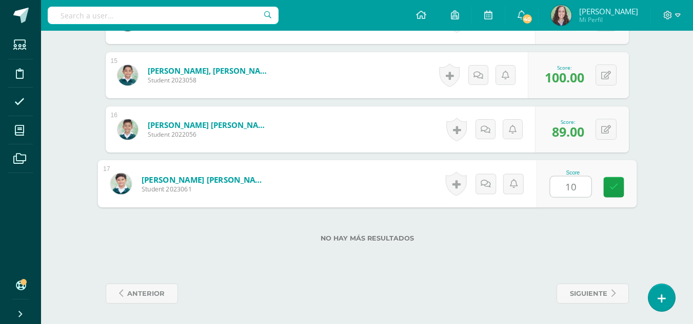
type input "100"
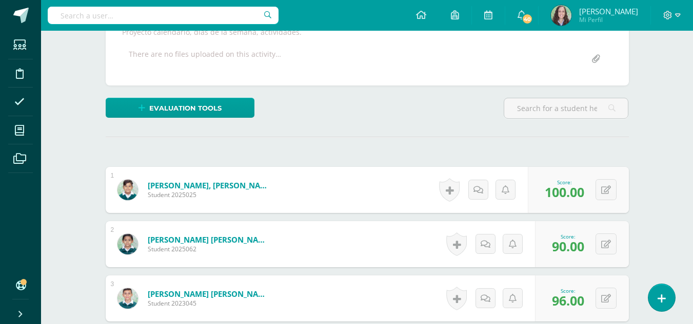
scroll to position [0, 0]
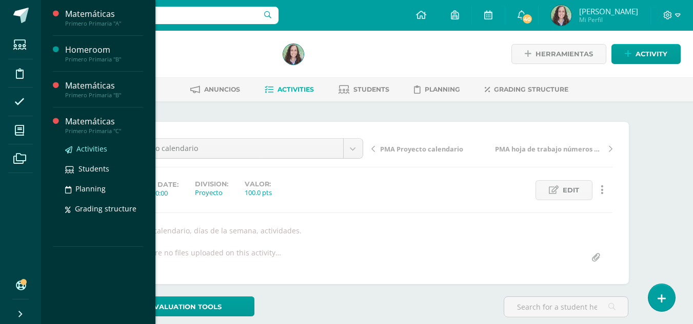
click at [92, 153] on span "Activities" at bounding box center [91, 149] width 31 height 10
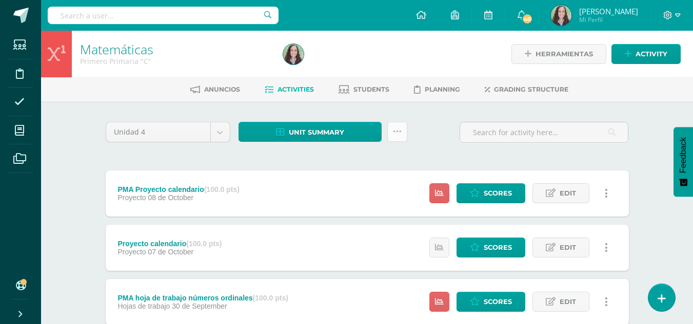
click at [396, 133] on icon at bounding box center [397, 132] width 9 height 9
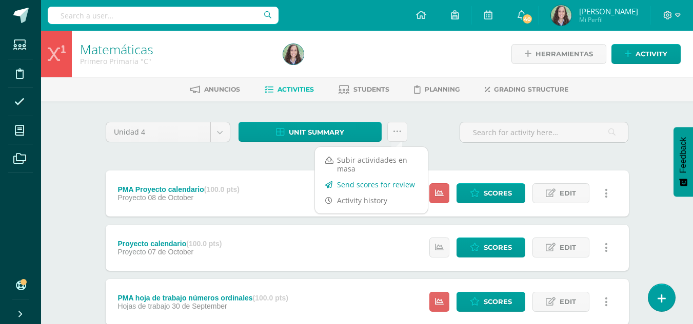
click at [373, 184] on link "Send scores for review" at bounding box center [371, 185] width 113 height 16
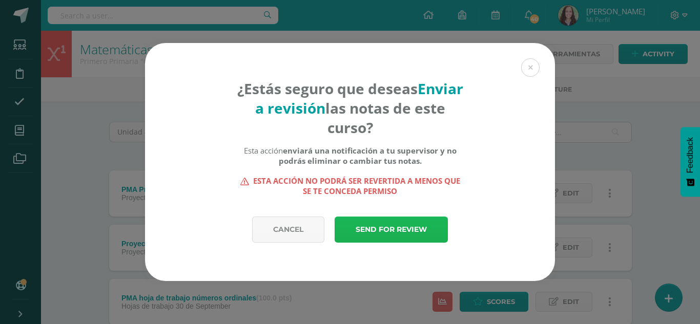
click at [387, 225] on link "Send for review" at bounding box center [391, 230] width 113 height 26
click at [387, 229] on link "Send for review" at bounding box center [391, 230] width 113 height 26
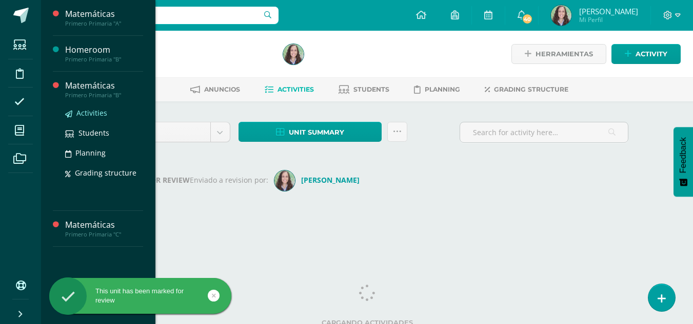
click at [84, 111] on span "Activities" at bounding box center [91, 113] width 31 height 10
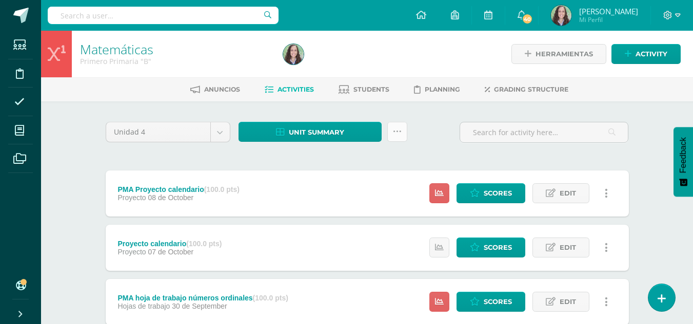
click at [402, 131] on link at bounding box center [397, 132] width 20 height 20
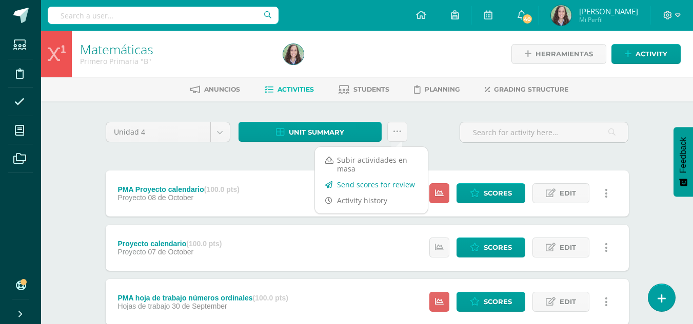
click at [377, 187] on link "Send scores for review" at bounding box center [371, 185] width 113 height 16
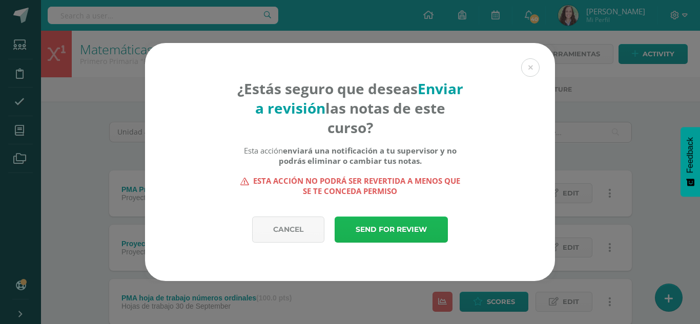
click at [392, 230] on link "Send for review" at bounding box center [391, 230] width 113 height 26
click at [386, 227] on link "Send for review" at bounding box center [391, 230] width 113 height 26
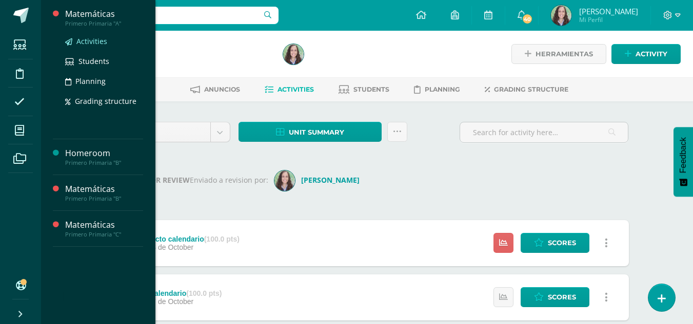
click at [91, 42] on span "Activities" at bounding box center [91, 41] width 31 height 10
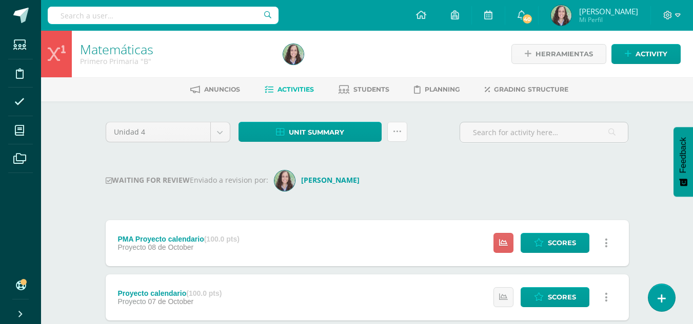
click at [397, 133] on icon at bounding box center [397, 132] width 9 height 9
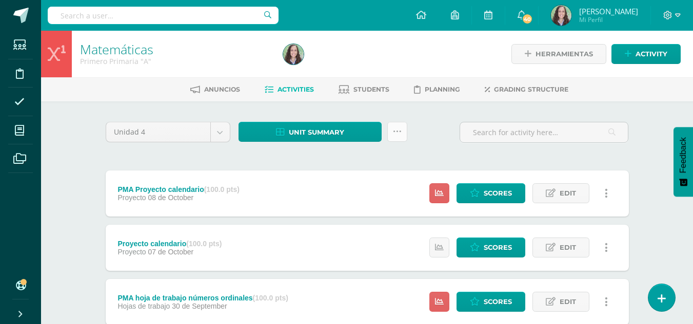
click at [400, 131] on icon at bounding box center [397, 132] width 9 height 9
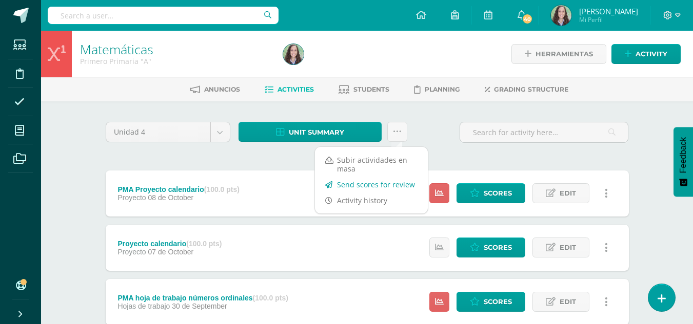
click at [373, 184] on link "Send scores for review" at bounding box center [371, 185] width 113 height 16
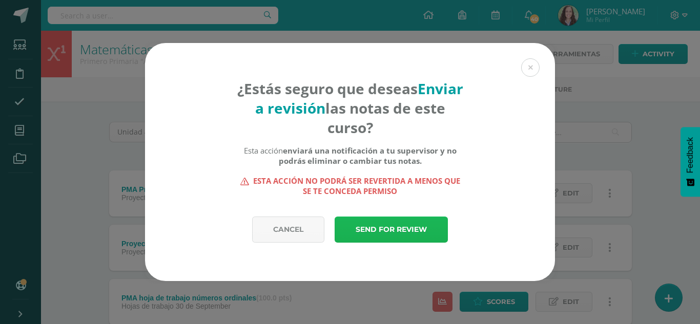
click at [379, 235] on link "Send for review" at bounding box center [391, 230] width 113 height 26
